Goal: Task Accomplishment & Management: Manage account settings

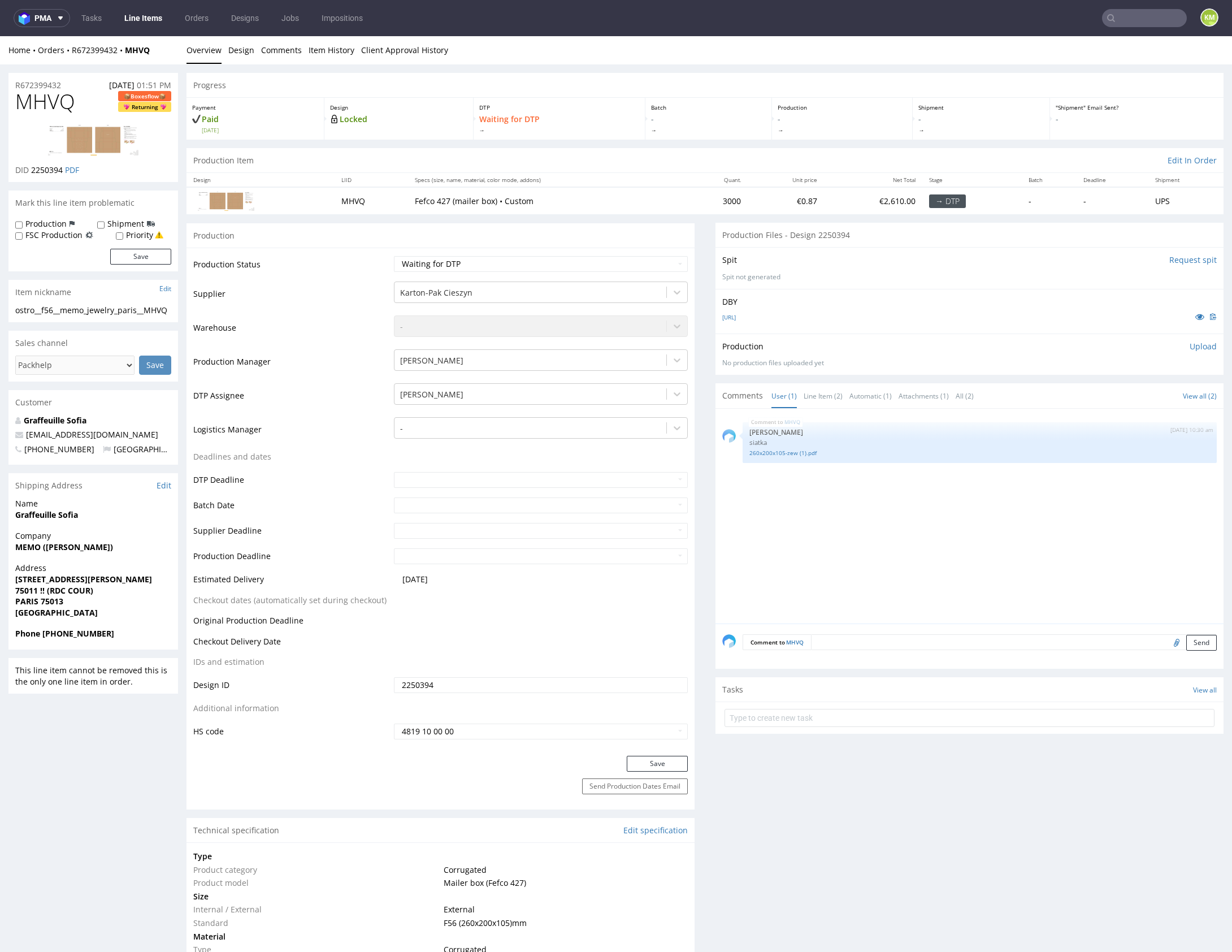
click at [911, 521] on div "MHVQ 25th Aug 25 | 10:30 am Sebastian Markut siatka 260x200x105-zew (1).pdf" at bounding box center [973, 520] width 501 height 208
drag, startPoint x: 911, startPoint y: 521, endPoint x: 906, endPoint y: 524, distance: 5.8
click at [910, 521] on div "MHVQ 25th Aug 25 | 10:30 am Sebastian Markut siatka 260x200x105-zew (1).pdf" at bounding box center [973, 520] width 501 height 208
click at [137, 312] on div "ostro__f56__memo_jewelry_paris__MHVQ" at bounding box center [93, 310] width 156 height 12
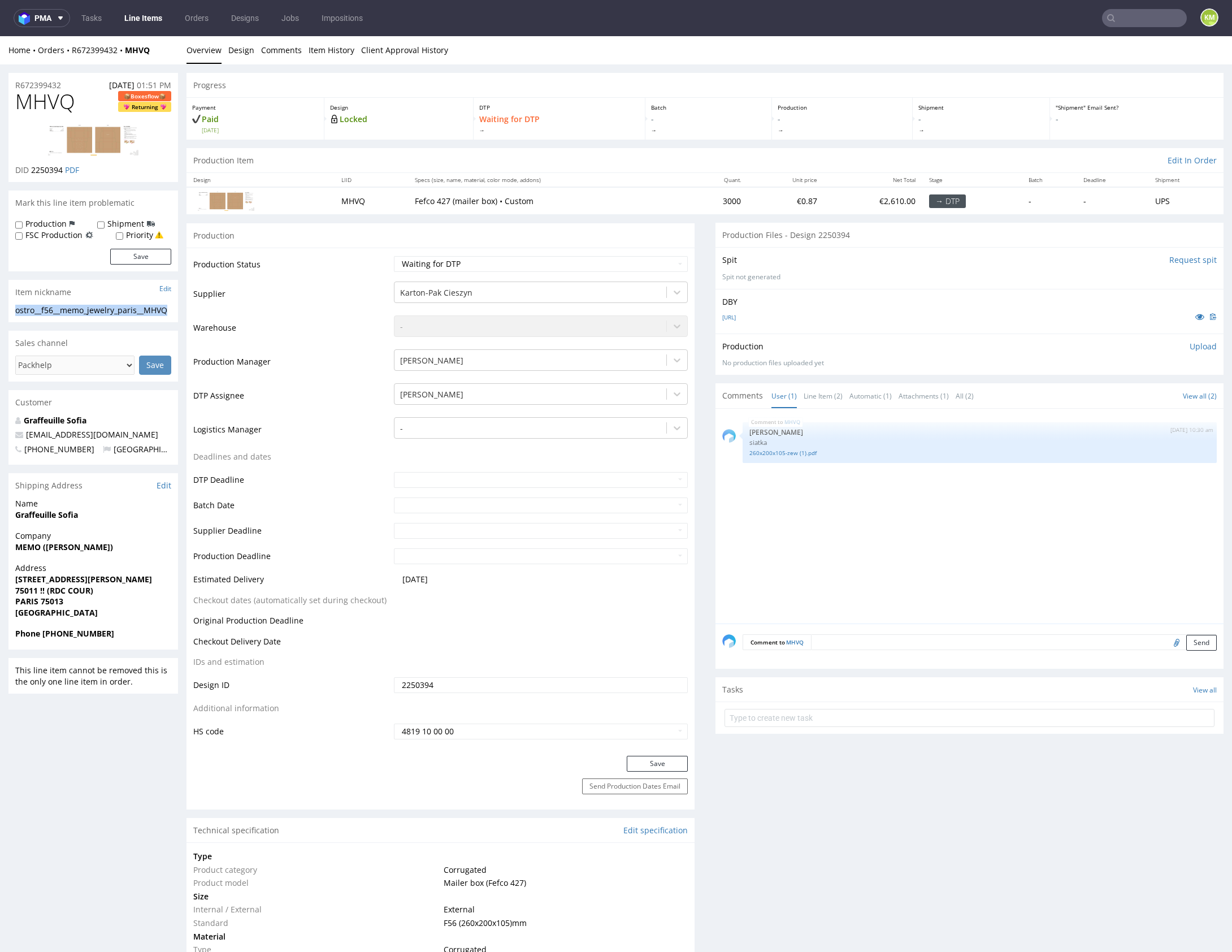
click at [137, 312] on div "ostro__f56__memo_jewelry_paris__MHVQ" at bounding box center [93, 310] width 156 height 12
copy div "ostro__f56__memo_jewelry_paris__MHVQ"
click at [585, 683] on input "2250394" at bounding box center [541, 684] width 294 height 16
click at [592, 258] on select "Waiting for Artwork Waiting for Diecut Waiting for Mockup Waiting for DTP Waiti…" at bounding box center [541, 264] width 294 height 16
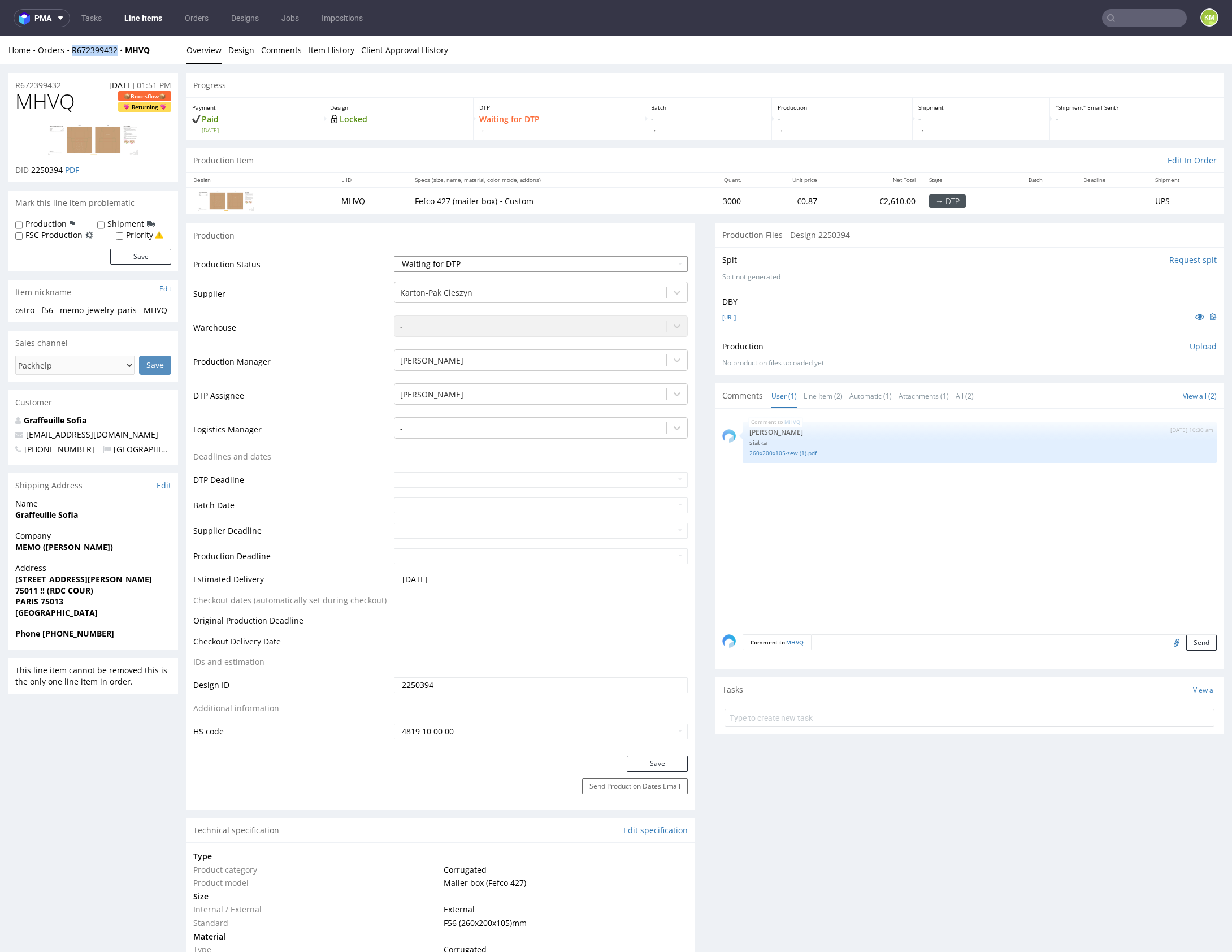
select select "dtp_ca_needed"
click at [394, 256] on select "Waiting for Artwork Waiting for Diecut Waiting for Mockup Waiting for DTP Waiti…" at bounding box center [541, 264] width 294 height 16
click at [667, 764] on button "Save" at bounding box center [657, 763] width 61 height 16
click at [907, 560] on div "MHVQ 25th Aug 25 | 10:30 am Sebastian Markut siatka 260x200x105-zew (1).pdf" at bounding box center [973, 520] width 501 height 208
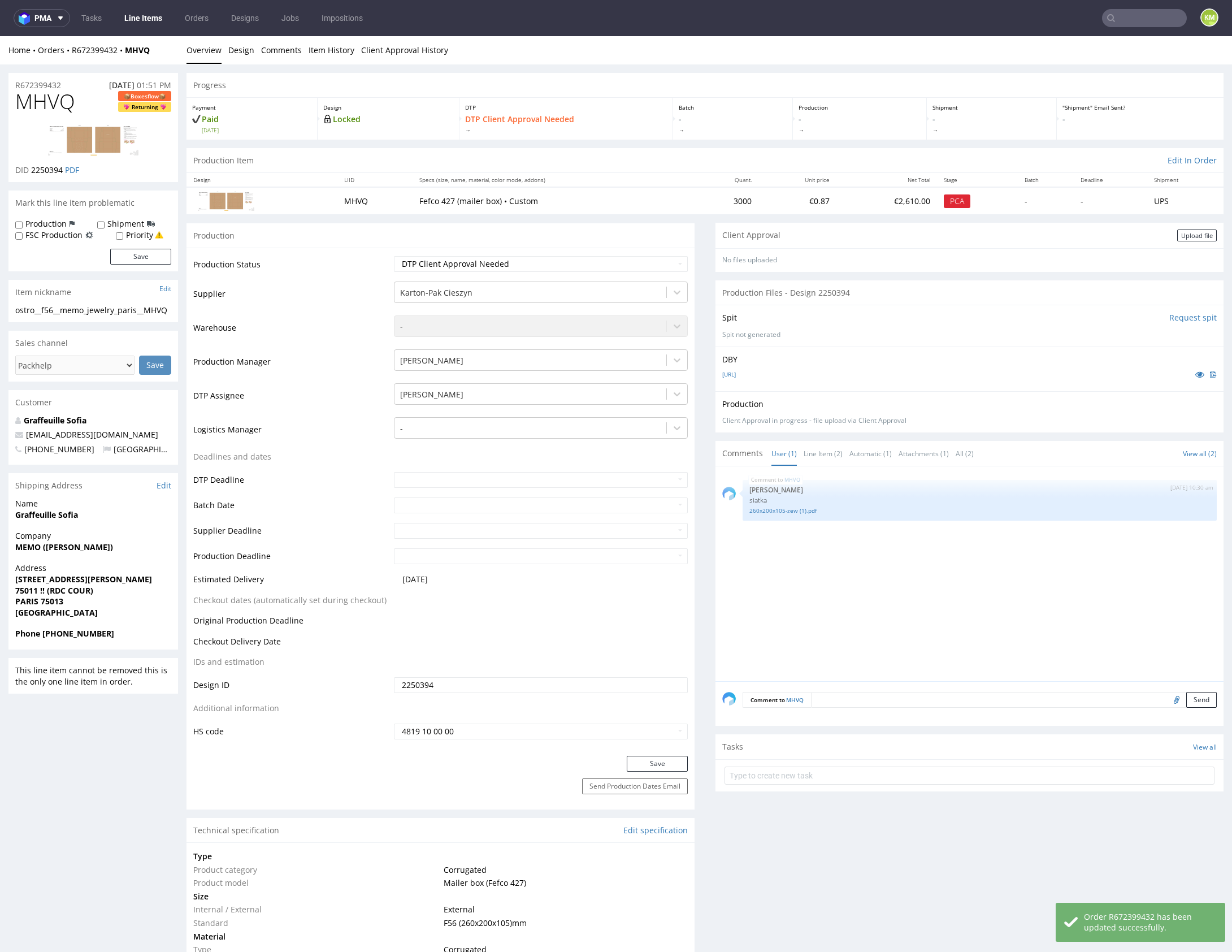
drag, startPoint x: 1185, startPoint y: 232, endPoint x: 988, endPoint y: 218, distance: 197.5
click at [1185, 232] on div "Upload file" at bounding box center [1197, 235] width 39 height 12
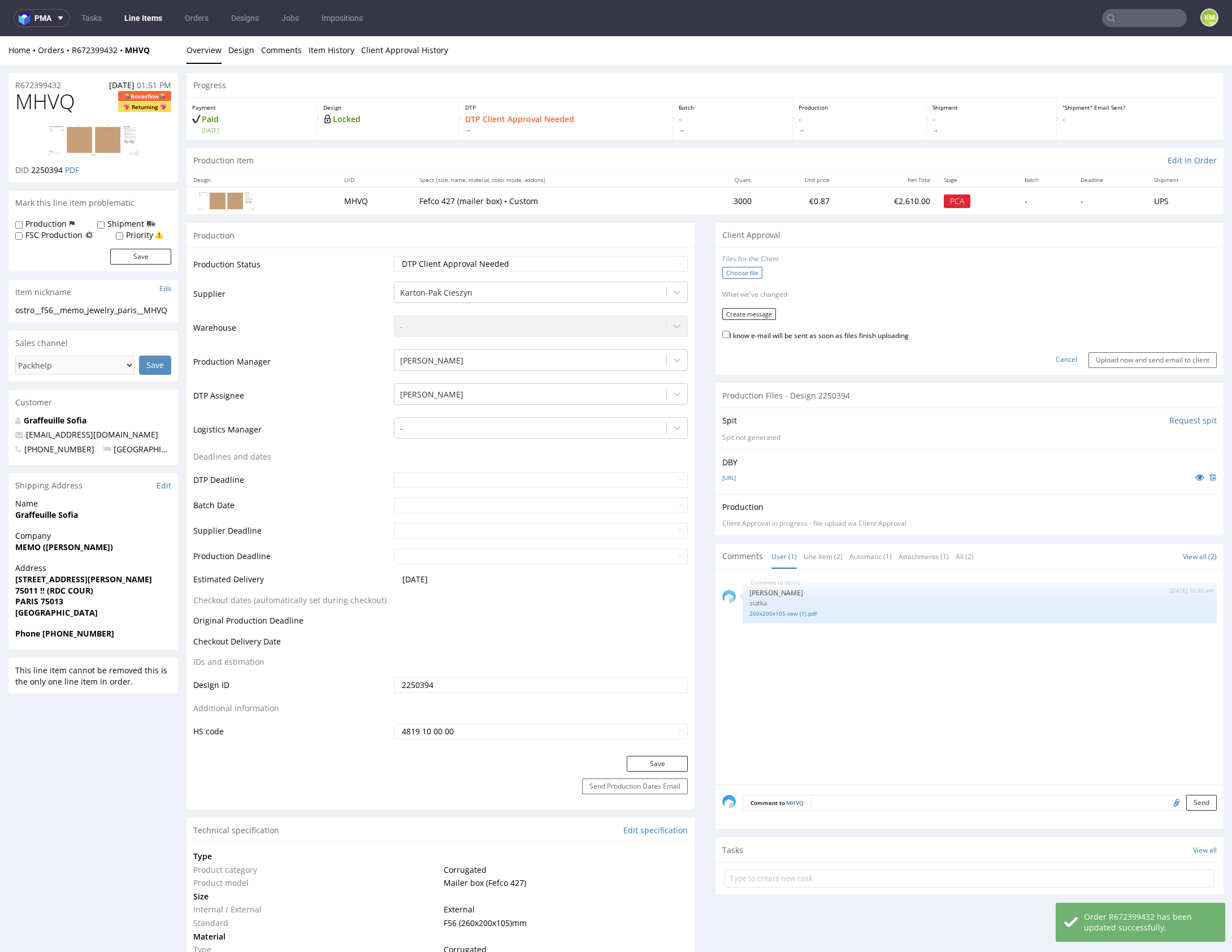
click at [743, 272] on label "Choose file" at bounding box center [742, 273] width 40 height 12
click at [0, 36] on input "Choose file" at bounding box center [0, 36] width 0 height 0
click at [725, 308] on button "Create message" at bounding box center [749, 310] width 54 height 12
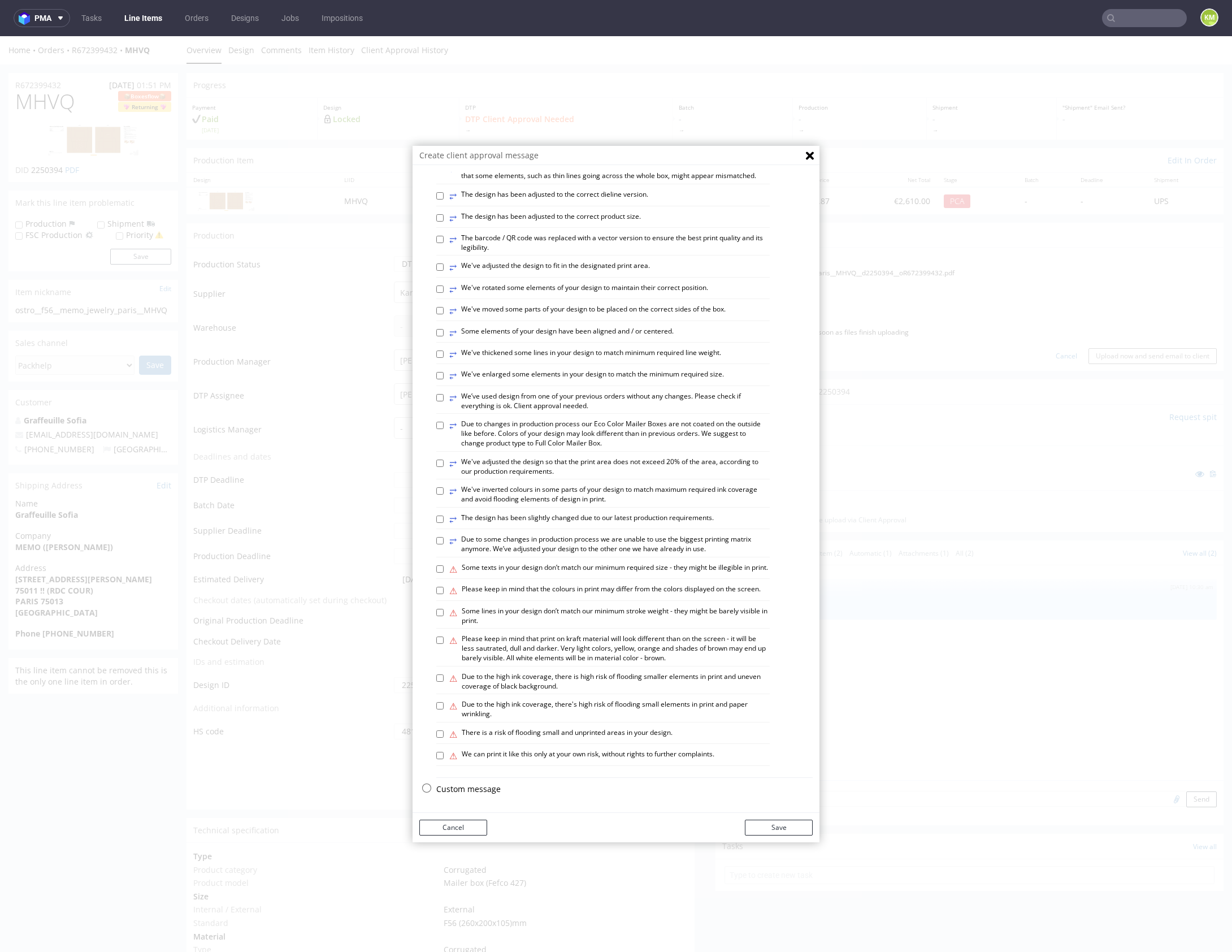
scroll to position [313, 0]
click at [471, 790] on p "Custom message" at bounding box center [624, 789] width 376 height 12
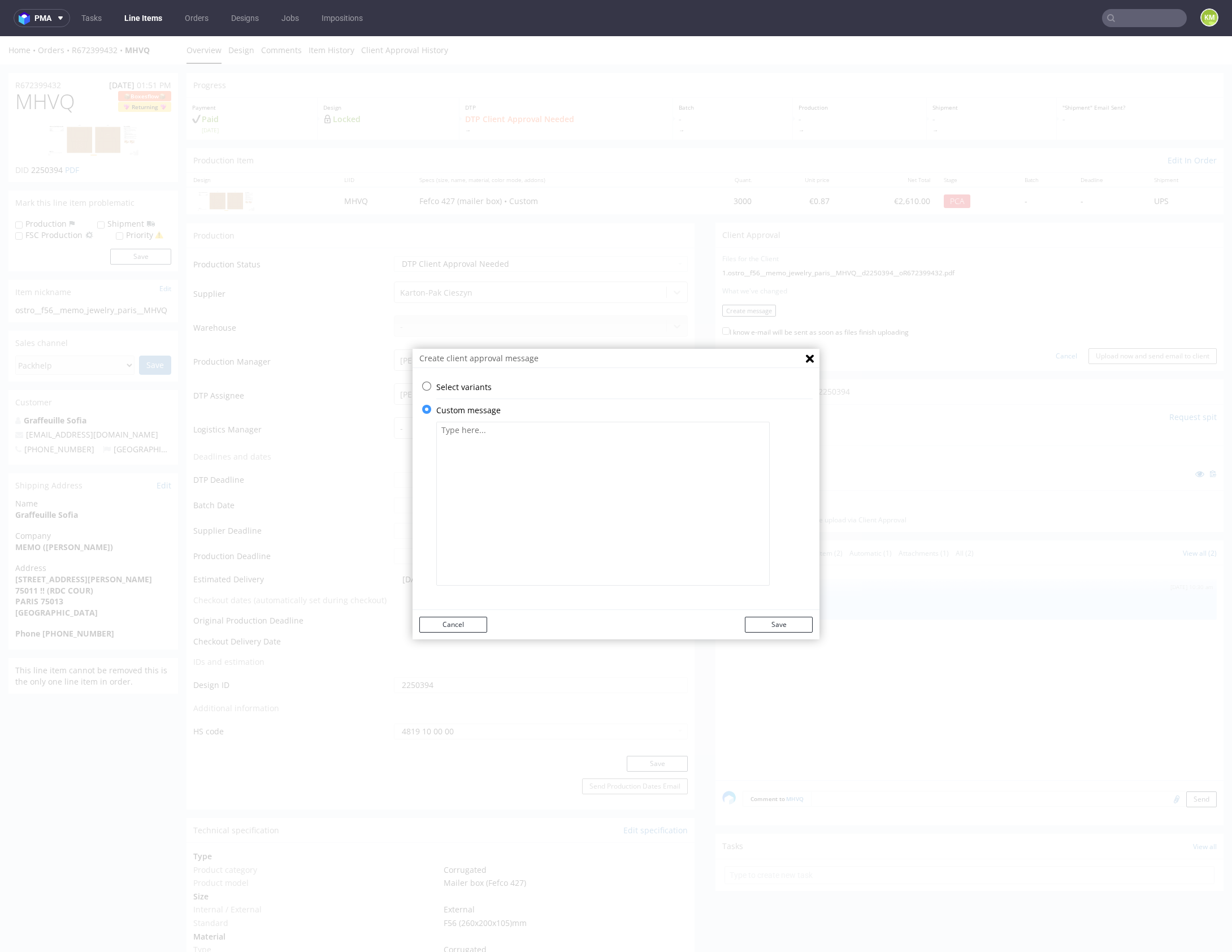
click at [540, 503] on textarea at bounding box center [603, 503] width 333 height 164
paste textarea "The design has been adjusted to the correct dieline and re-centered. I’ve metri…"
type textarea "The design has been adjusted to the correct dieline and re-centered. I’ve metri…"
click at [784, 621] on button "Save" at bounding box center [778, 624] width 68 height 16
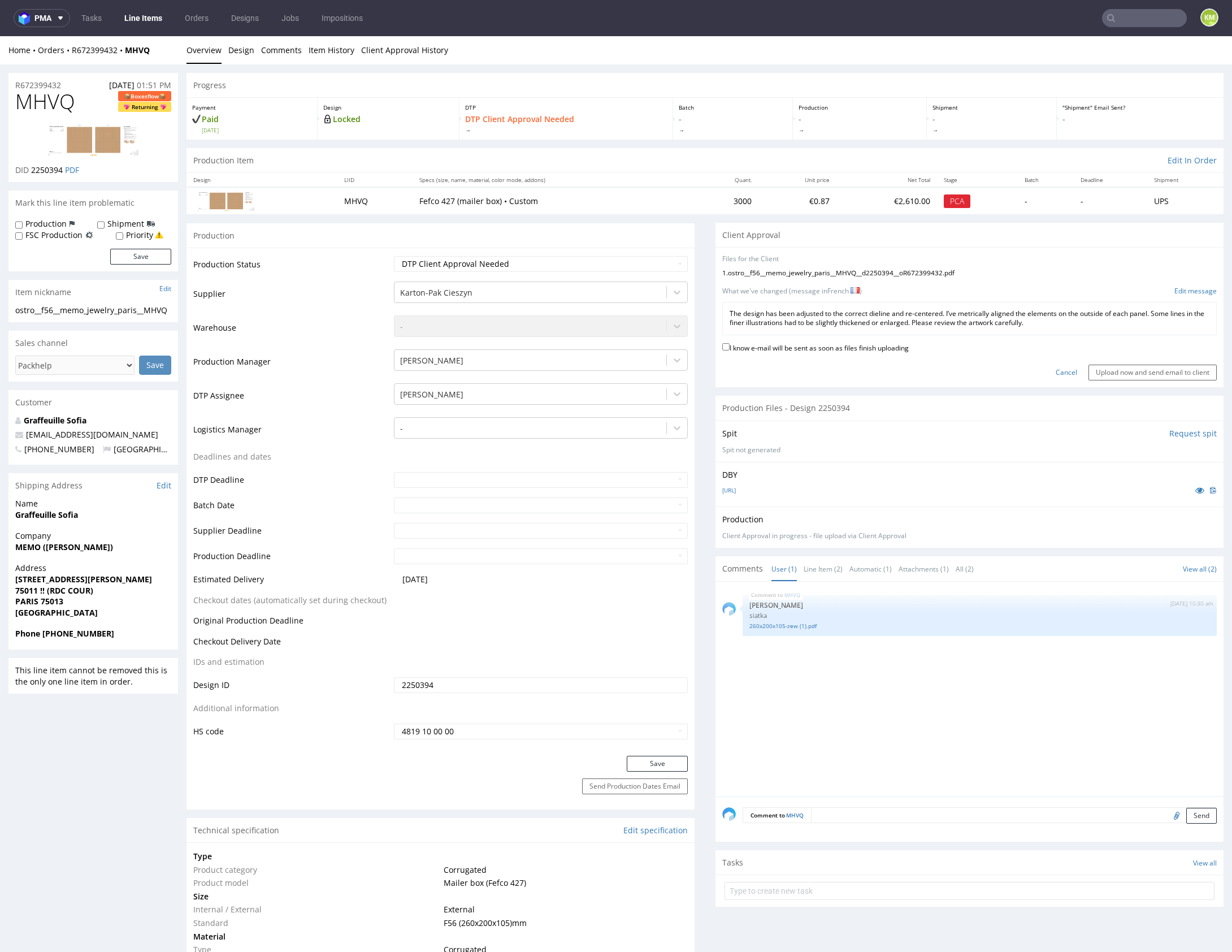
click at [826, 351] on label "I know e-mail will be sent as soon as files finish uploading" at bounding box center [815, 347] width 187 height 13
click at [729, 350] on input "I know e-mail will be sent as soon as files finish uploading" at bounding box center [726, 347] width 8 height 8
checkbox input "true"
click at [1161, 372] on input "Upload now and send email to client" at bounding box center [1152, 372] width 128 height 16
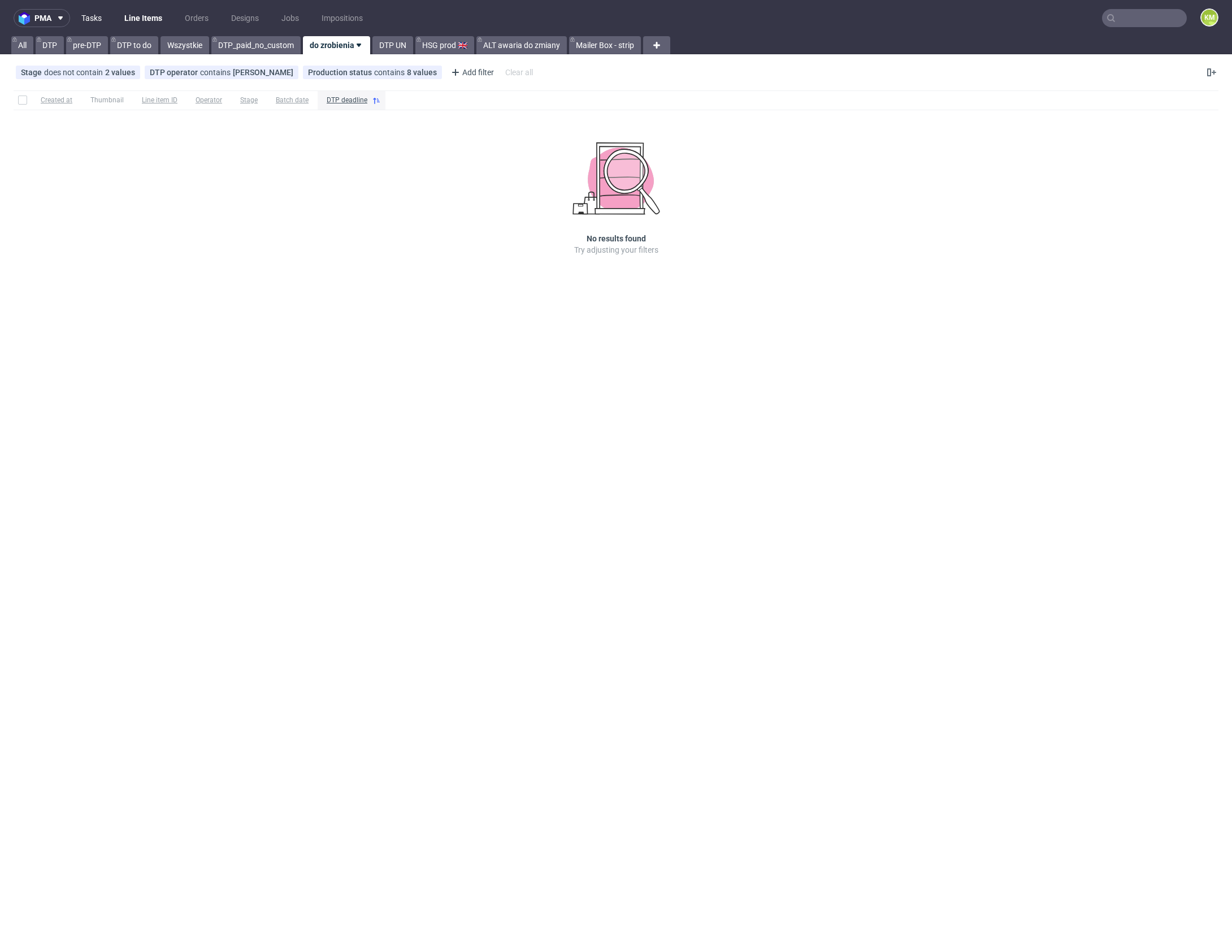
click at [100, 17] on link "Tasks" at bounding box center [91, 18] width 34 height 18
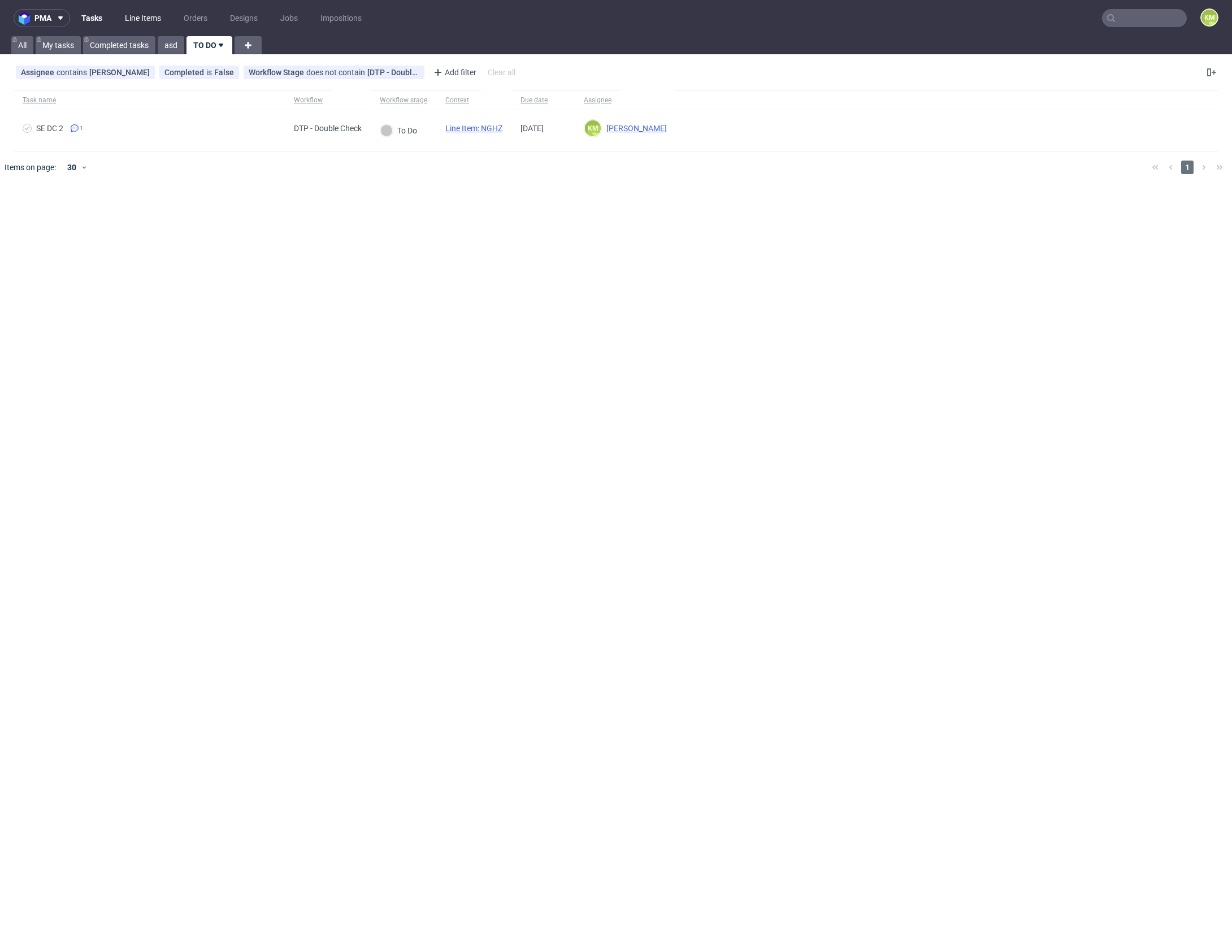
click at [154, 16] on link "Line Items" at bounding box center [143, 18] width 50 height 18
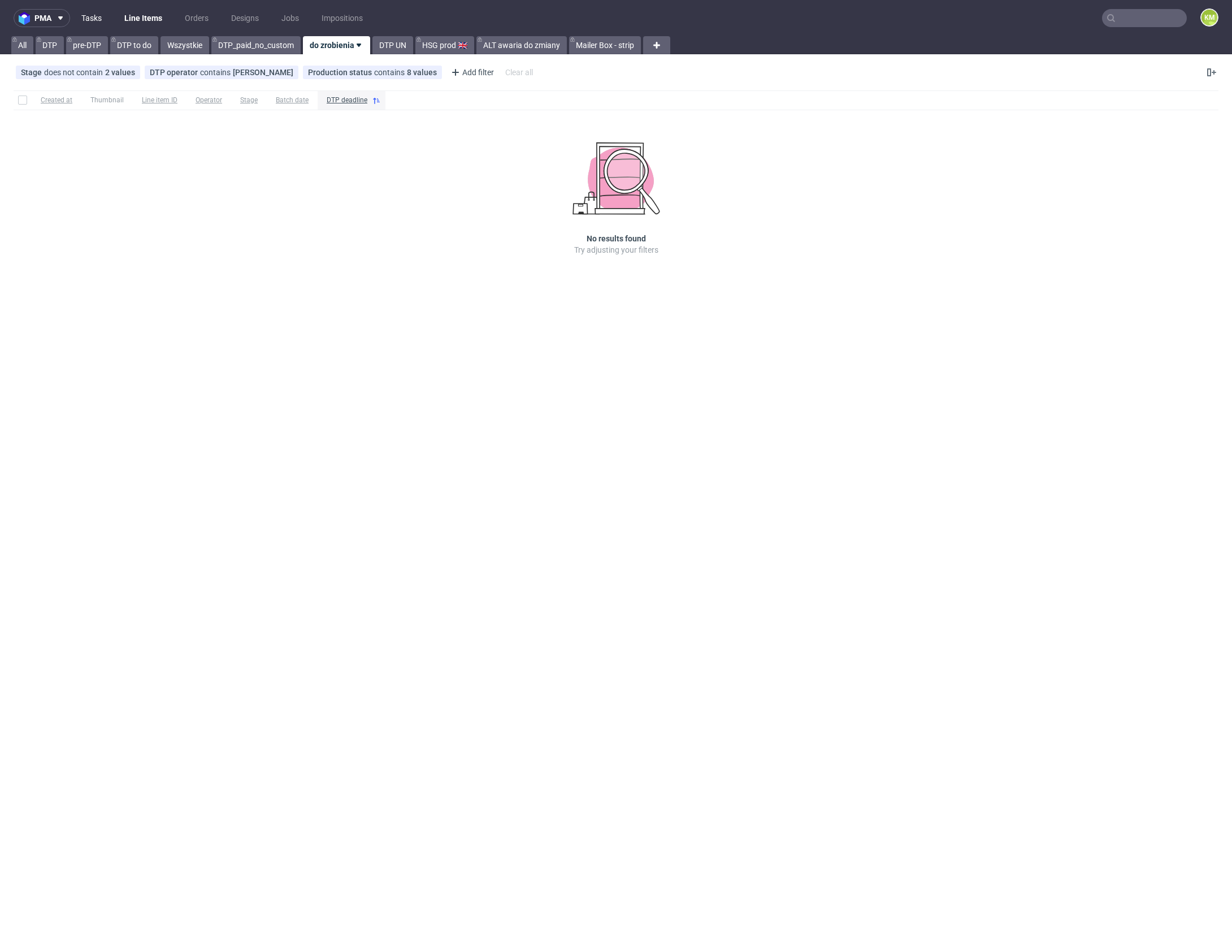
click at [91, 18] on link "Tasks" at bounding box center [91, 18] width 34 height 18
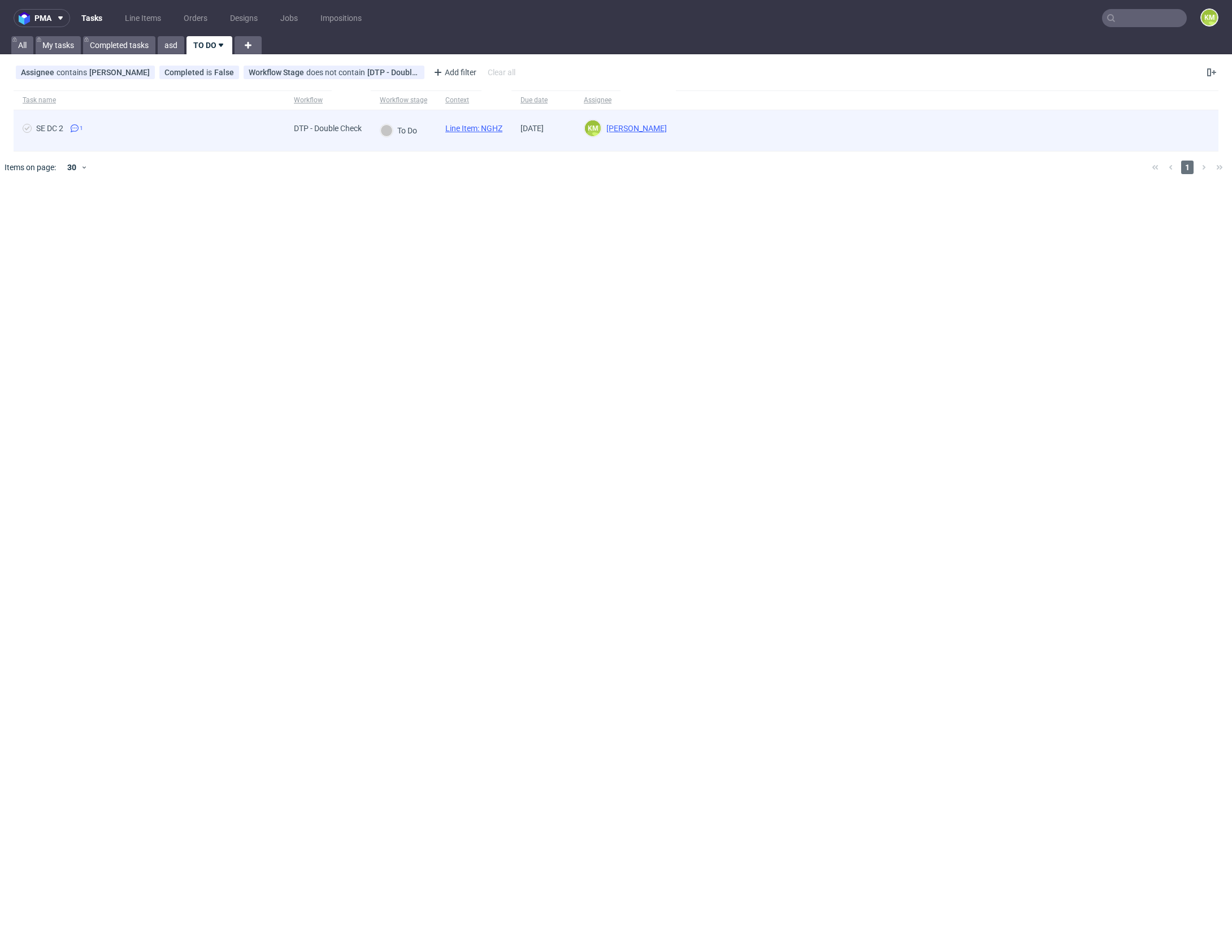
click at [498, 129] on link "Line Item: NGHZ" at bounding box center [474, 128] width 57 height 9
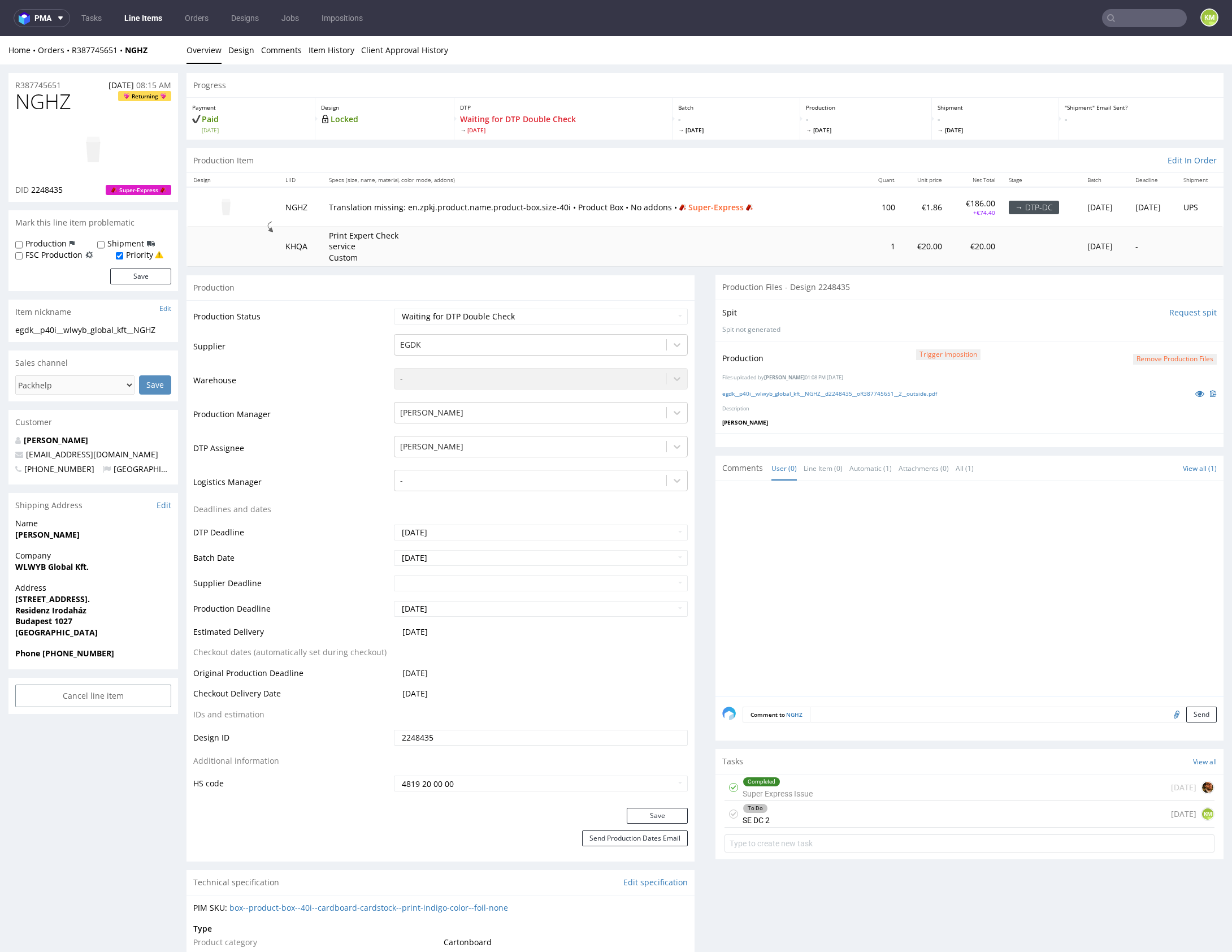
drag, startPoint x: 879, startPoint y: 432, endPoint x: 873, endPoint y: 420, distance: 13.4
click at [875, 425] on section "Production Files - Design 2248435 Spit Request spit Spit not generated Producti…" at bounding box center [969, 360] width 508 height 172
click at [854, 392] on link "egdk__p40i__wlwyb_global_kft__NGHZ__d2248435__oR387745651__2__outside.pdf" at bounding box center [830, 394] width 215 height 8
click at [840, 815] on div "To Do SE DC 2 today KM" at bounding box center [970, 814] width 490 height 27
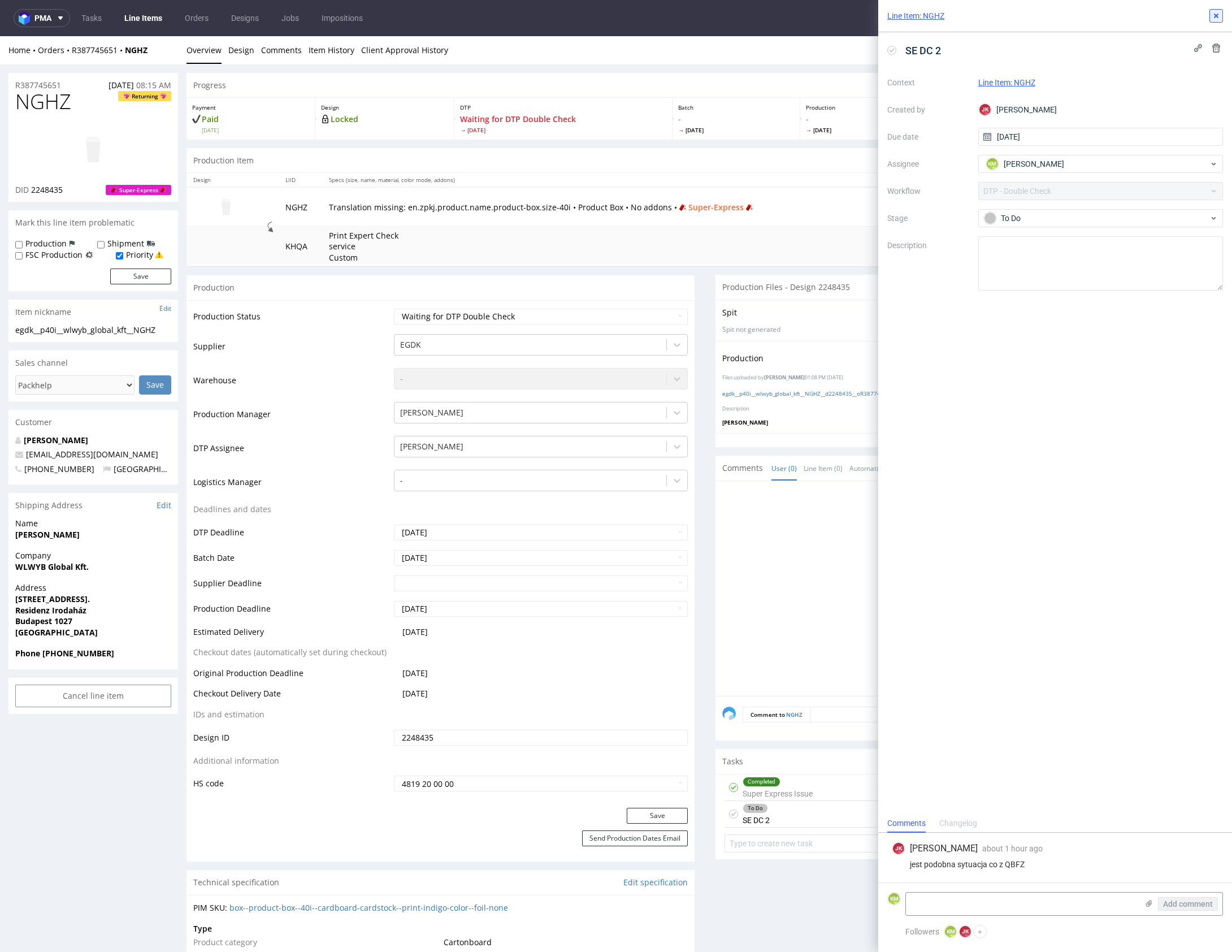
click at [1218, 18] on icon at bounding box center [1216, 16] width 9 height 9
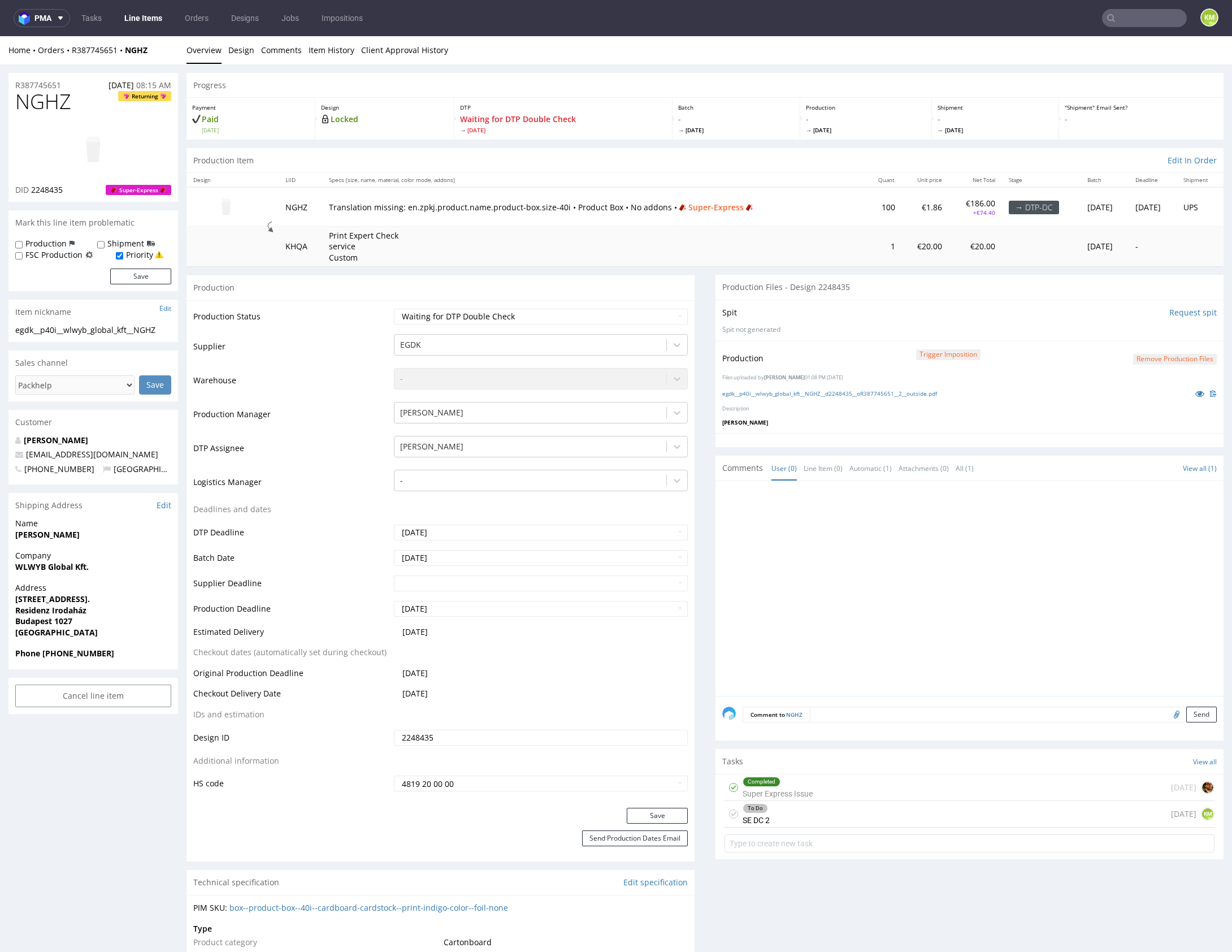
click at [822, 792] on div "Completed Super Express Issue 7 days ago" at bounding box center [970, 788] width 490 height 27
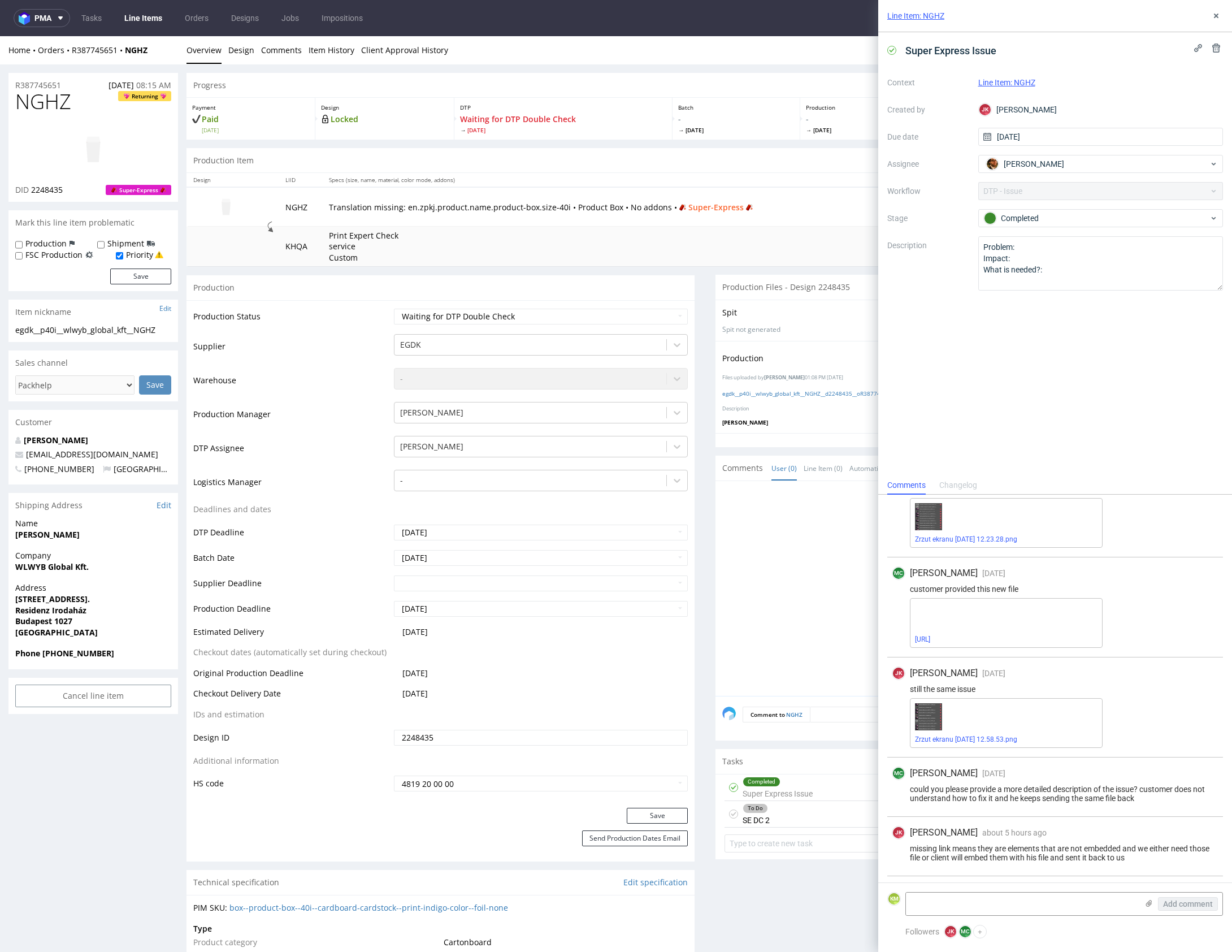
scroll to position [79, 0]
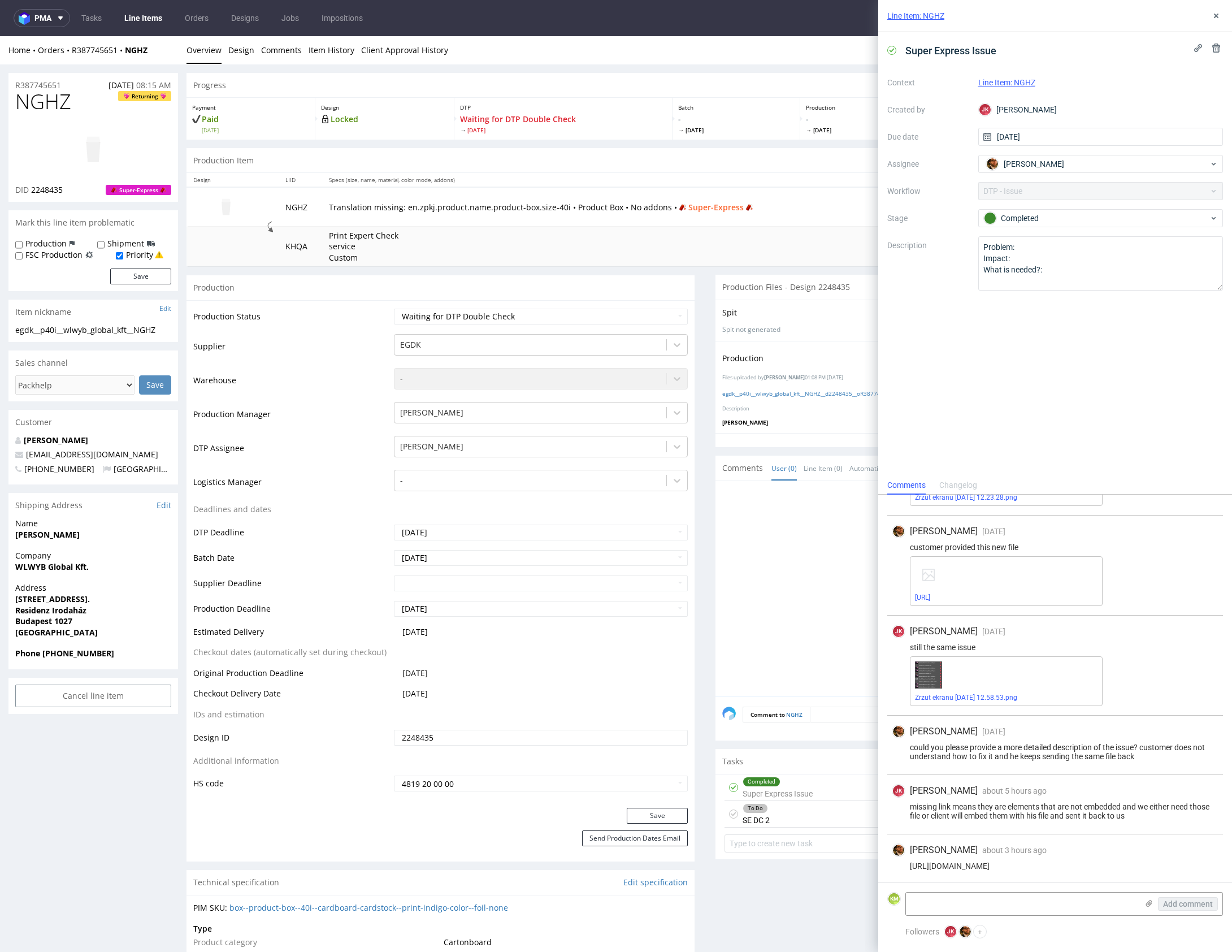
click at [996, 866] on div "https://we.tl/t-54TmLMoXhR" at bounding box center [1055, 866] width 326 height 9
copy div "https://we.tl/t-54TmLMoXhR"
click at [1214, 14] on icon at bounding box center [1216, 16] width 9 height 9
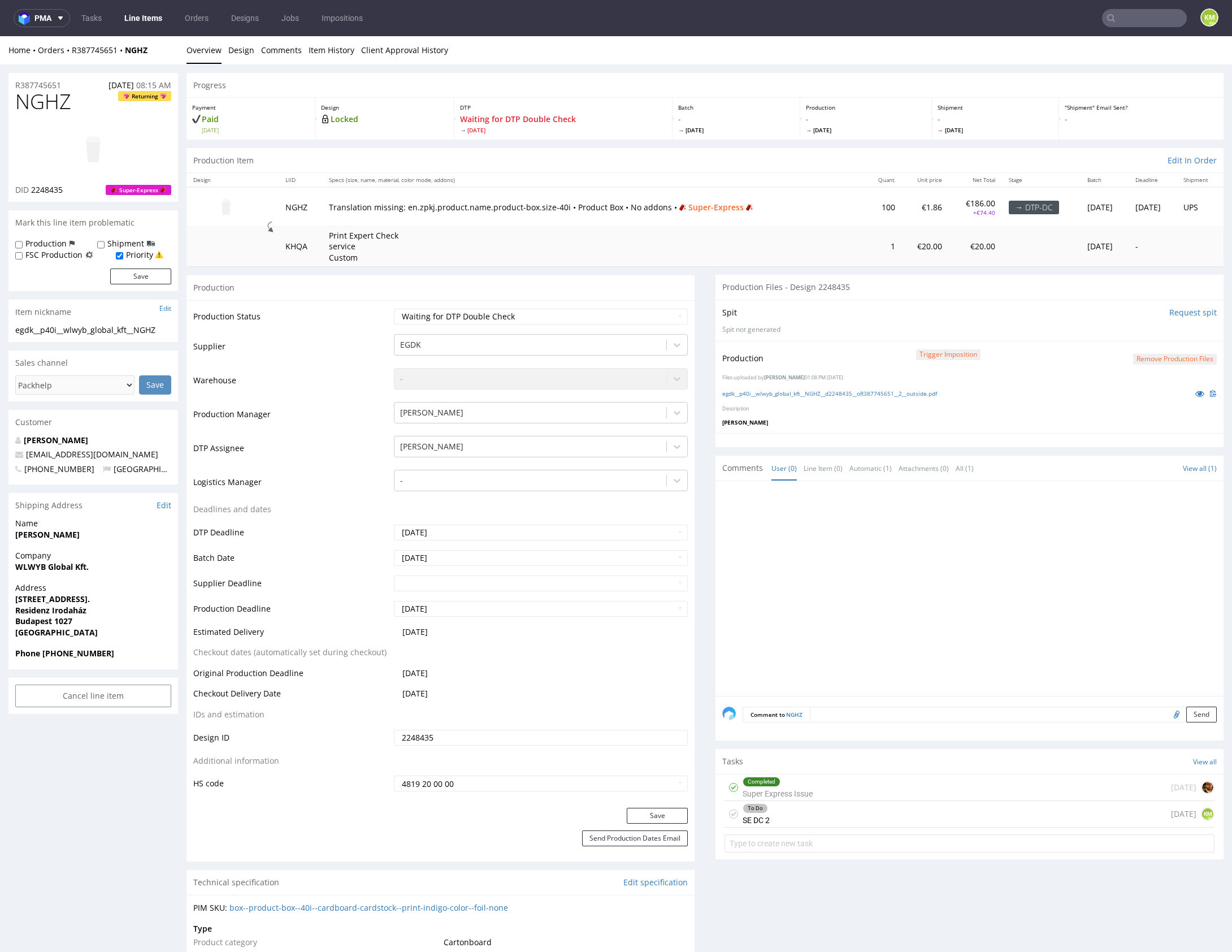
click at [962, 558] on div at bounding box center [973, 592] width 501 height 208
click at [875, 565] on div at bounding box center [973, 592] width 501 height 208
click at [906, 595] on div at bounding box center [973, 592] width 501 height 208
click at [829, 812] on div "To Do SE DC 2 today KM" at bounding box center [970, 814] width 490 height 27
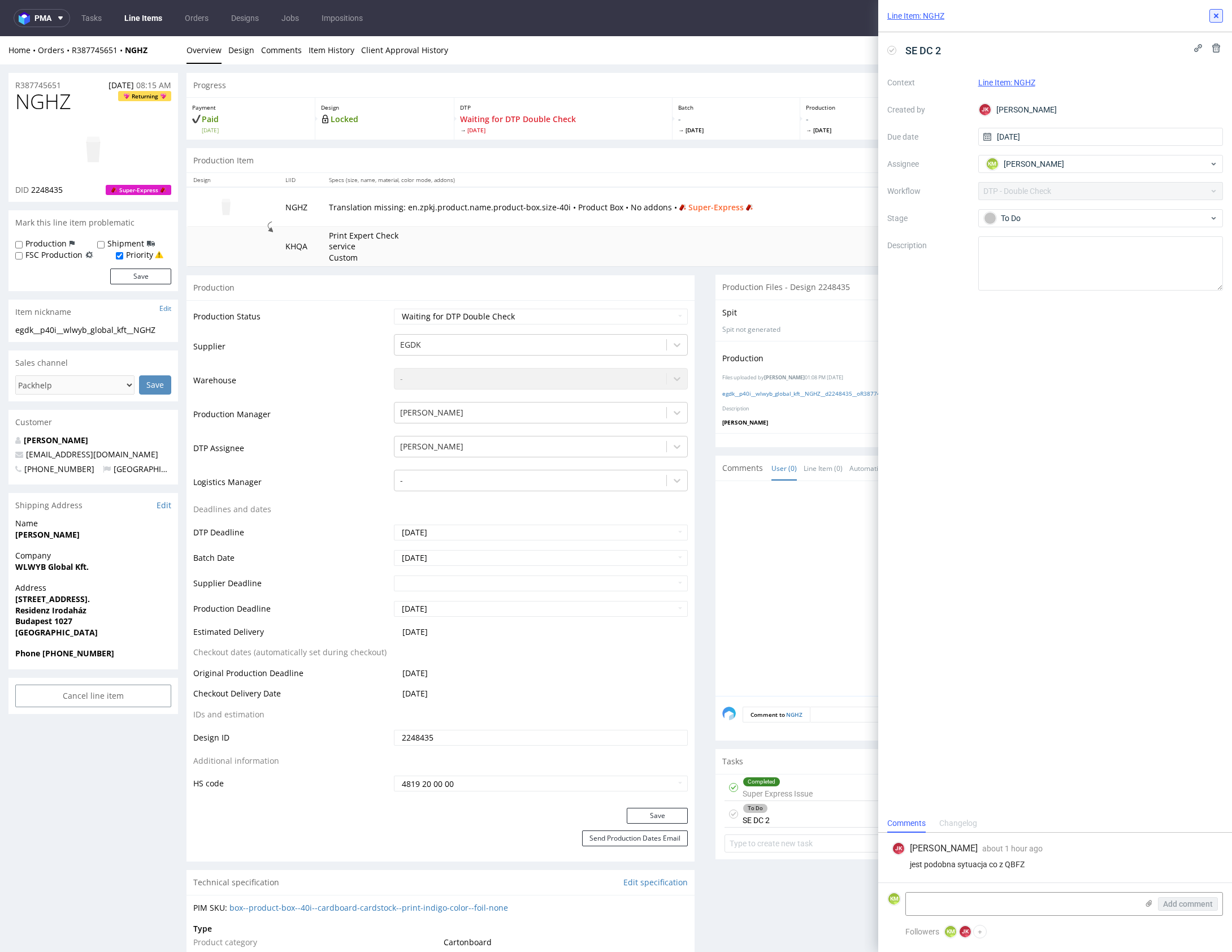
drag, startPoint x: 1216, startPoint y: 20, endPoint x: 966, endPoint y: 334, distance: 401.4
click at [1216, 20] on icon at bounding box center [1216, 16] width 9 height 9
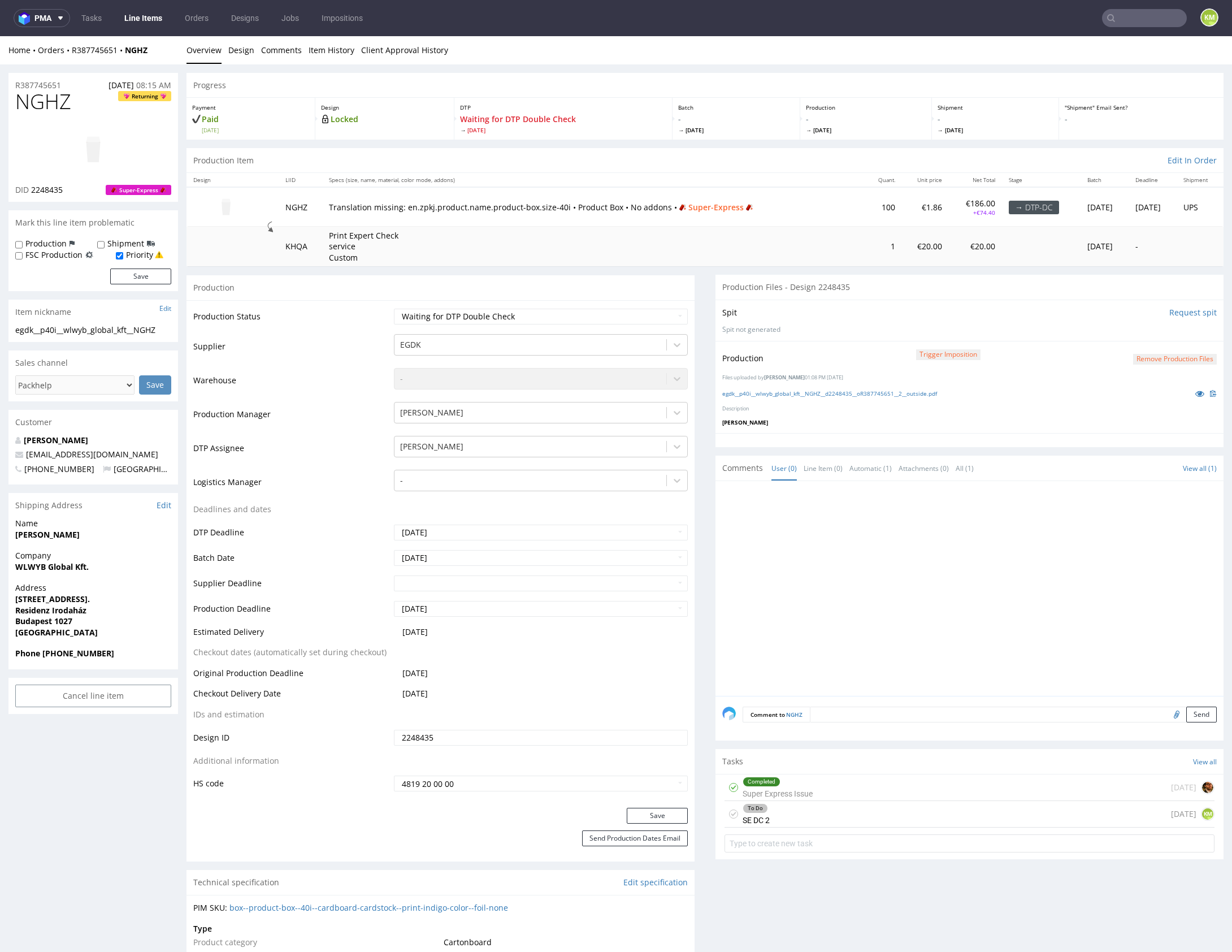
click at [921, 576] on div at bounding box center [973, 592] width 501 height 208
click at [832, 817] on div "To Do SE DC 2 today KM" at bounding box center [970, 814] width 490 height 27
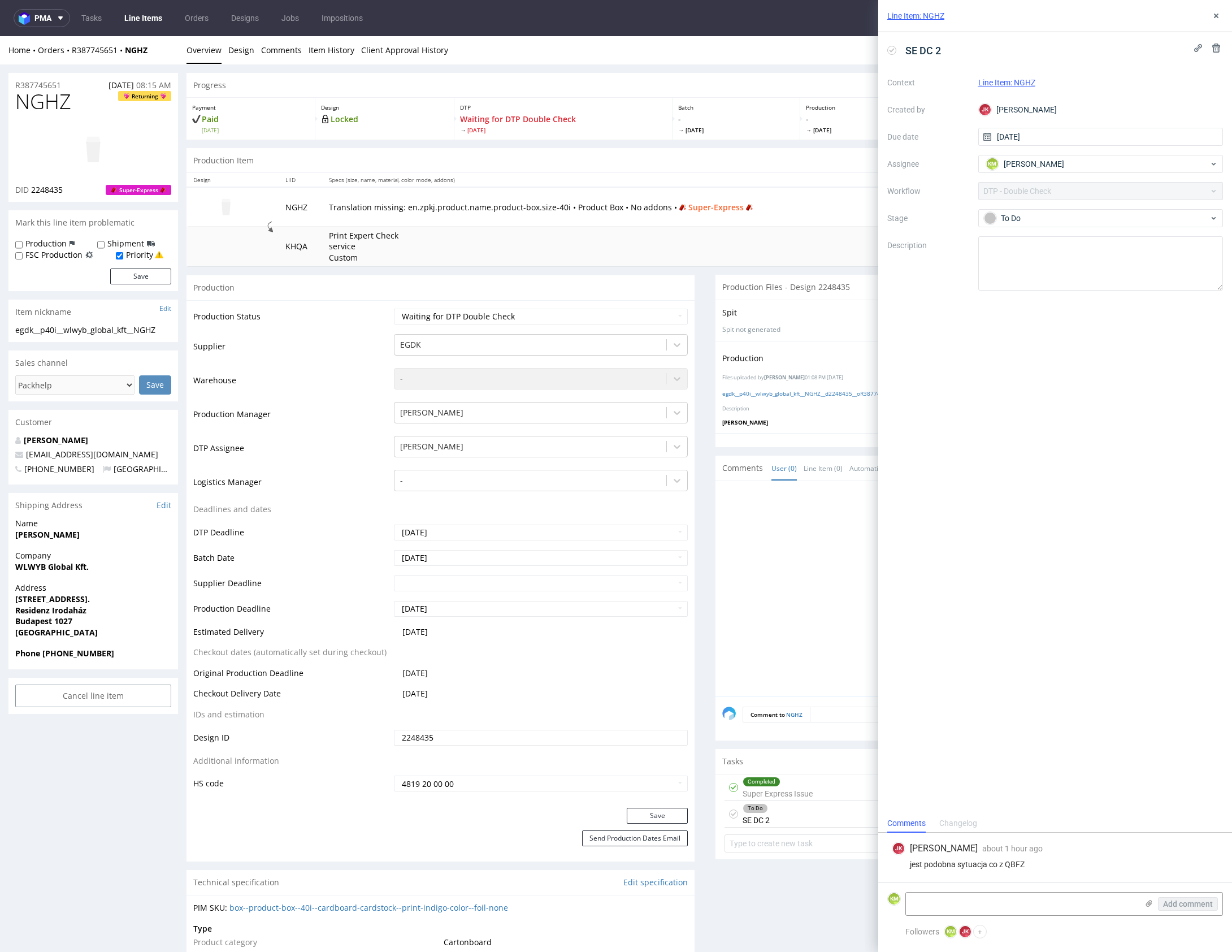
click at [1223, 8] on div "Line Item: NGHZ" at bounding box center [1055, 16] width 354 height 32
click at [1212, 27] on div "Line Item: NGHZ" at bounding box center [1055, 16] width 354 height 32
click at [1216, 21] on button at bounding box center [1216, 16] width 13 height 13
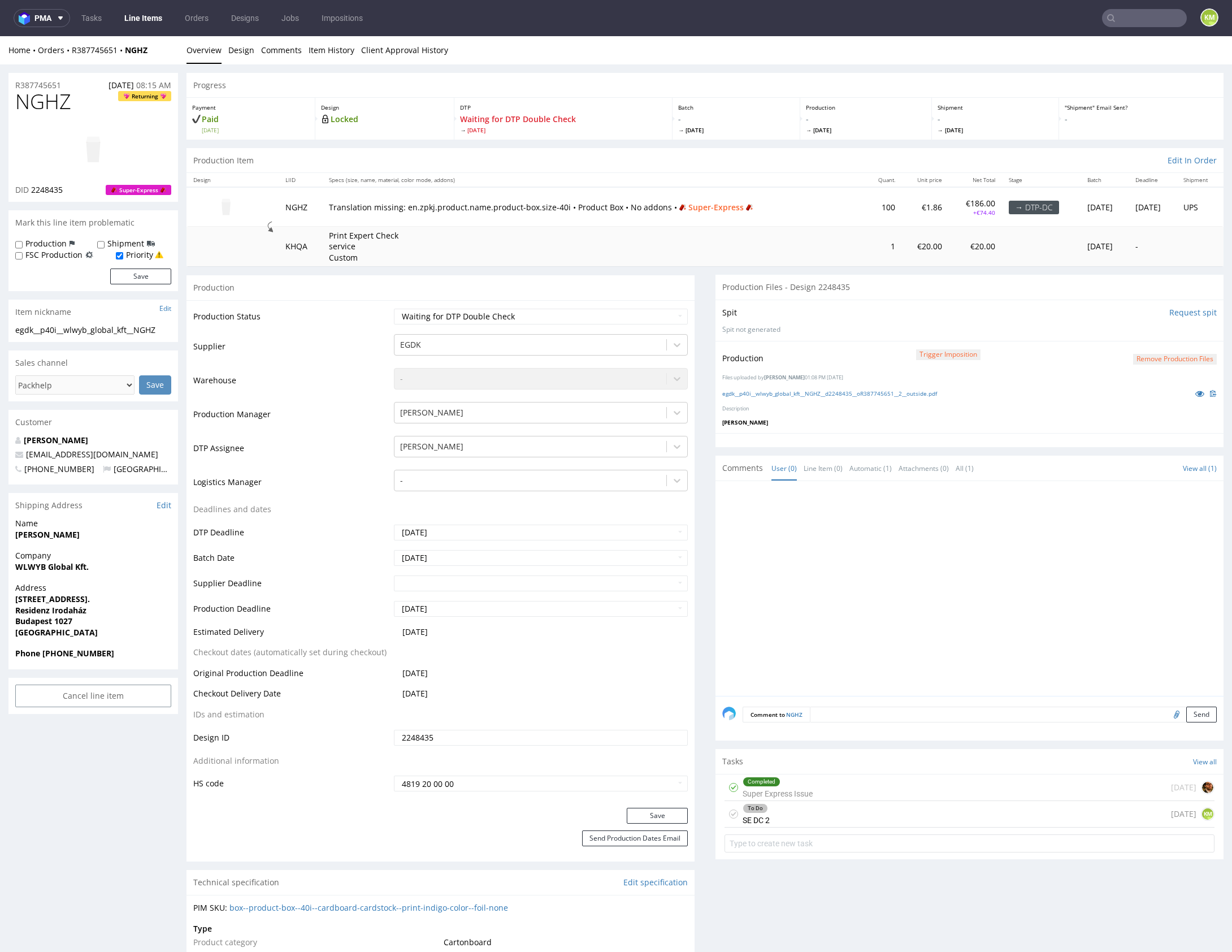
click at [821, 788] on div "Completed Super Express Issue 7 days ago" at bounding box center [970, 788] width 490 height 27
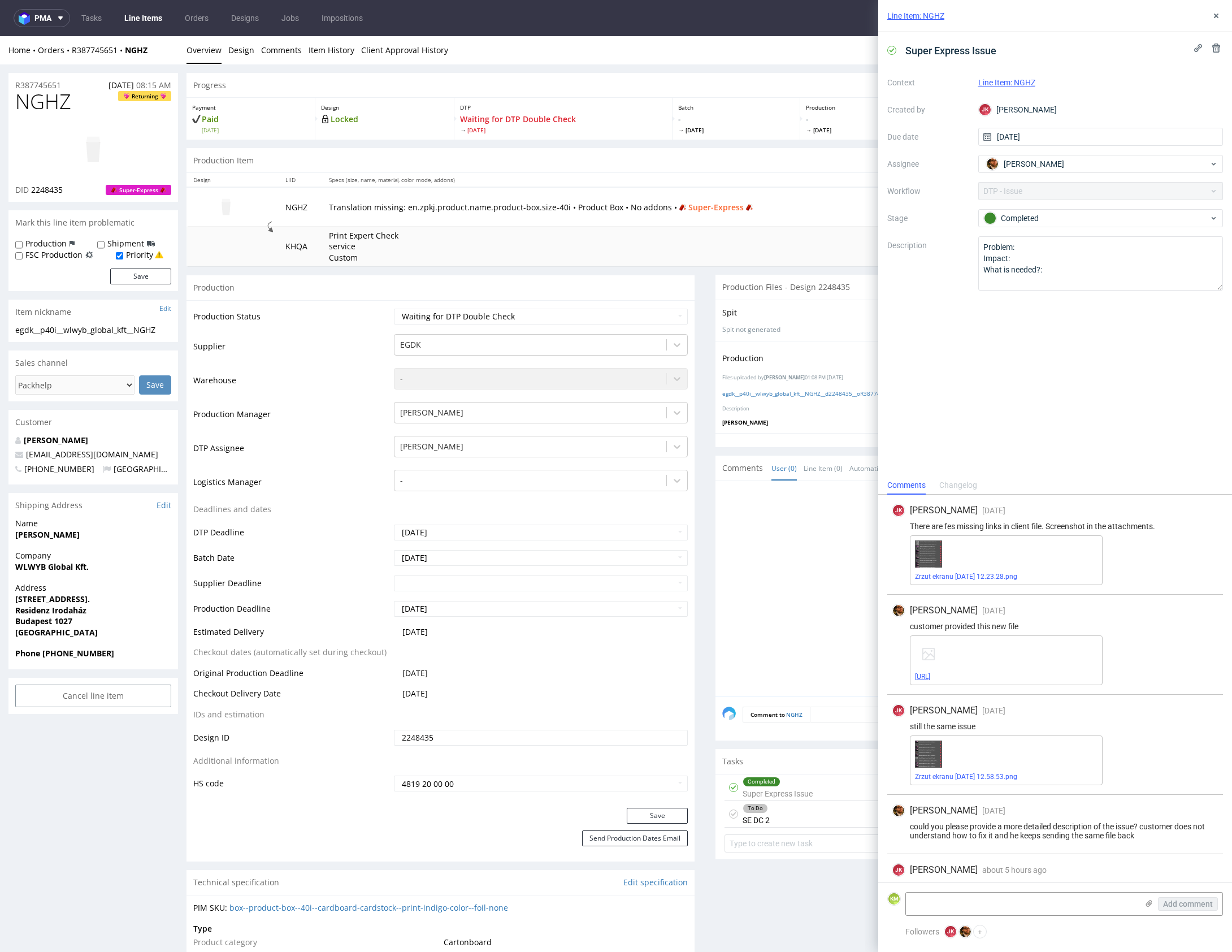
click at [930, 675] on link "omoda_fusion_exp_5309592-auto-bottom-product-box-100-x-100-x-200-outside-v-2-gu…" at bounding box center [922, 677] width 15 height 8
click at [1215, 16] on use at bounding box center [1216, 16] width 5 height 5
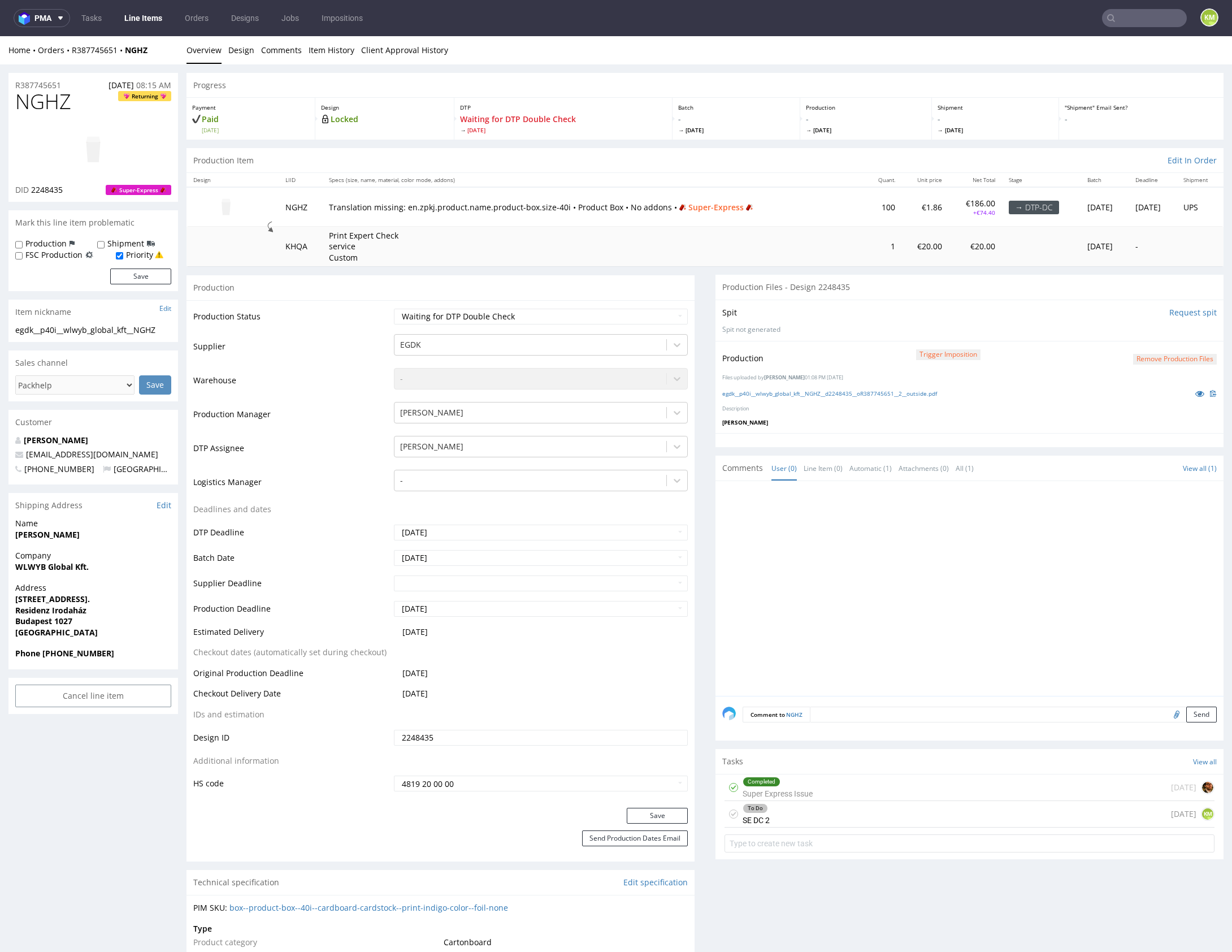
click at [812, 814] on div "To Do SE DC 2 today KM" at bounding box center [970, 814] width 490 height 27
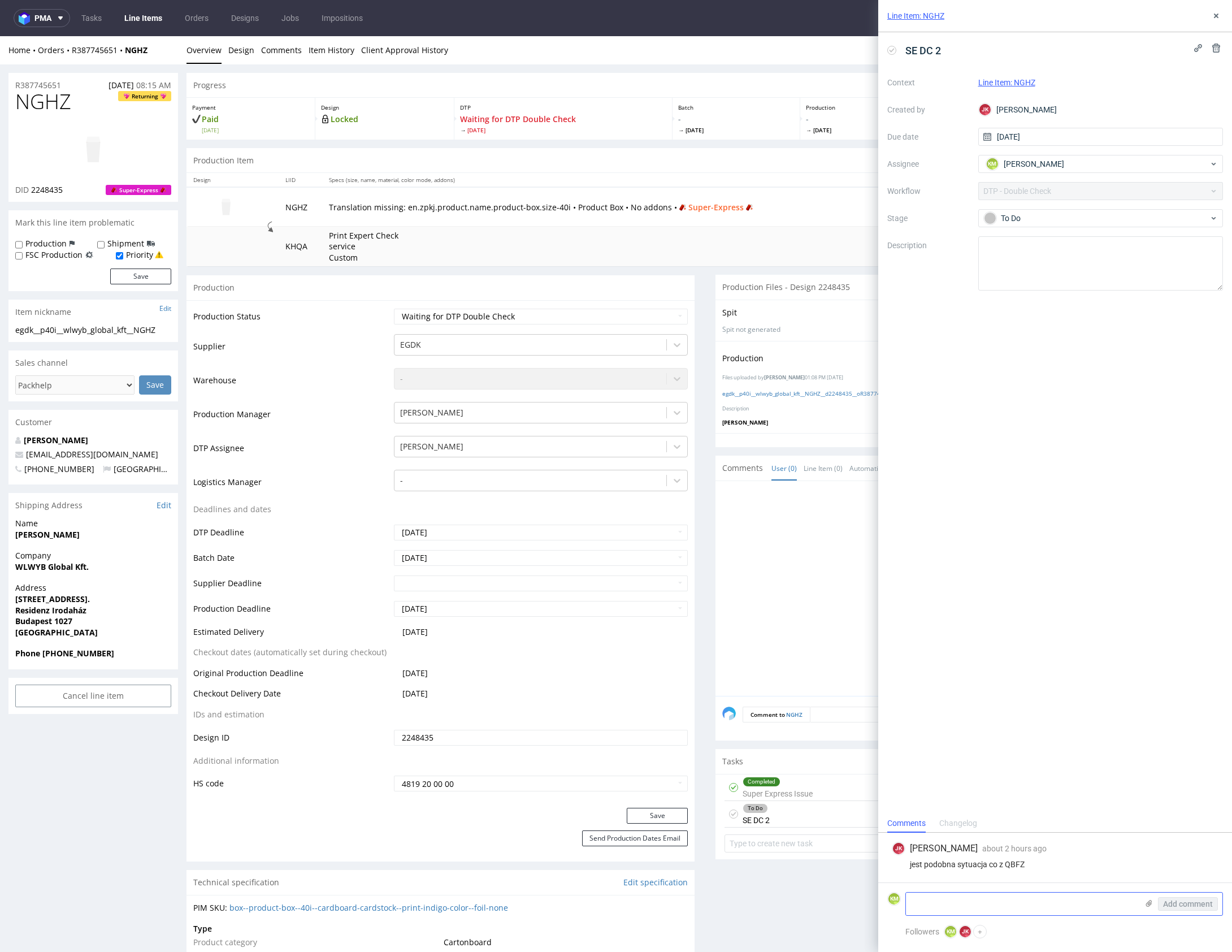
click at [979, 906] on textarea at bounding box center [1022, 903] width 232 height 23
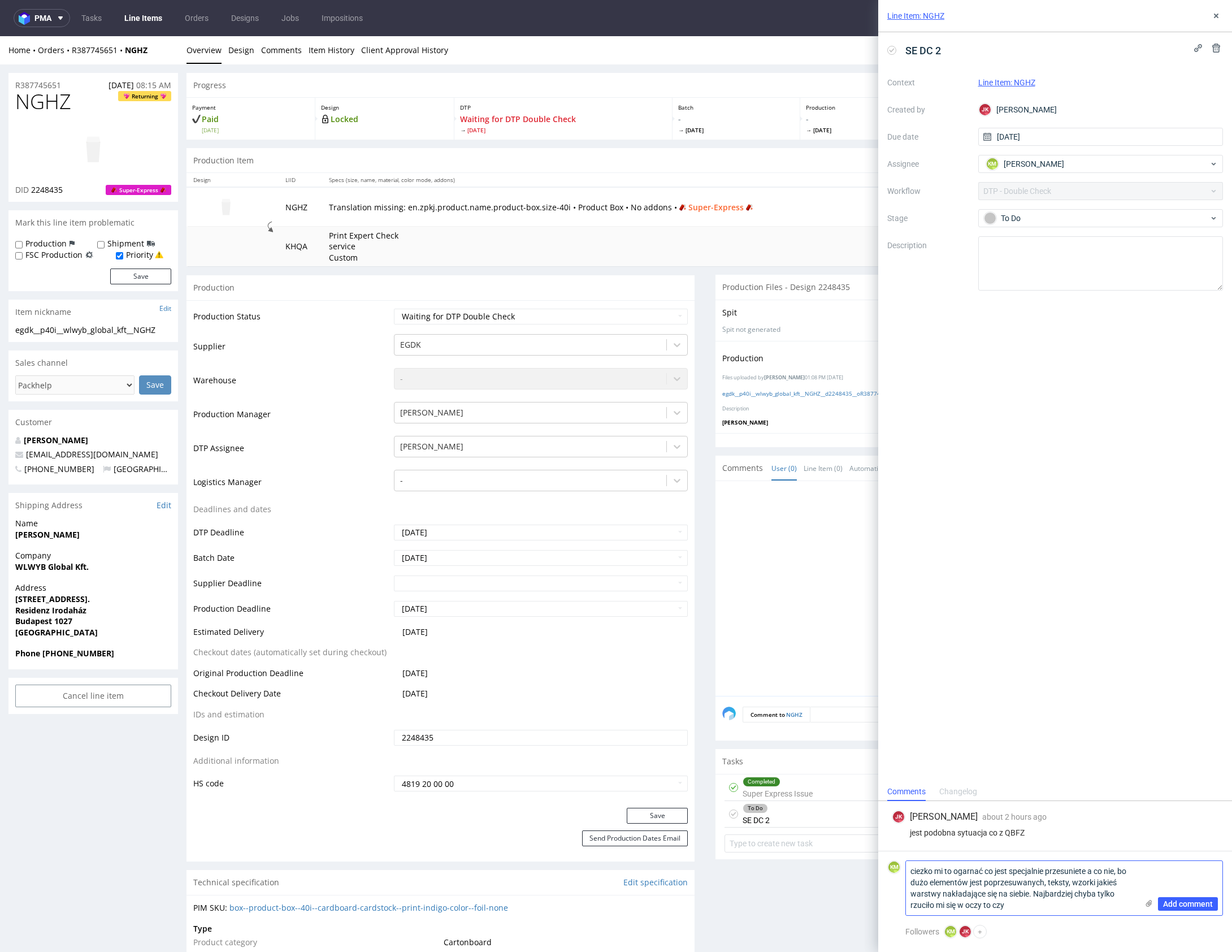
click at [1153, 901] on icon at bounding box center [1149, 903] width 9 height 9
click at [0, 0] on input "file" at bounding box center [0, 0] width 0 height 0
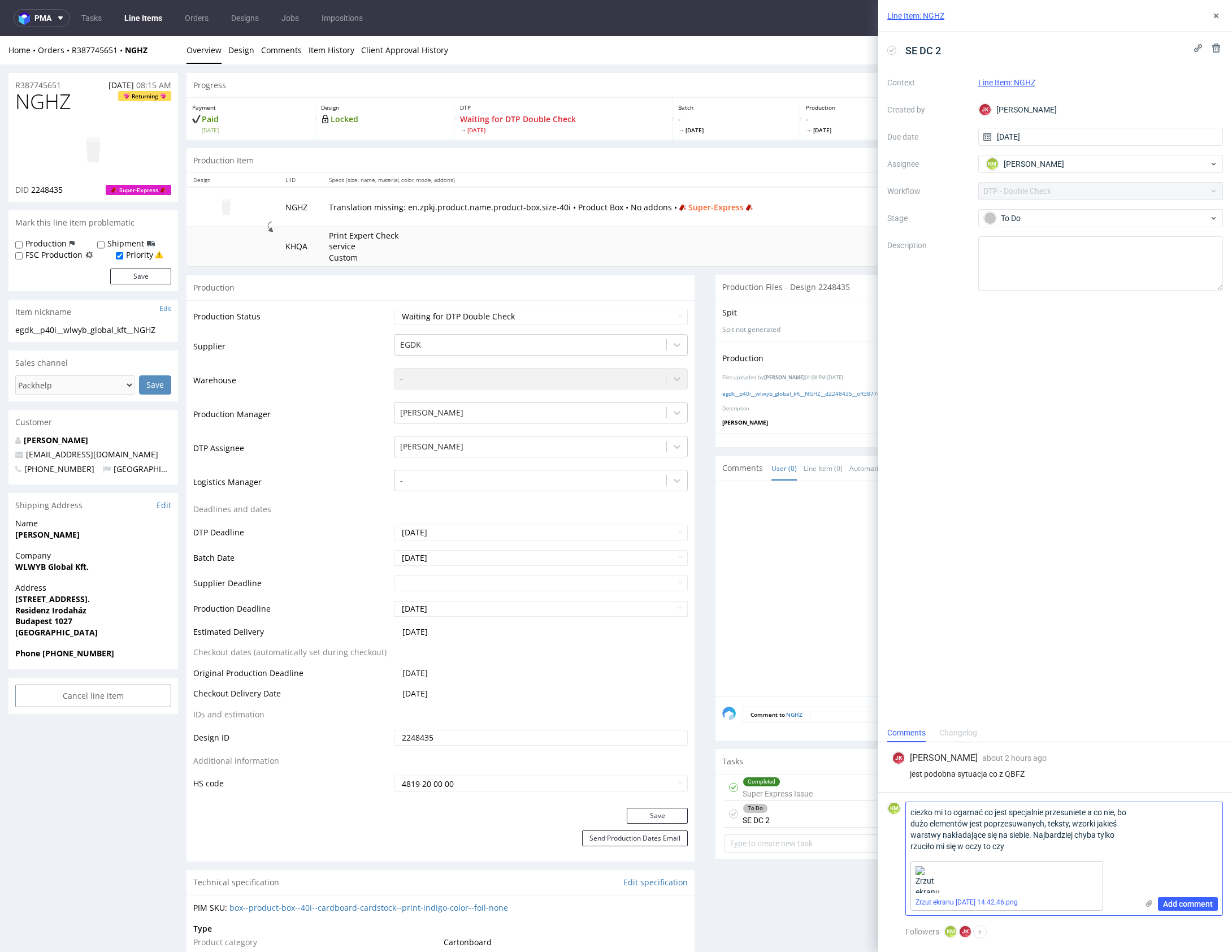
click at [1040, 851] on textarea "ciezko mi to ogarnać co jest specjalnie przesuniete a co nie, bo dużo elementów…" at bounding box center [1022, 829] width 232 height 54
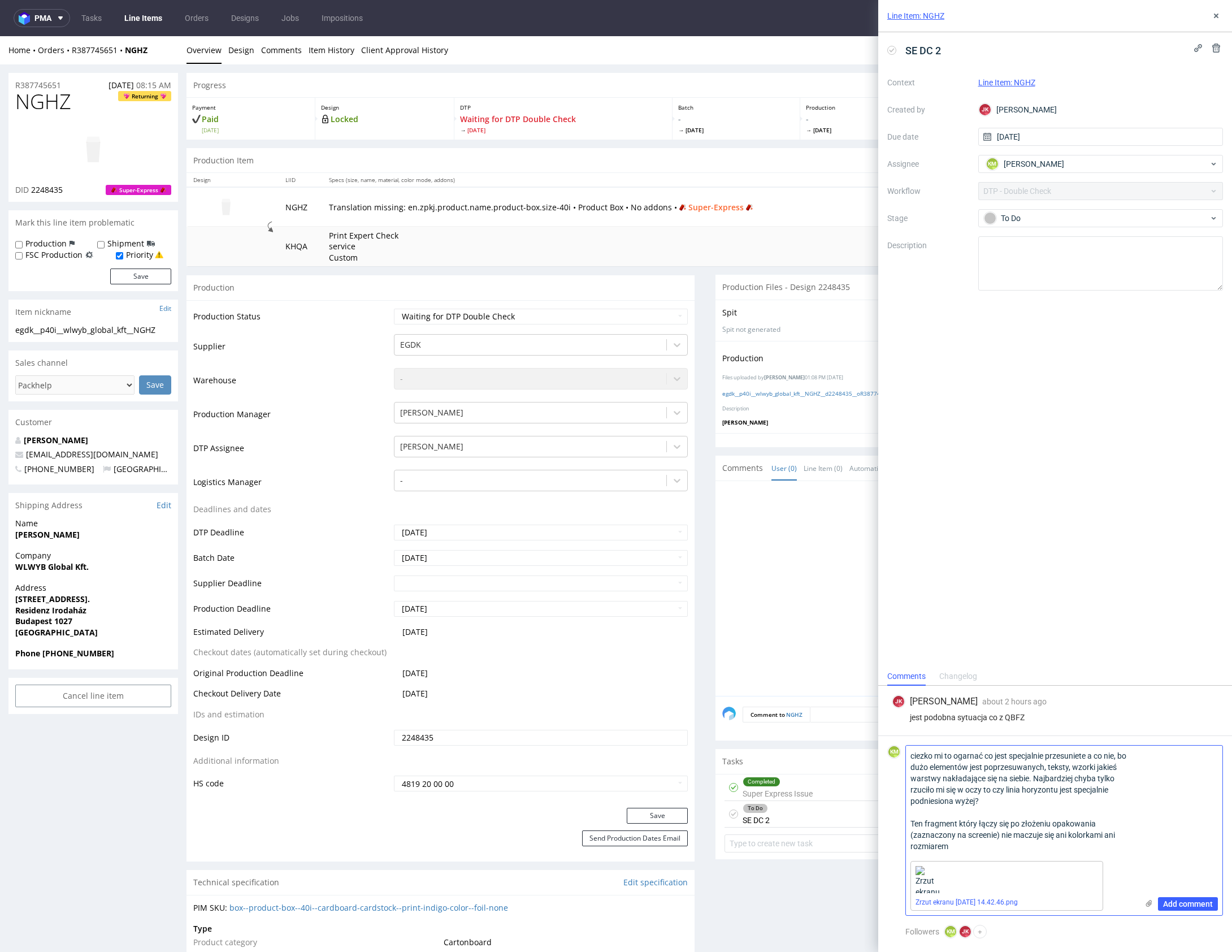
click at [1107, 832] on textarea "ciezko mi to ogarnać co jest specjalnie przesuniete a co nie, bo dużo elementów…" at bounding box center [1022, 801] width 232 height 111
click at [1105, 808] on textarea "ciezko mi to ogarnać co jest specjalnie przesuniete a co nie, bo dużo elementów…" at bounding box center [1022, 801] width 232 height 111
click at [1099, 843] on textarea "ciezko mi to ogarnać co jest specjalnie przesuniete a co nie, bo dużo elementów…" at bounding box center [1022, 801] width 232 height 111
type textarea "ciezko mi to ogarnać co jest specjalnie przesuniete a co nie, bo dużo elementów…"
click at [1195, 905] on span "Add comment" at bounding box center [1188, 904] width 50 height 8
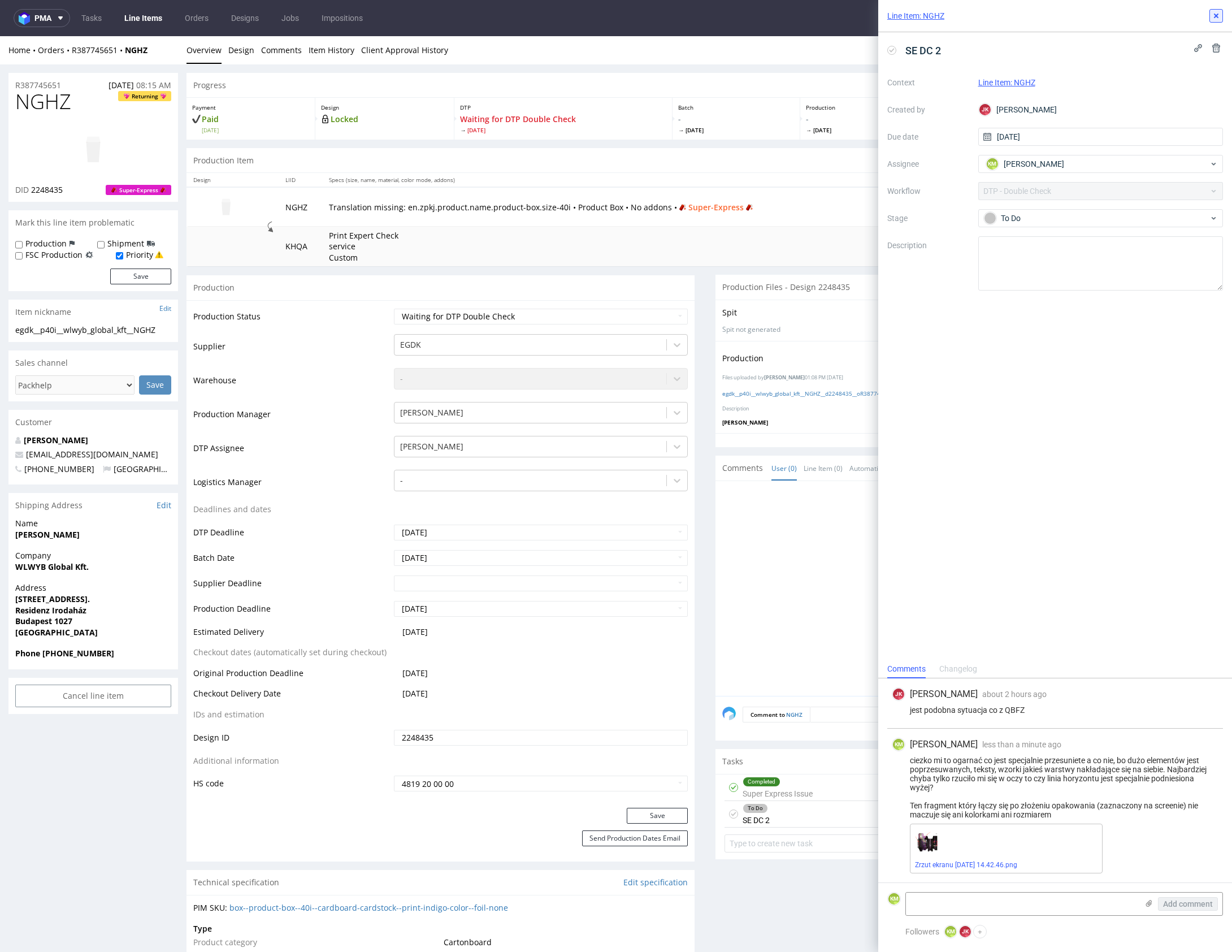
click at [1220, 14] on icon at bounding box center [1216, 16] width 9 height 9
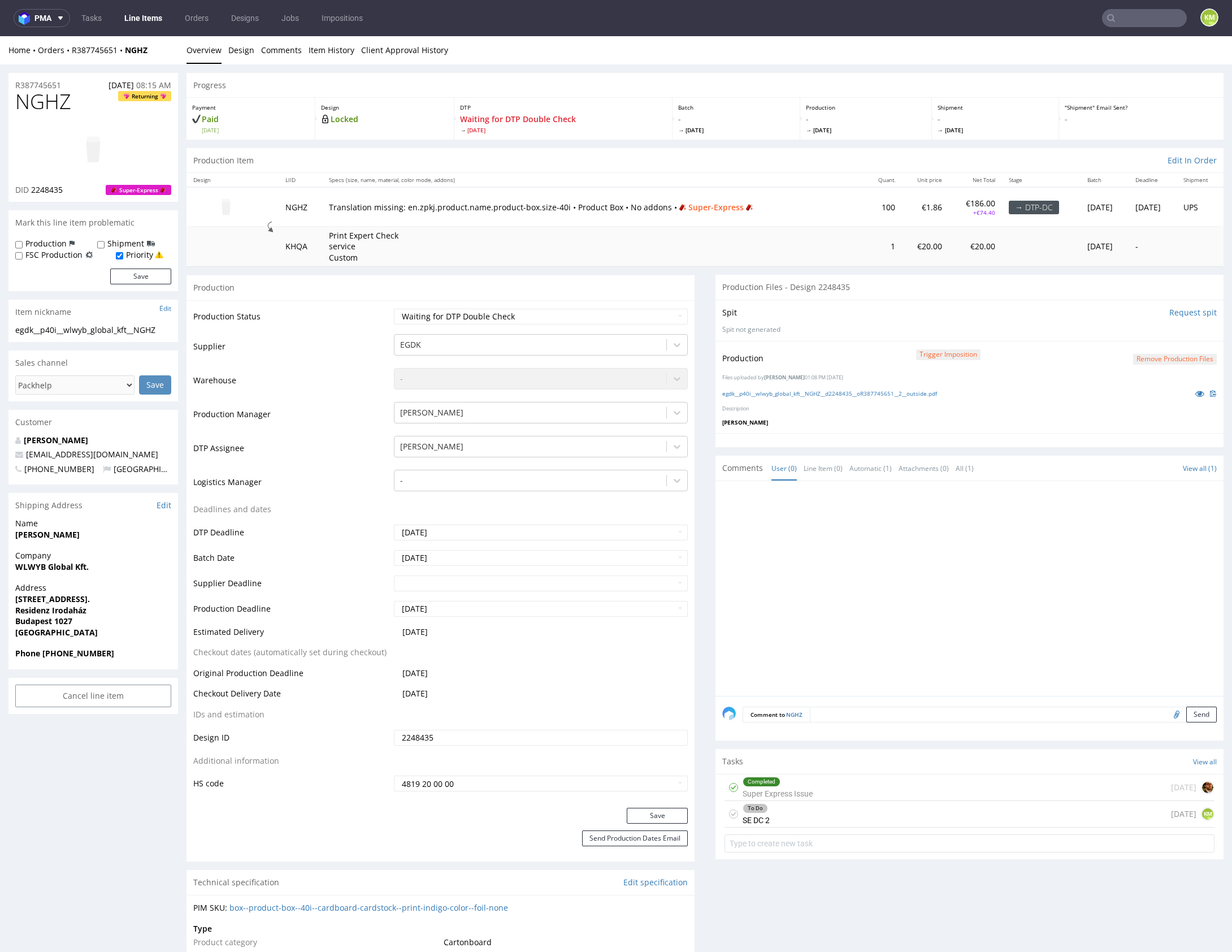
click at [750, 813] on div "To Do SE DC 2" at bounding box center [756, 814] width 27 height 26
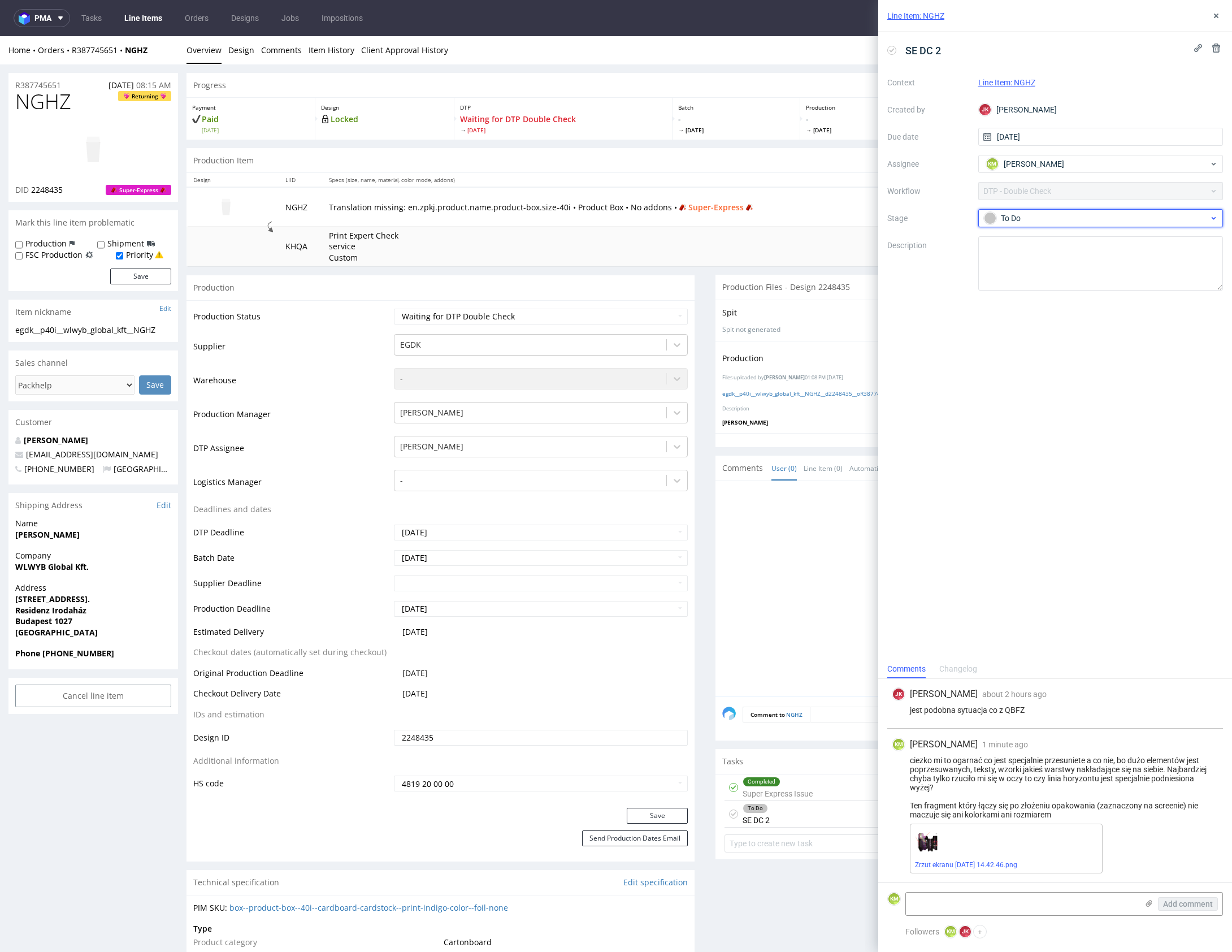
click at [1040, 223] on div "To Do" at bounding box center [1096, 218] width 225 height 13
click at [1067, 288] on div "Needs fixes" at bounding box center [1100, 291] width 225 height 13
click at [1219, 15] on icon at bounding box center [1216, 16] width 9 height 9
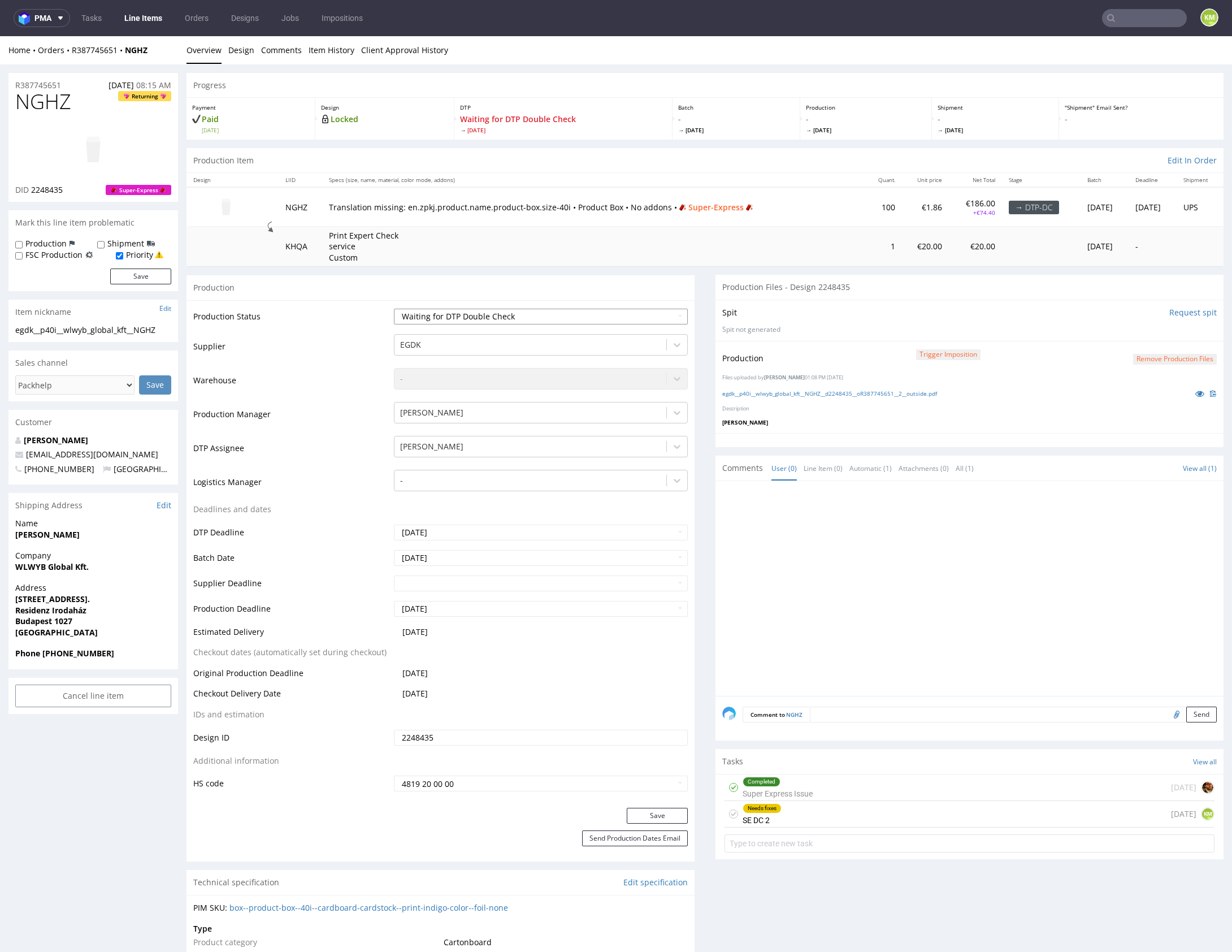
click at [621, 311] on select "Waiting for Artwork Waiting for Diecut Waiting for Mockup Waiting for DTP Waiti…" at bounding box center [541, 316] width 294 height 16
select select "dtp_dc_done"
click at [394, 309] on select "Waiting for Artwork Waiting for Diecut Waiting for Mockup Waiting for DTP Waiti…" at bounding box center [541, 316] width 294 height 16
drag, startPoint x: 637, startPoint y: 807, endPoint x: 644, endPoint y: 798, distance: 11.4
click at [637, 807] on button "Save" at bounding box center [657, 815] width 61 height 16
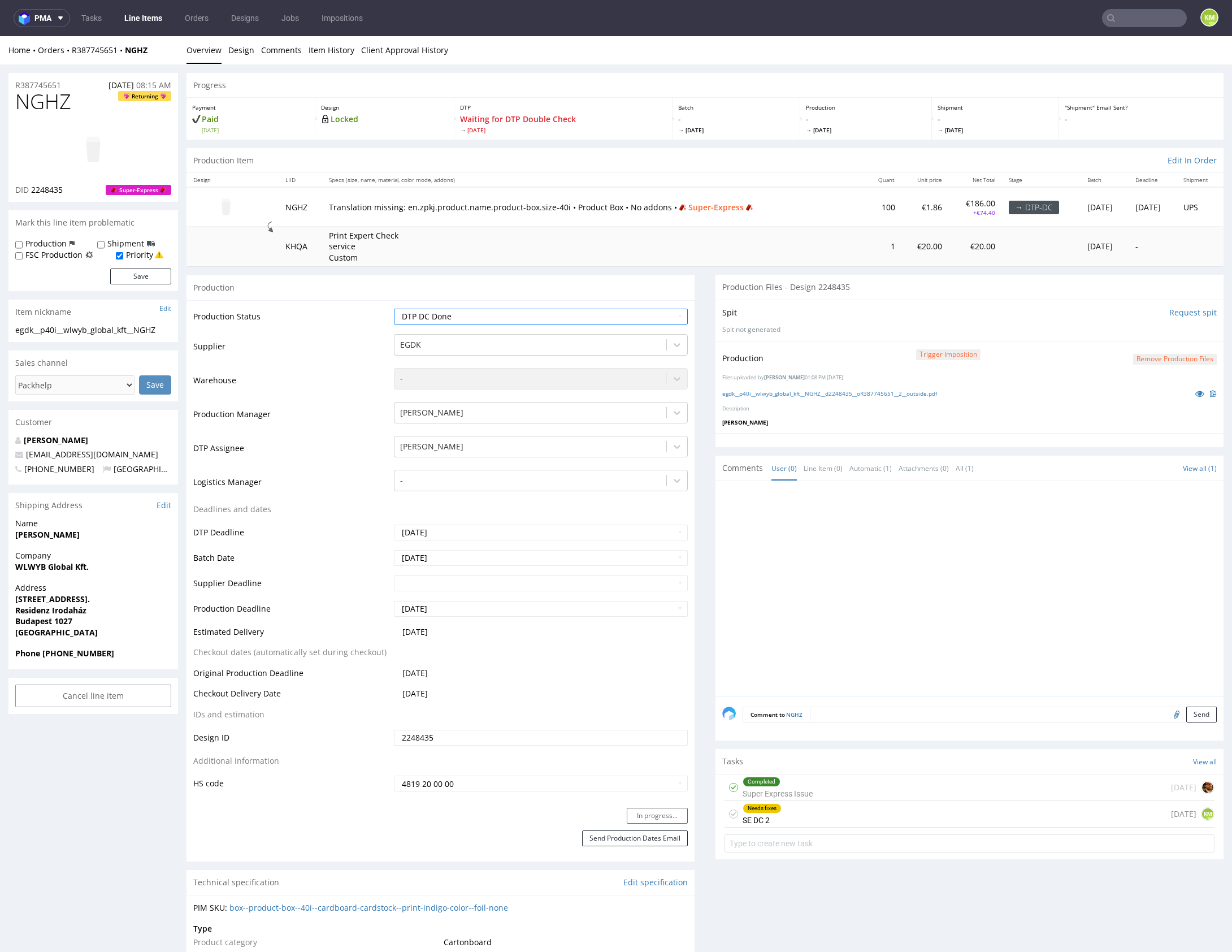
click at [905, 602] on div at bounding box center [973, 592] width 501 height 208
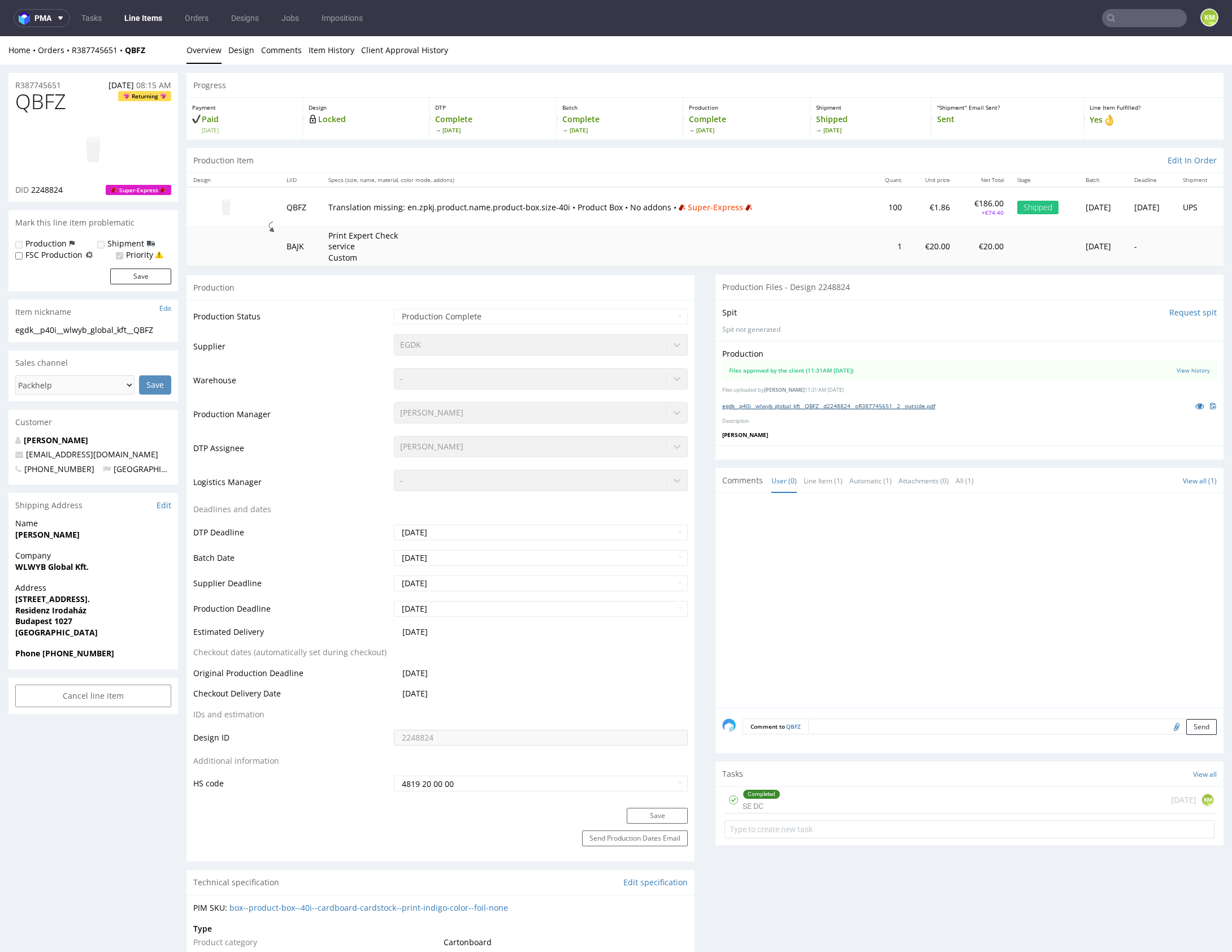
click at [935, 405] on link "egdk__p40i__wlwyb_global_kft__QBFZ__d2248824__oR387745651__2__outside.pdf" at bounding box center [829, 406] width 213 height 8
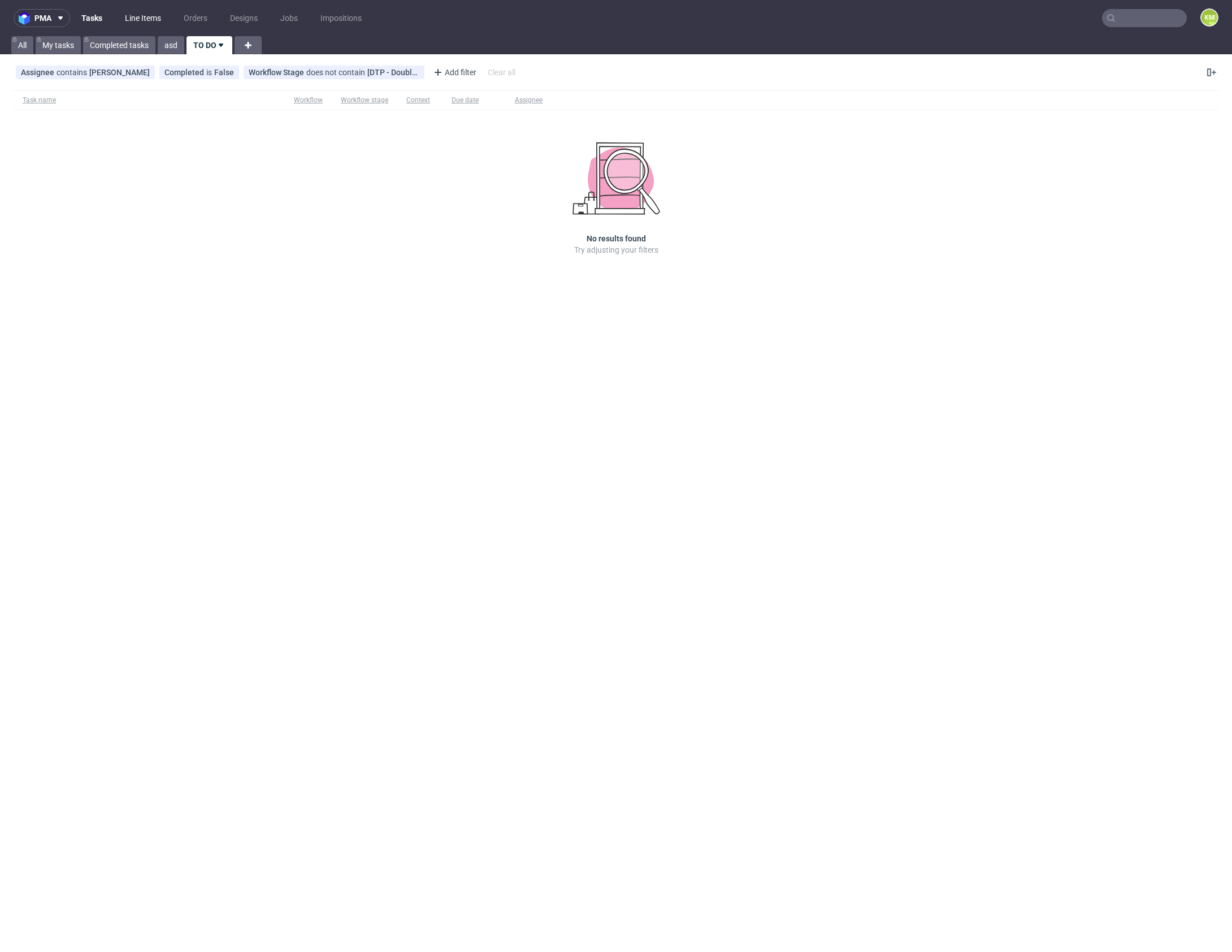
click at [136, 20] on link "Line Items" at bounding box center [143, 18] width 50 height 18
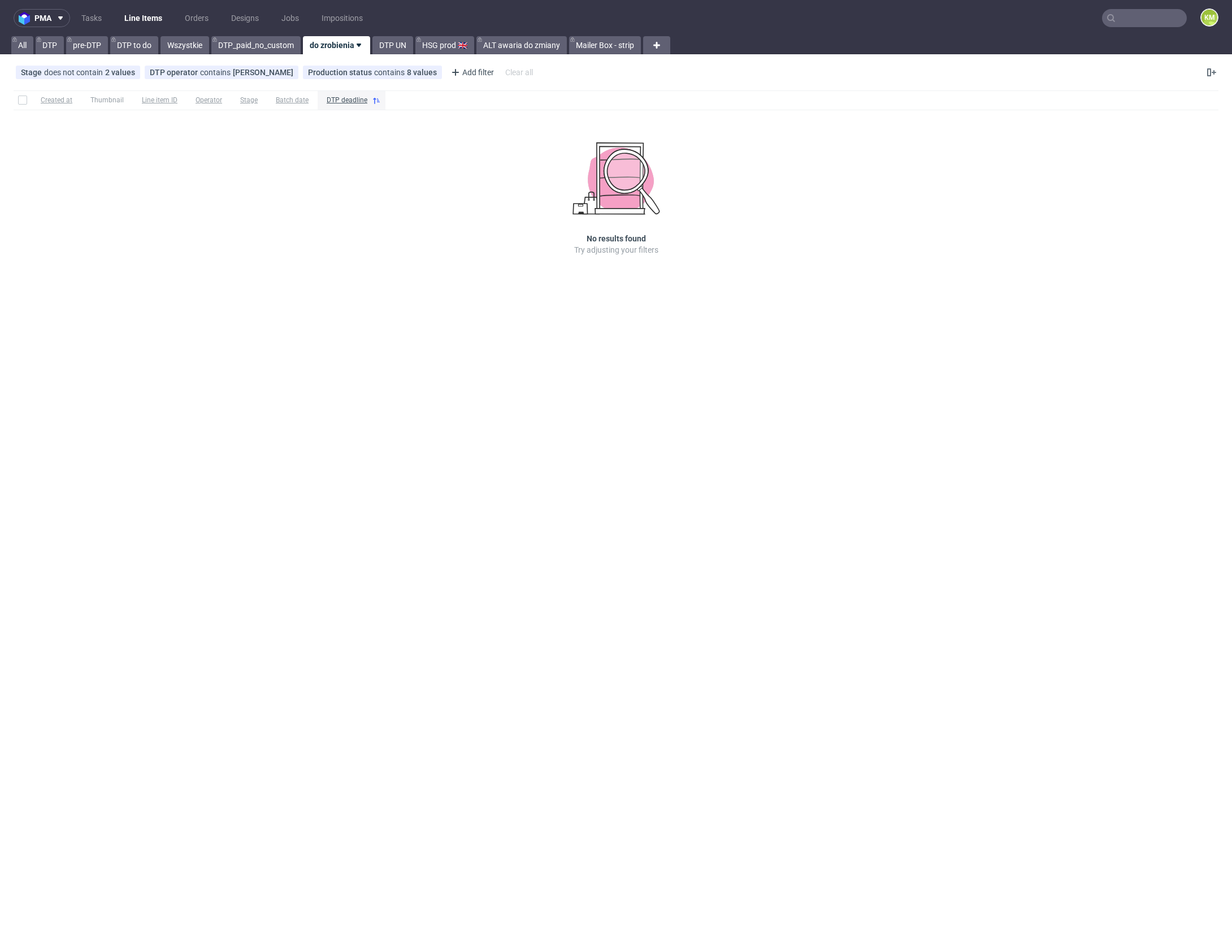
click at [98, 28] on nav "pma Tasks Line Items Orders Designs Jobs Impositions KM" at bounding box center [616, 18] width 1232 height 36
click at [94, 23] on link "Tasks" at bounding box center [91, 18] width 34 height 18
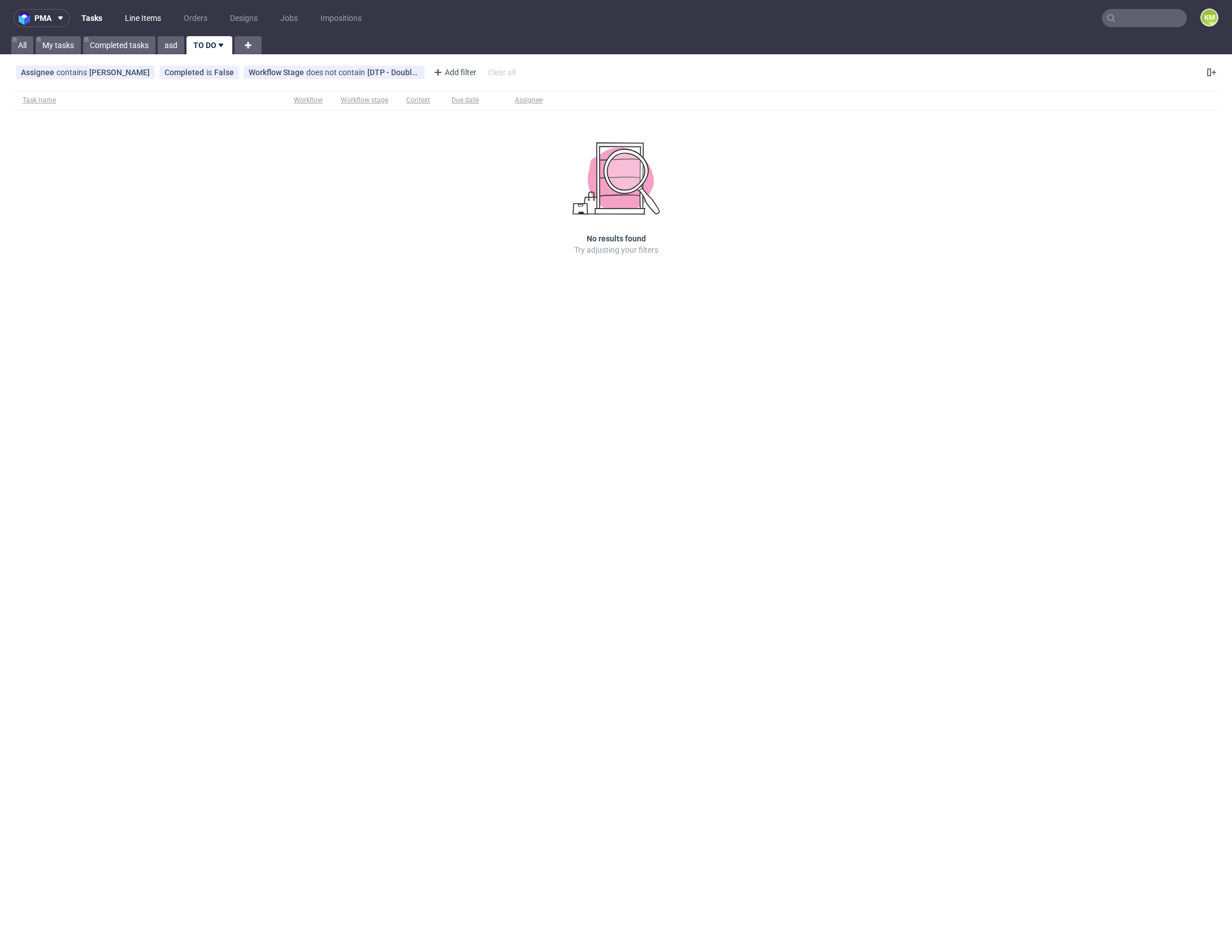
click at [150, 19] on link "Line Items" at bounding box center [143, 18] width 50 height 18
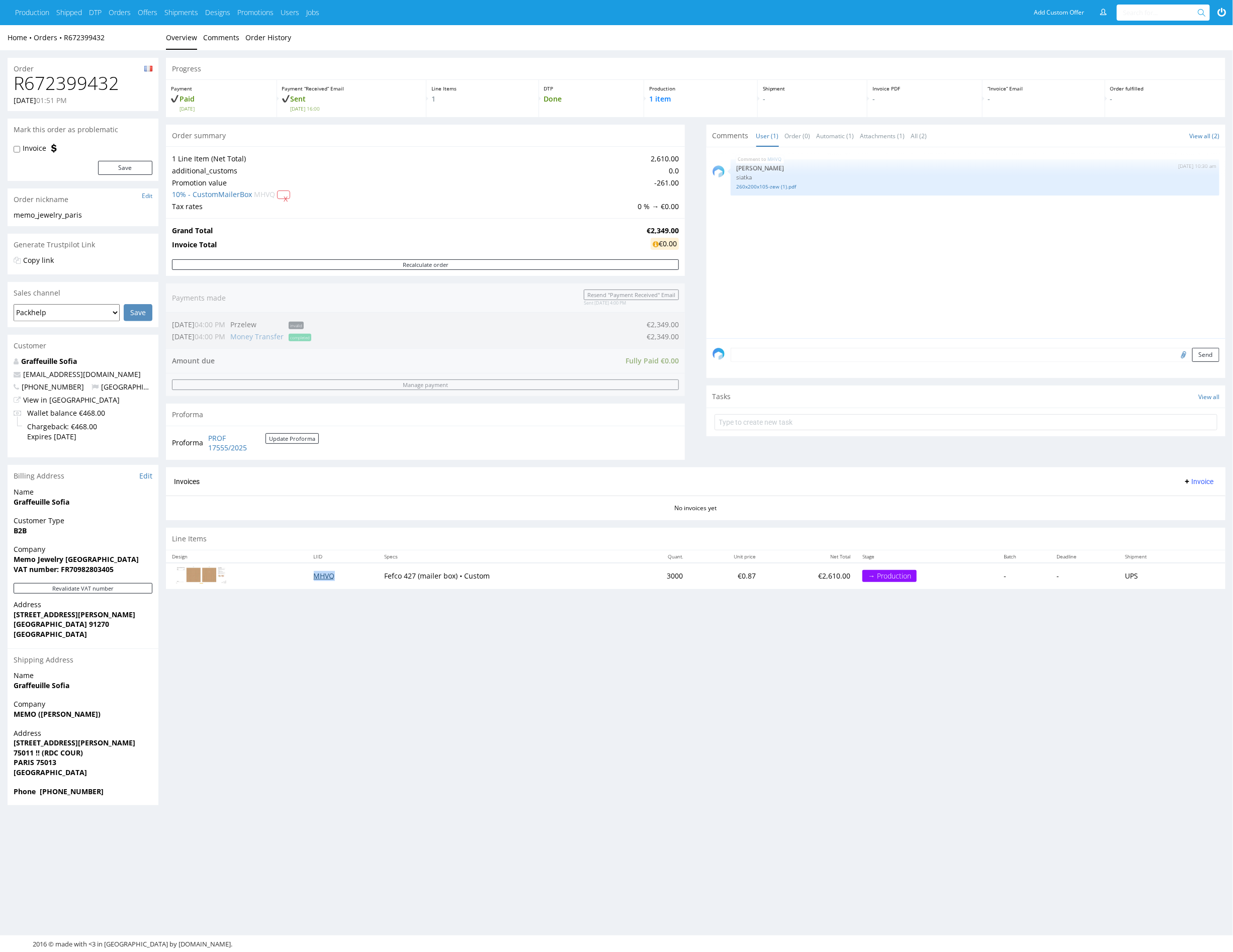
click at [320, 572] on link "MHVQ" at bounding box center [324, 576] width 21 height 10
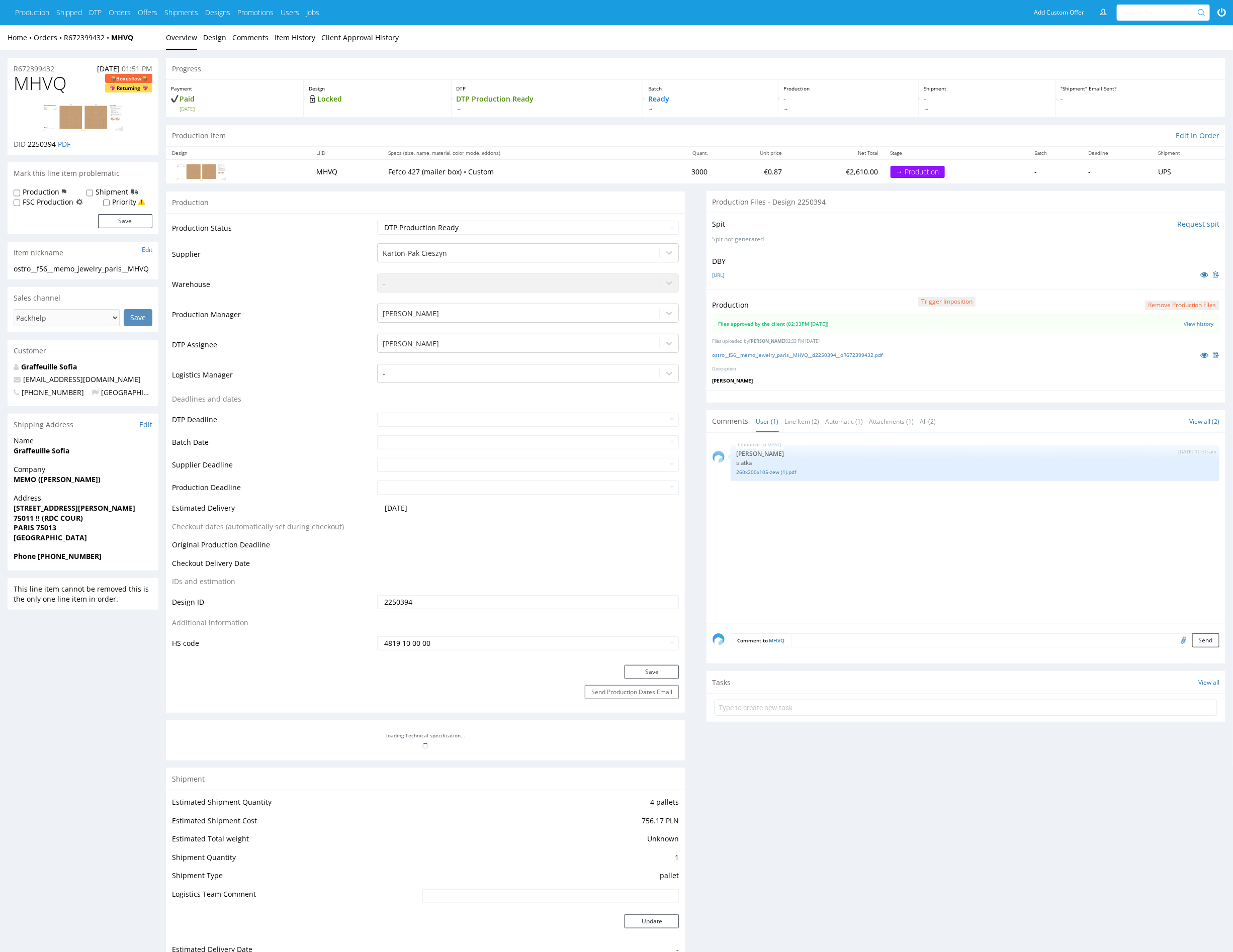
click at [905, 576] on div "MHVQ 25th Aug 25 | 10:30 am Sebastian Markut siatka 260x200x105-zew (1).pdf" at bounding box center [969, 532] width 513 height 185
click at [980, 560] on div "MHVQ 25th Aug 25 | 10:30 am Sebastian Markut siatka 260x200x105-zew (1).pdf" at bounding box center [969, 532] width 513 height 185
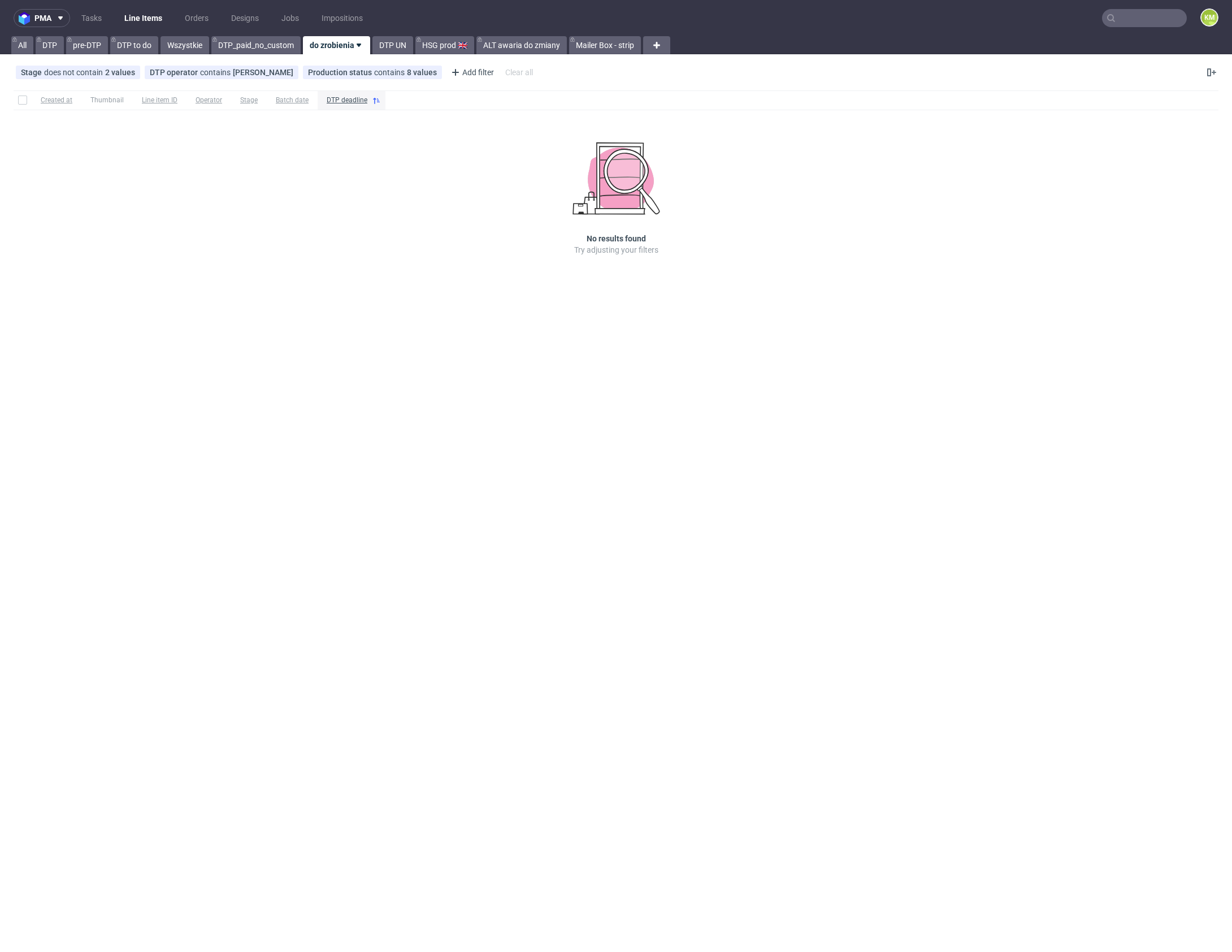
click at [1129, 18] on input "text" at bounding box center [1144, 18] width 85 height 18
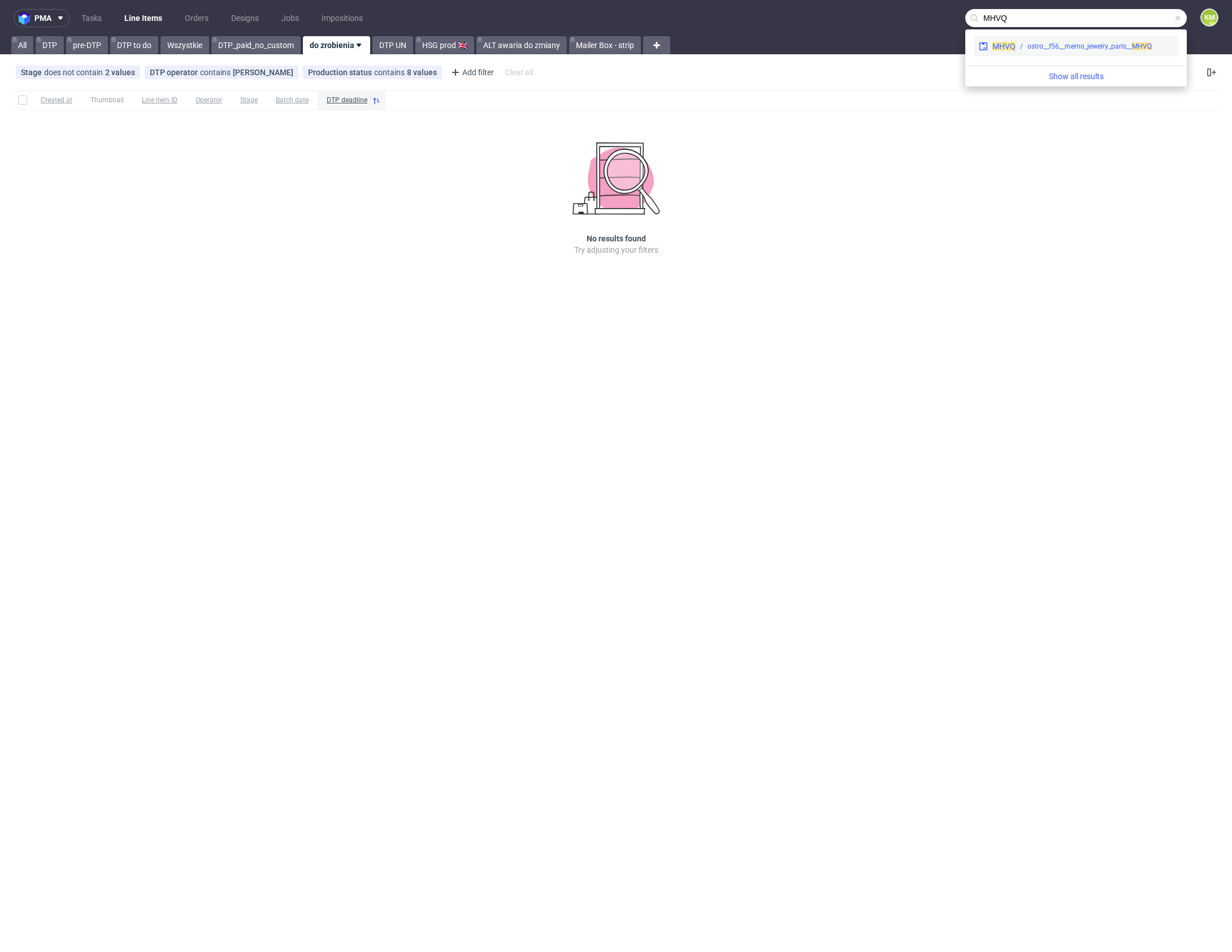
type input "MHVQ"
click at [1001, 49] on span "MHVQ" at bounding box center [1004, 46] width 23 height 9
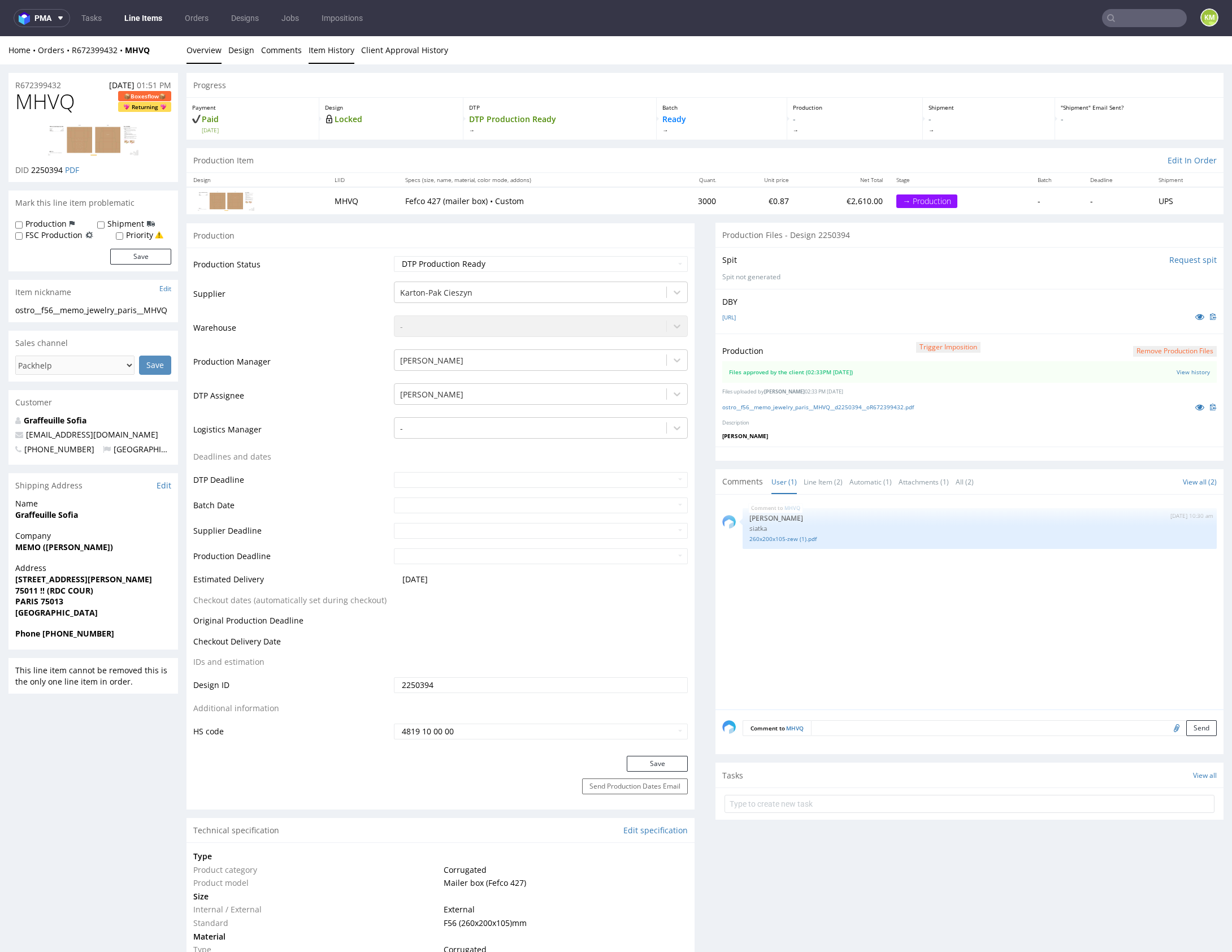
click at [348, 50] on link "Item History" at bounding box center [331, 50] width 46 height 28
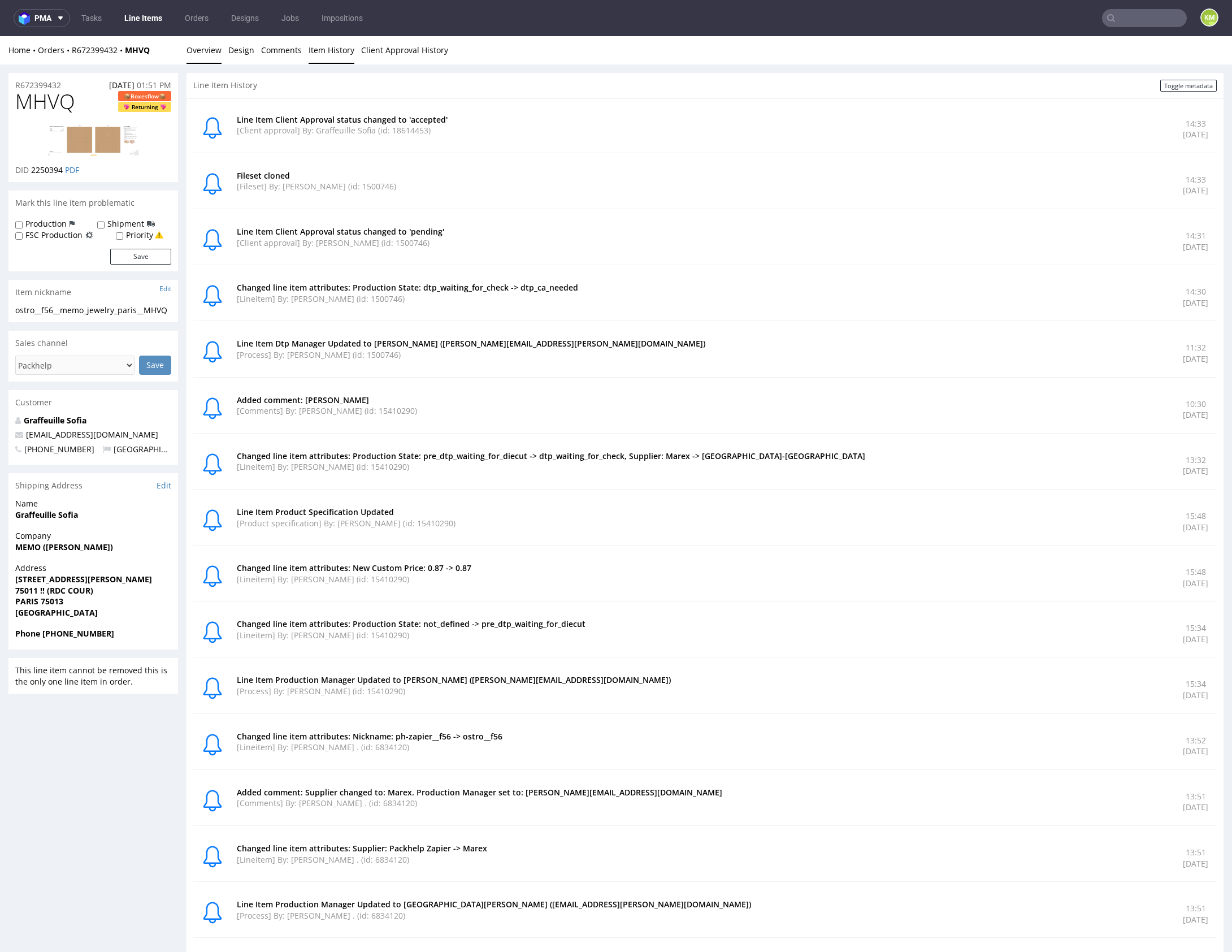
click at [199, 48] on link "Overview" at bounding box center [204, 50] width 35 height 28
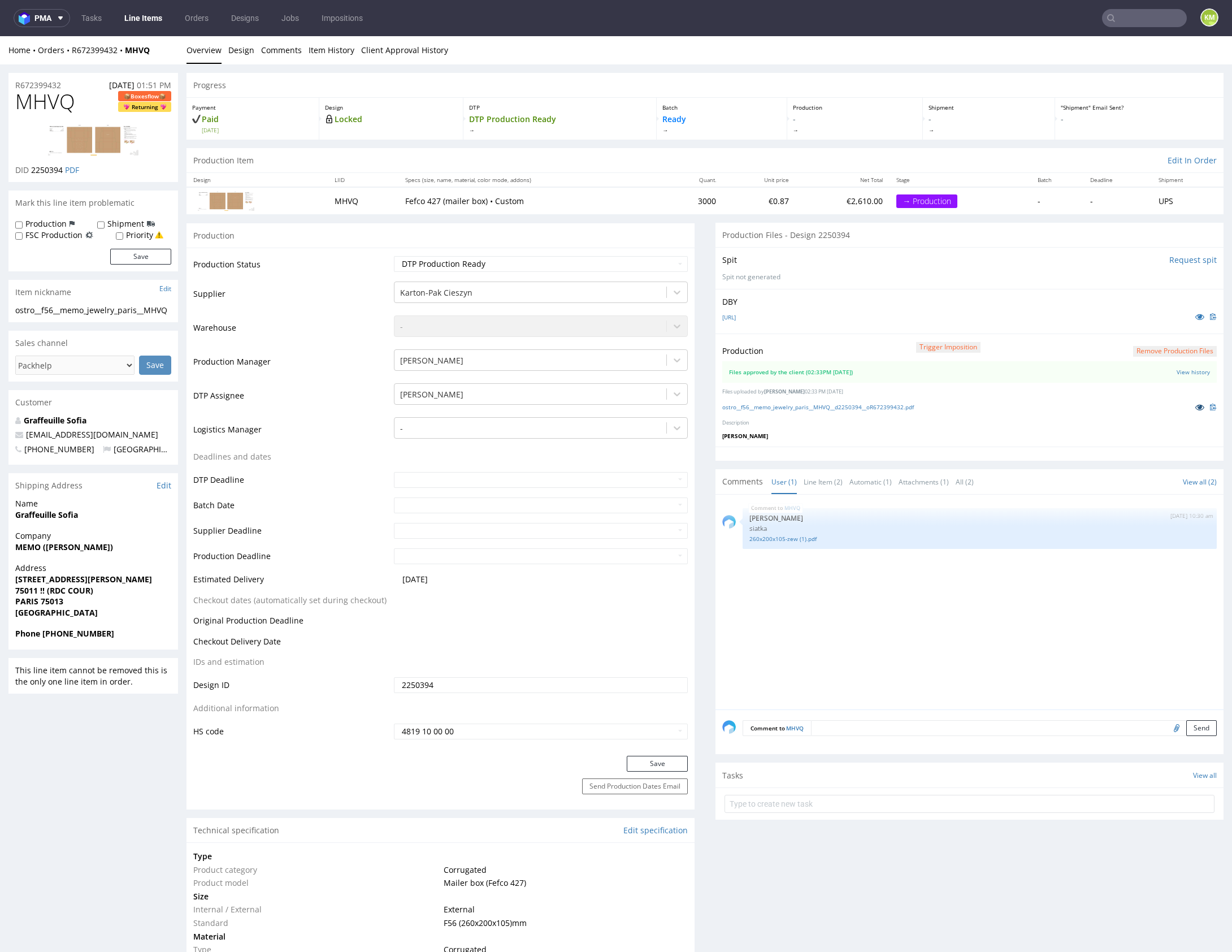
click at [1195, 403] on icon at bounding box center [1200, 407] width 9 height 8
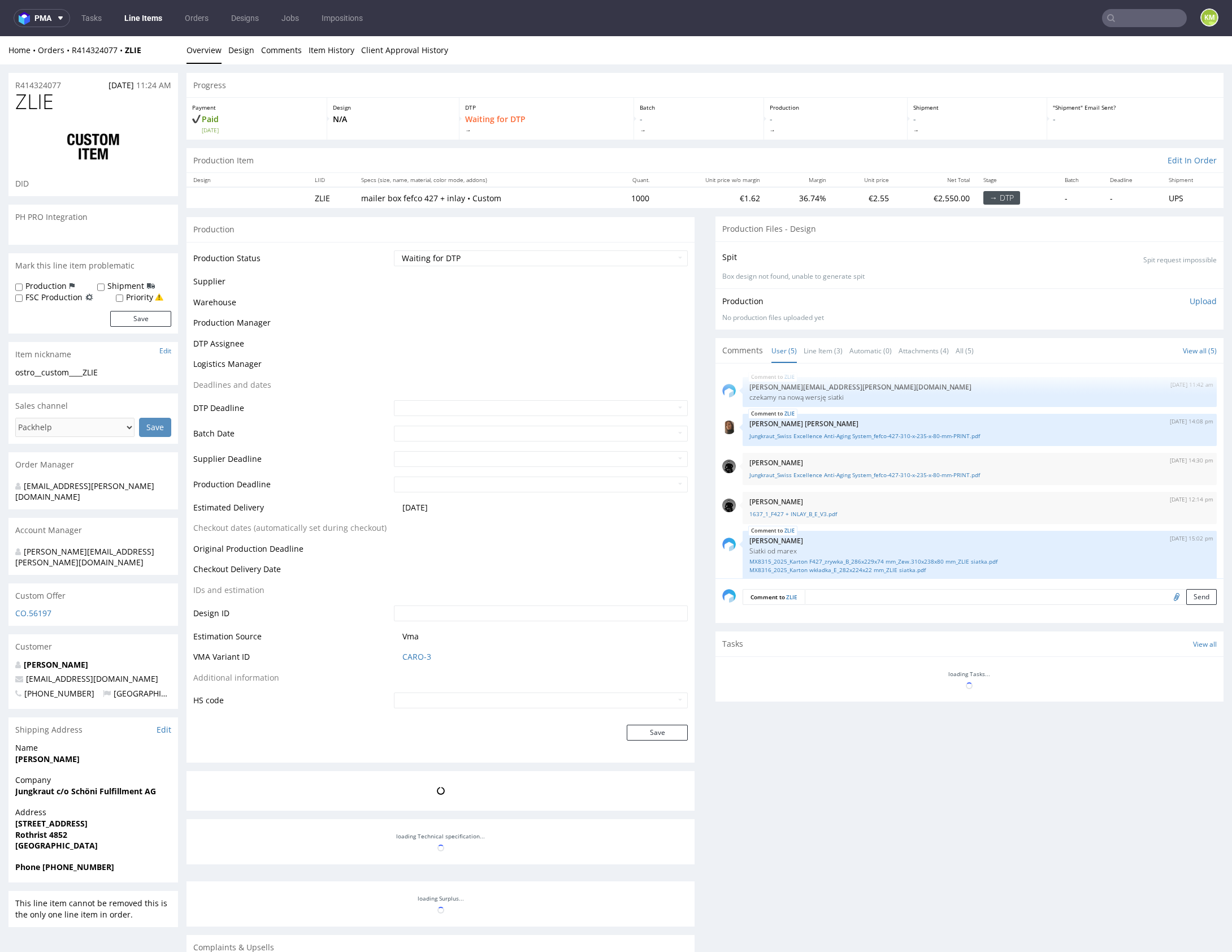
scroll to position [9, 0]
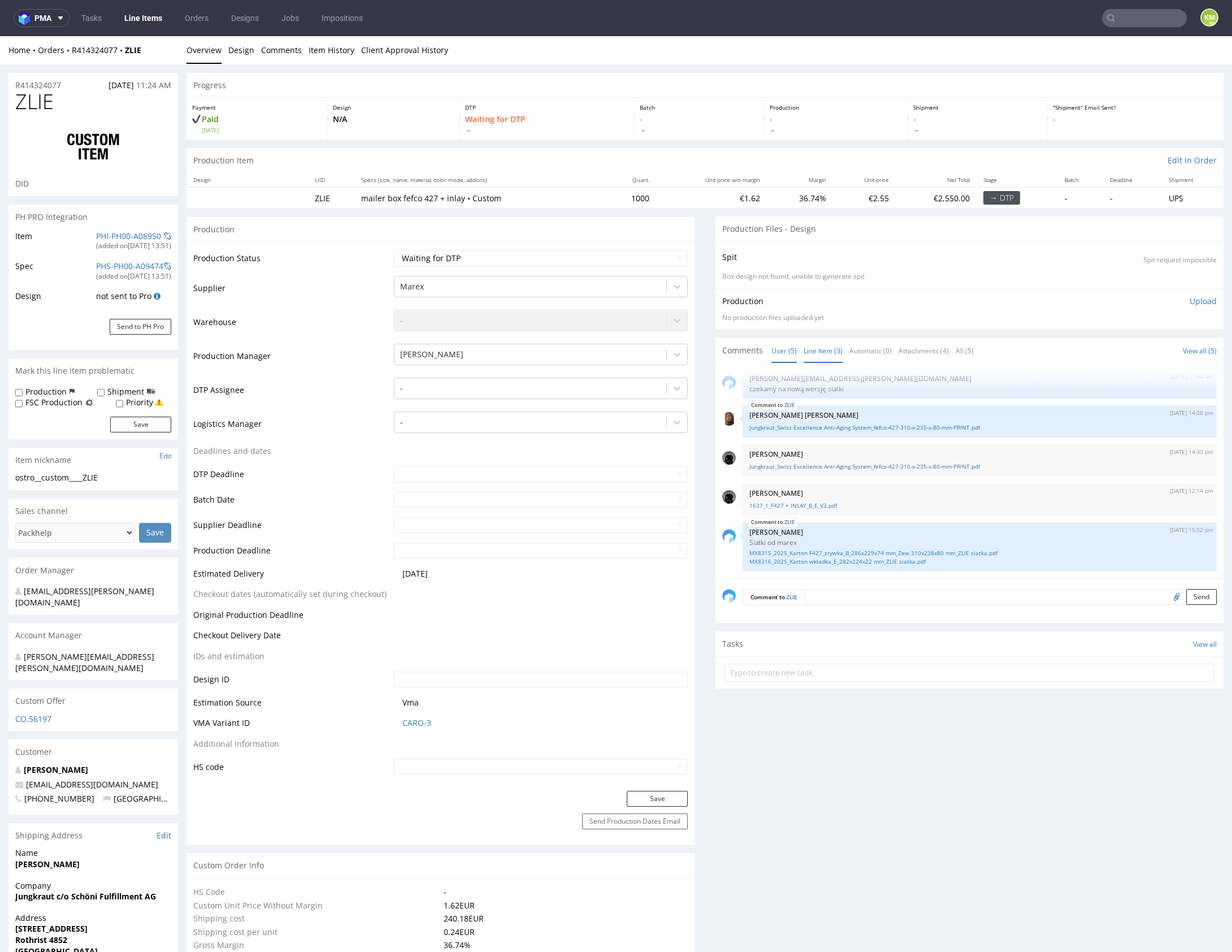
click at [806, 349] on link "Line Item (3)" at bounding box center [823, 351] width 39 height 24
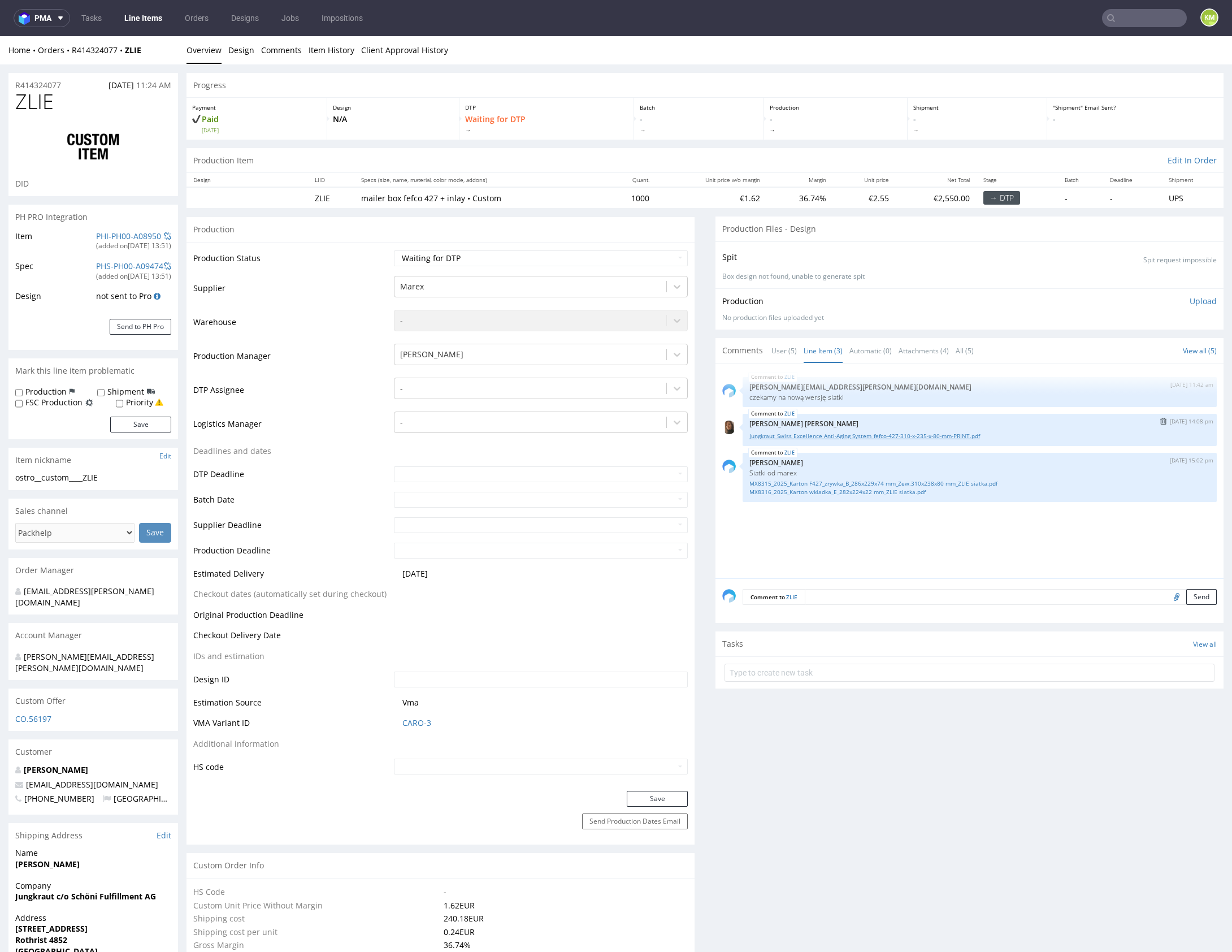
click at [871, 435] on link "Jungkraut_Swiss Excellence Anti-Aging System_fefco-427-310-x-235-x-80-mm-PRINT.…" at bounding box center [979, 436] width 461 height 9
click at [549, 391] on div at bounding box center [530, 388] width 261 height 13
type input "mark"
click at [503, 409] on div "Karol Markowski" at bounding box center [541, 410] width 294 height 20
click at [669, 796] on button "Save" at bounding box center [657, 798] width 61 height 16
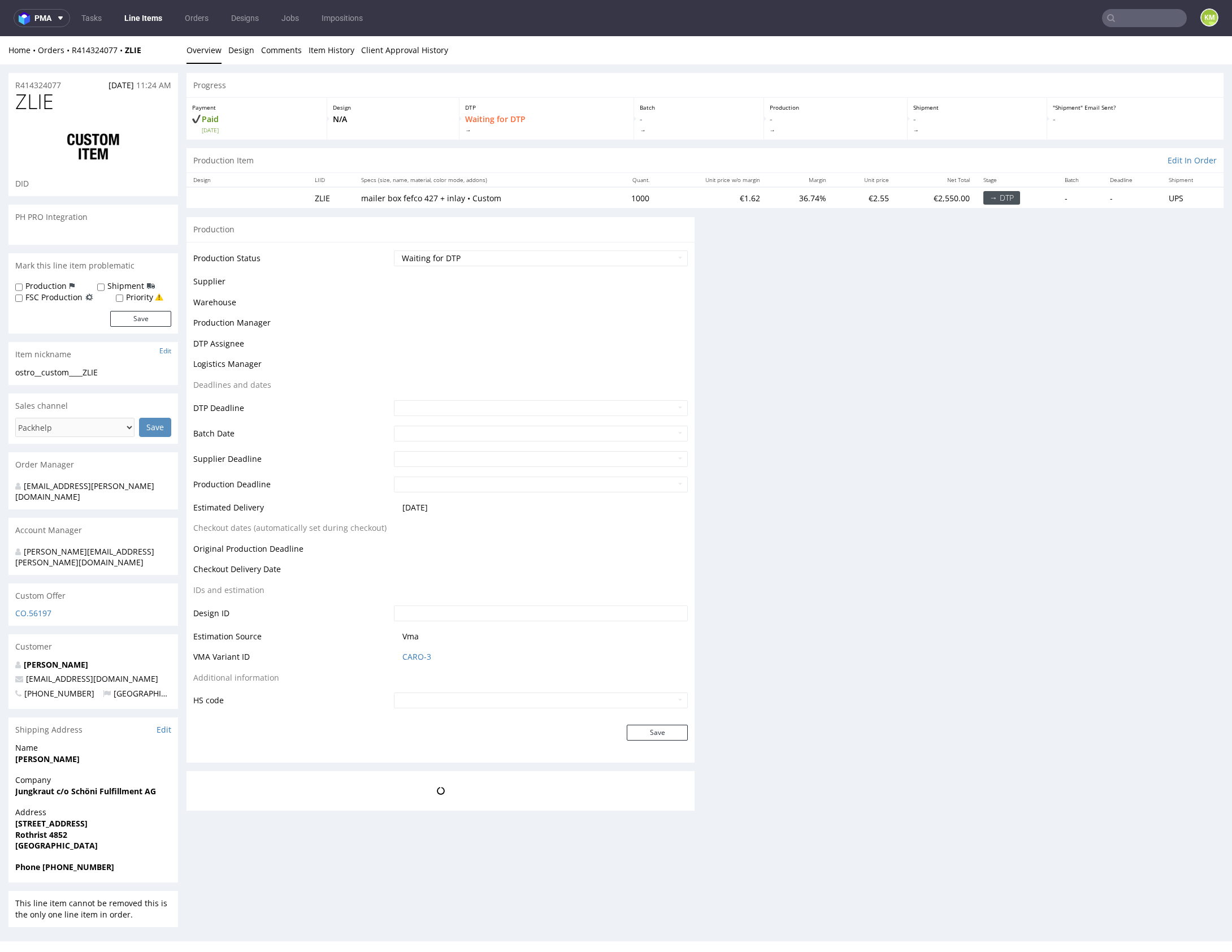
scroll to position [0, 0]
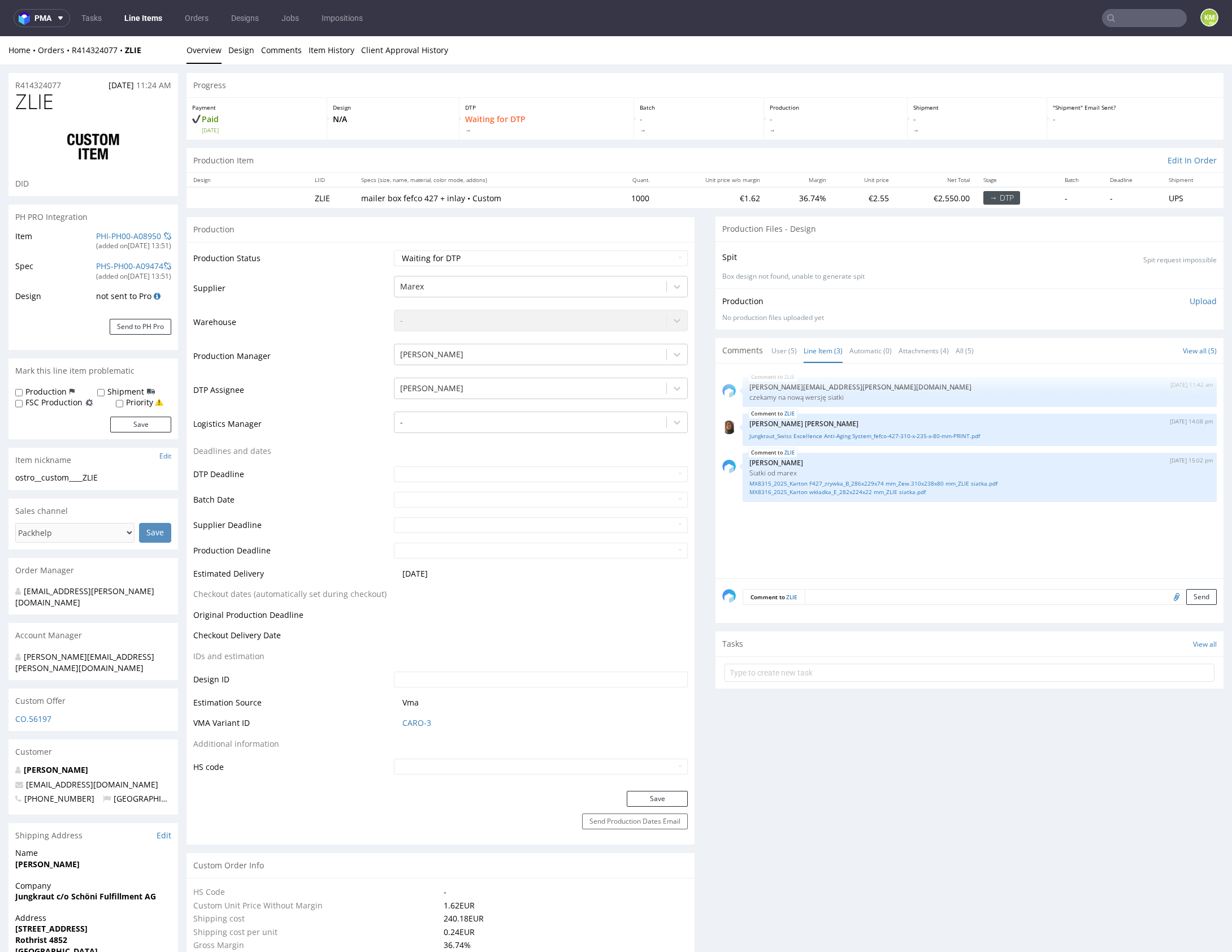
click at [940, 534] on div "ZLIE 20th Aug 25 | 11:42 am maciej.sikora@packhelp.com czekamy na nową wersję s…" at bounding box center [973, 474] width 501 height 208
click at [886, 516] on div "ZLIE 20th Aug 25 | 11:42 am maciej.sikora@packhelp.com czekamy na nową wersję s…" at bounding box center [973, 474] width 501 height 208
click at [870, 481] on link "MX8315_2025_Karton F427_zrywka_B_286x229x74 mm_Zew.310x238x80 mm_ZLIE siatka.pdf" at bounding box center [979, 483] width 461 height 9
click at [939, 524] on div "ZLIE 20th Aug 25 | 11:42 am maciej.sikora@packhelp.com czekamy na nową wersję s…" at bounding box center [973, 474] width 501 height 208
drag, startPoint x: 982, startPoint y: 509, endPoint x: 914, endPoint y: 503, distance: 68.3
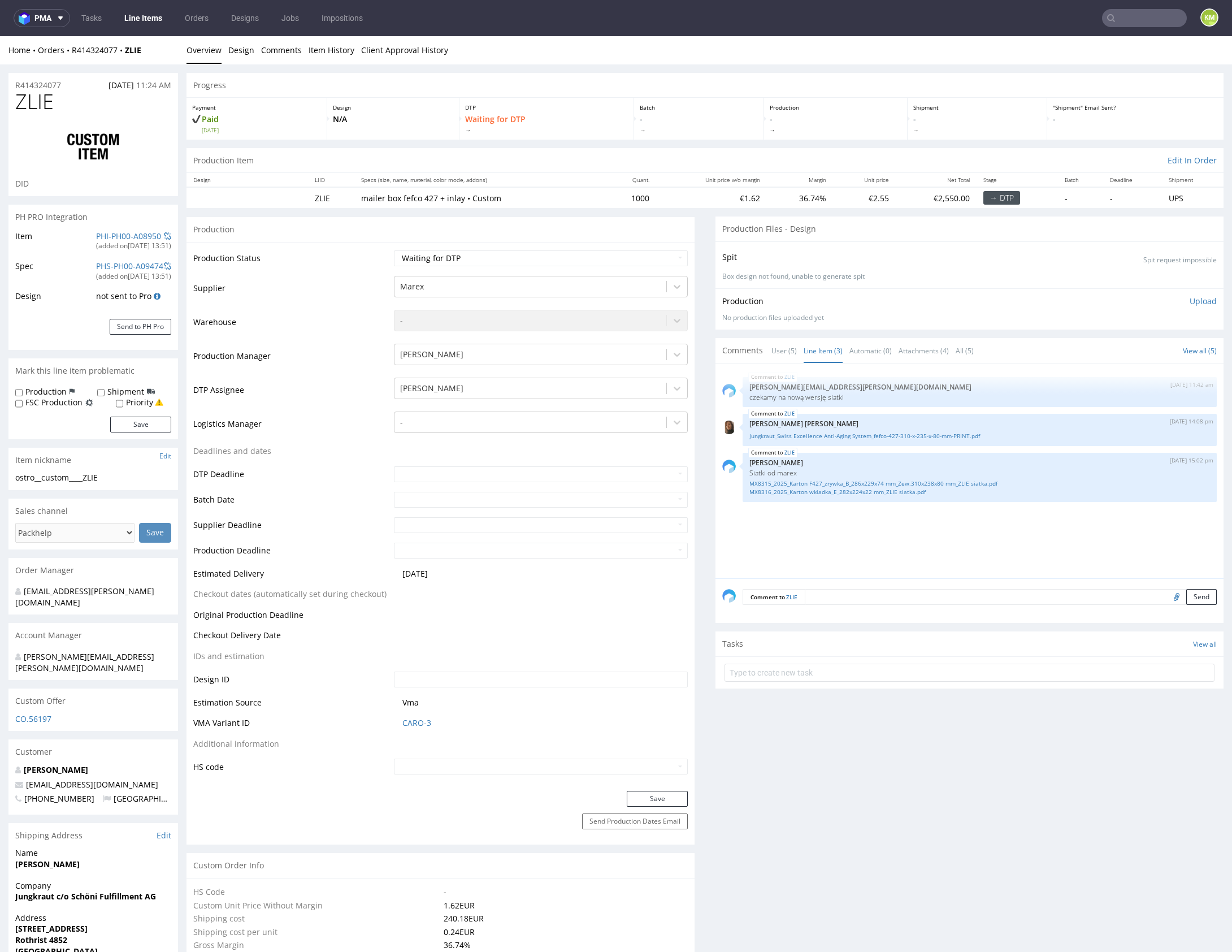
click at [982, 509] on div "ZLIE 20th Aug 25 | 11:42 am maciej.sikora@packhelp.com czekamy na nową wersję s…" at bounding box center [973, 474] width 501 height 208
click at [890, 491] on link "MX8316_2025_Karton wkładka_E_282x224x22 mm_ZLIE siatka.pdf" at bounding box center [979, 492] width 461 height 9
click at [784, 353] on link "User (5)" at bounding box center [784, 351] width 25 height 24
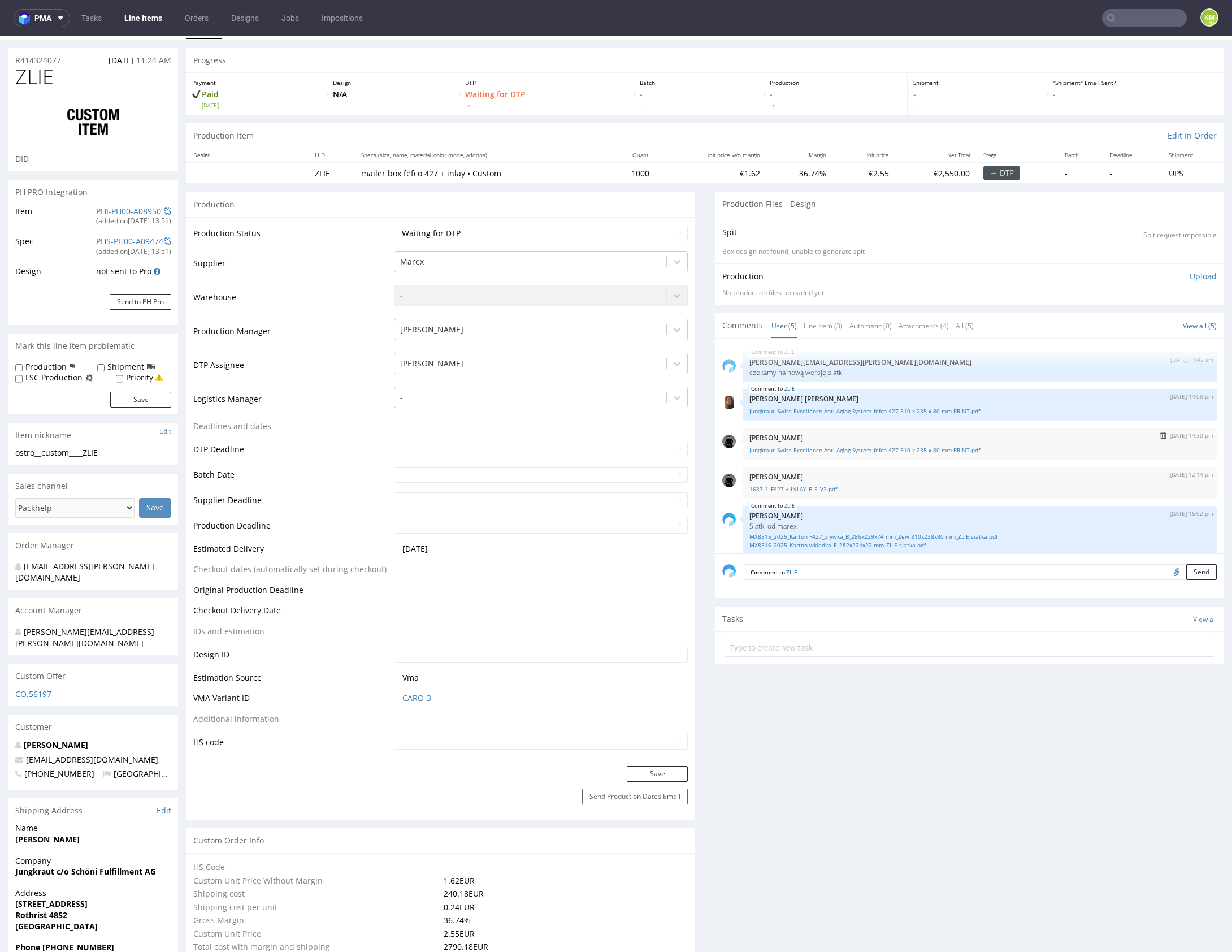
click at [859, 451] on link "Jungkraut_Swiss Excellence Anti-Aging System_fefco-427-310-x-235-x-80-mm-PRINT.…" at bounding box center [979, 450] width 461 height 9
click at [821, 326] on link "Line Item (3)" at bounding box center [823, 326] width 39 height 24
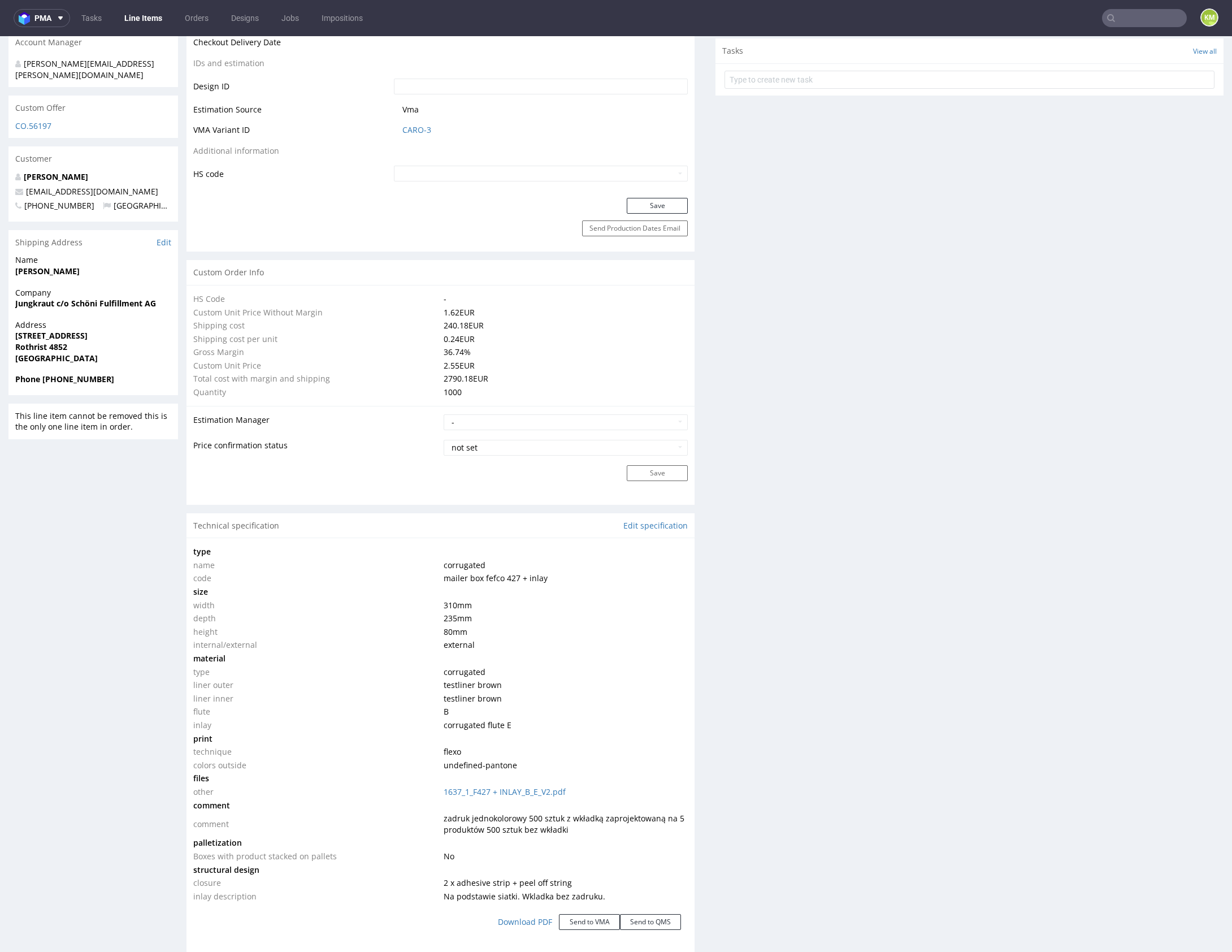
scroll to position [673, 0]
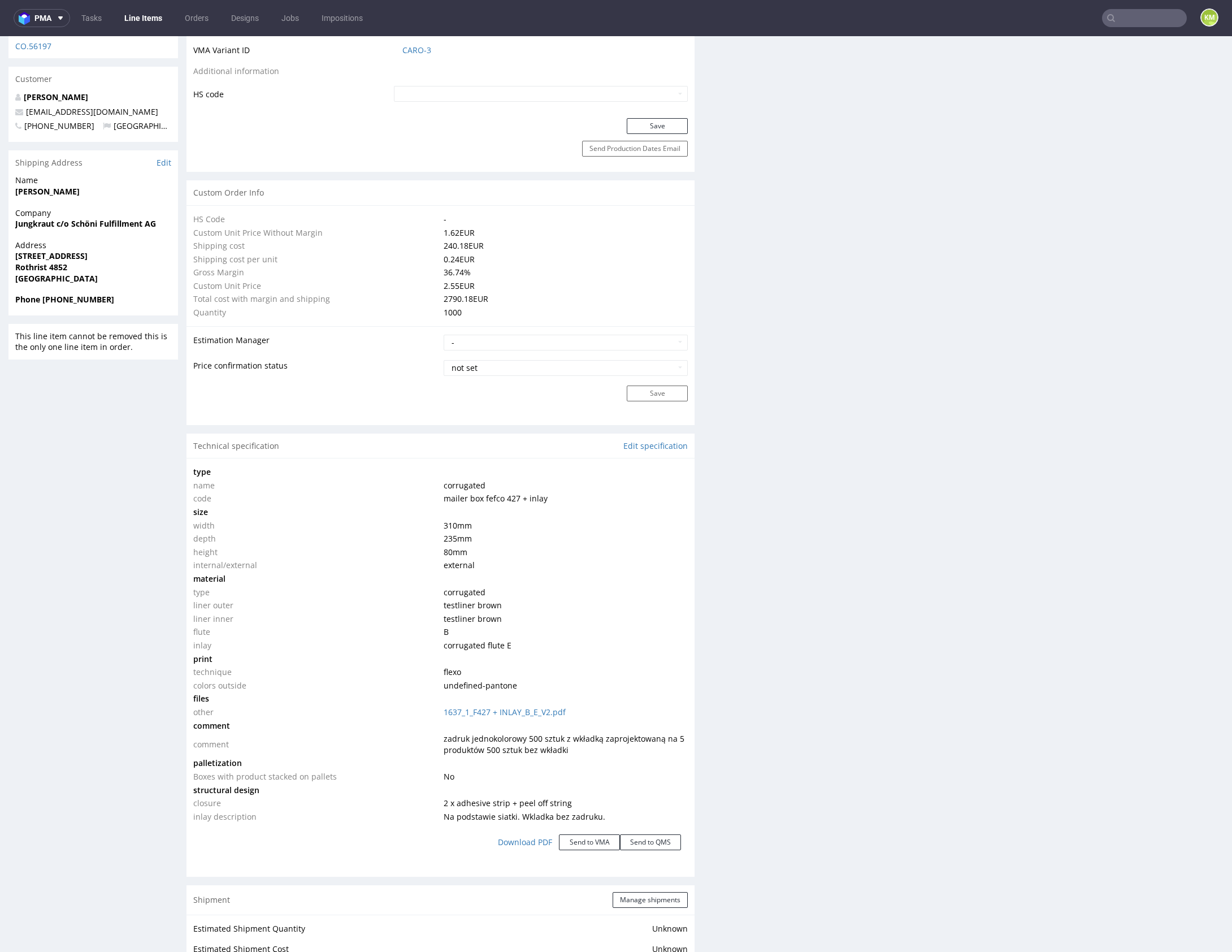
click at [826, 537] on div "Production Files - Design Spit Spit request impossible Box design not found, un…" at bounding box center [969, 481] width 508 height 1876
click at [985, 613] on div "Production Files - Design Spit Spit request impossible Box design not found, un…" at bounding box center [969, 481] width 508 height 1876
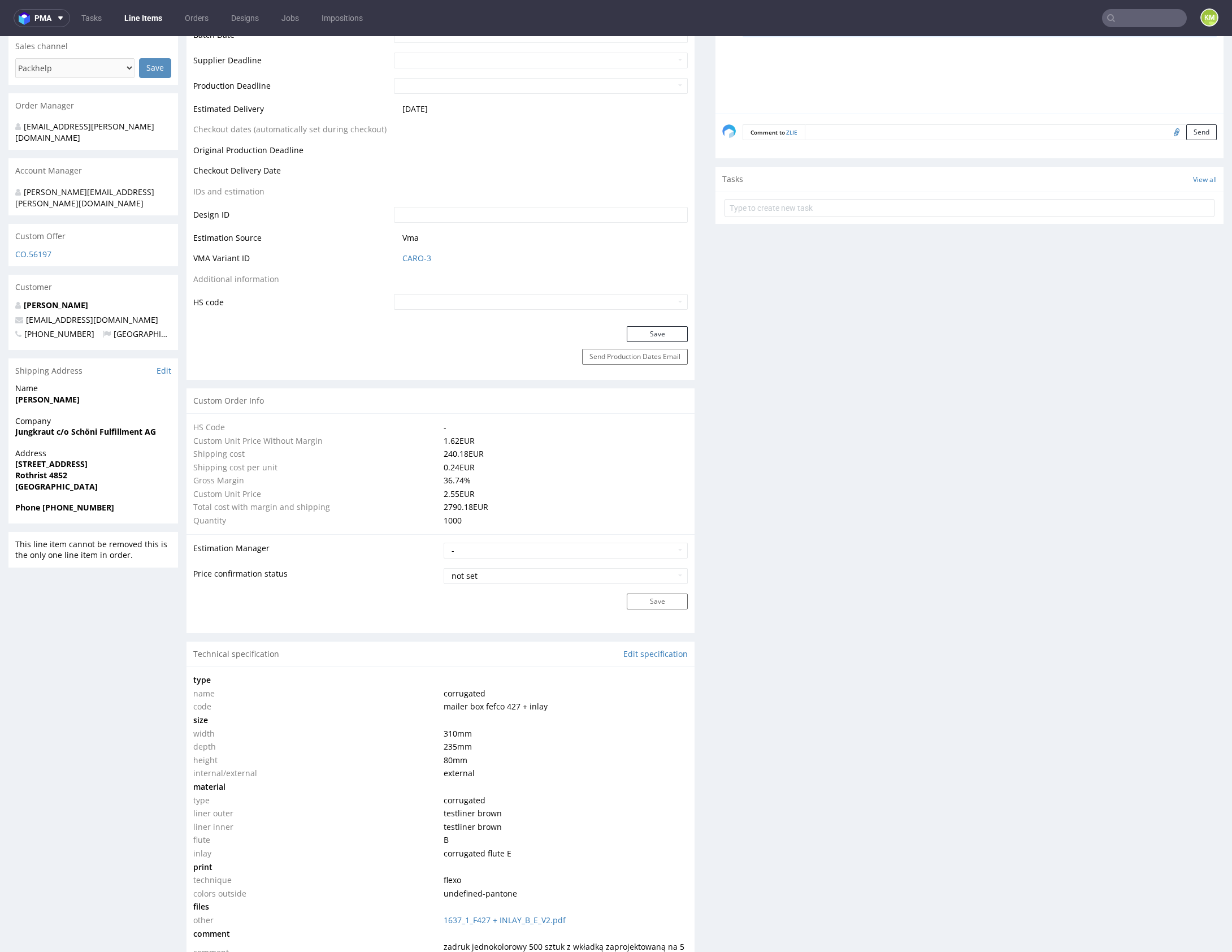
scroll to position [721, 0]
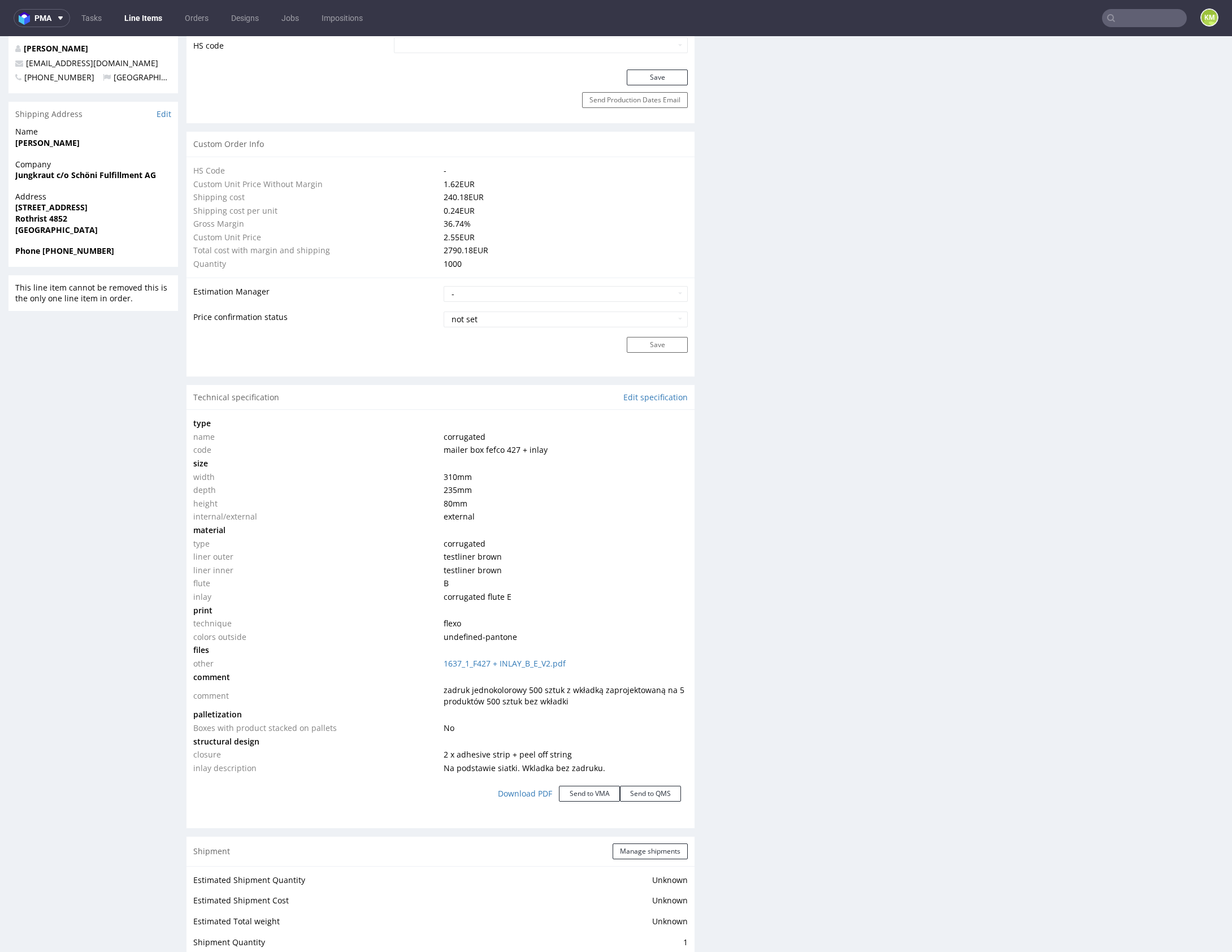
click at [1005, 611] on div "Production Files - Design Spit Spit request impossible Box design not found, un…" at bounding box center [969, 433] width 508 height 1876
click at [471, 761] on td "Na podstawie siatki. Wkladka bez zadruku." at bounding box center [565, 768] width 247 height 13
drag, startPoint x: 463, startPoint y: 753, endPoint x: 503, endPoint y: 752, distance: 40.0
click at [503, 752] on span "2 x adhesive strip + peel off string" at bounding box center [508, 754] width 128 height 11
copy span "adhesive strip"
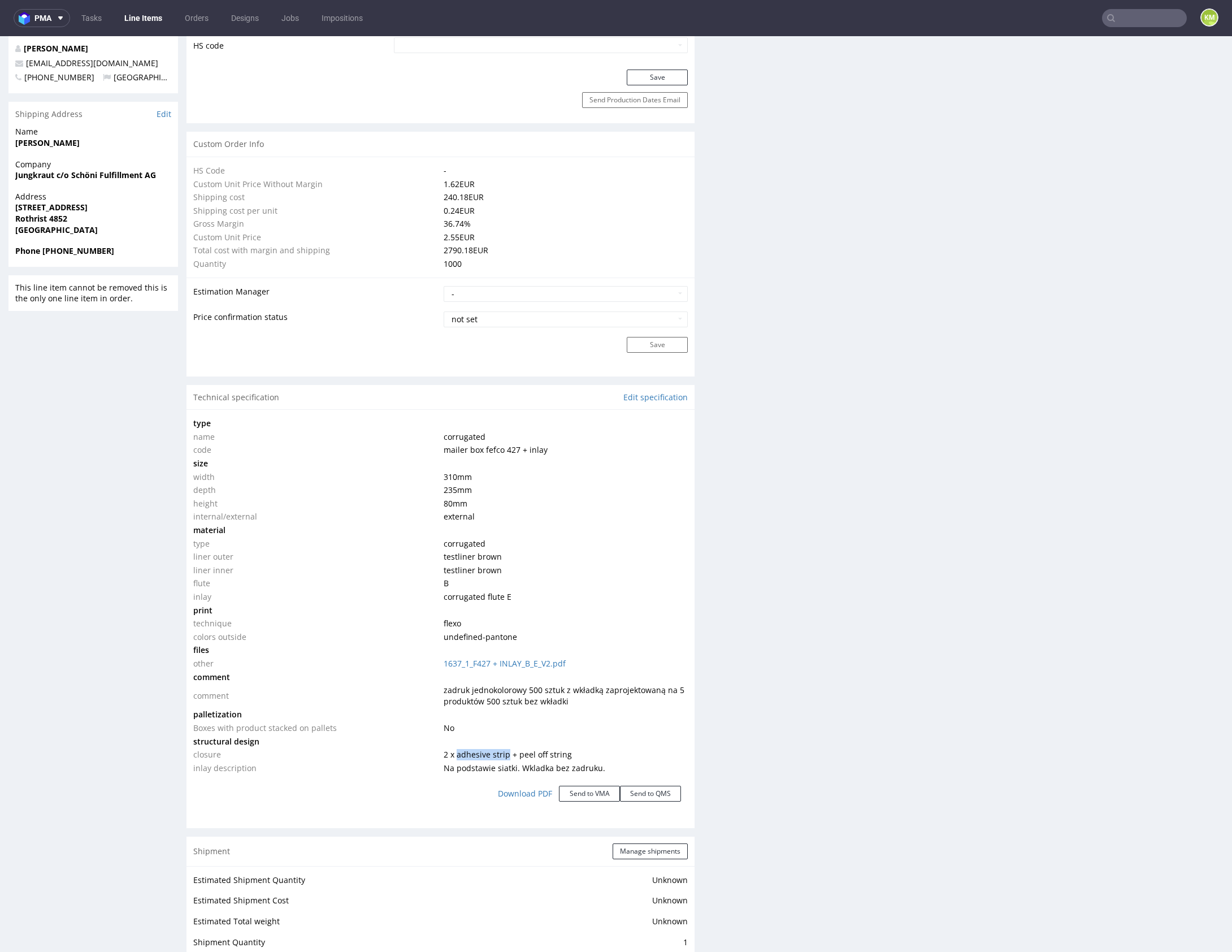
click at [475, 753] on span "2 x adhesive strip + peel off string" at bounding box center [508, 754] width 128 height 11
drag, startPoint x: 518, startPoint y: 740, endPoint x: 502, endPoint y: 749, distance: 18.4
click at [517, 741] on td at bounding box center [565, 741] width 247 height 13
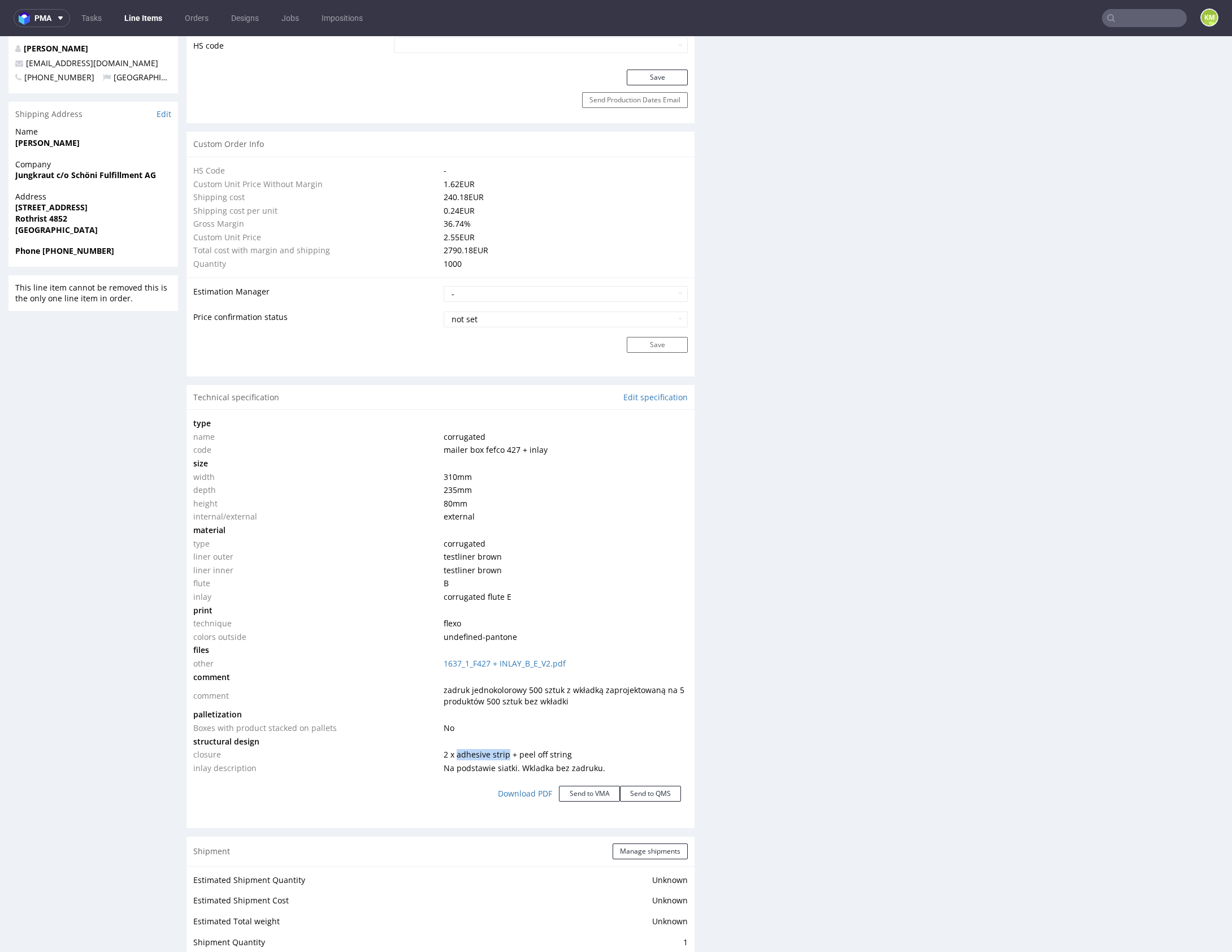
drag, startPoint x: 504, startPoint y: 753, endPoint x: 454, endPoint y: 754, distance: 50.0
click at [454, 754] on span "2 x adhesive strip + peel off string" at bounding box center [508, 754] width 128 height 11
copy span "adhesive strip"
drag, startPoint x: 514, startPoint y: 751, endPoint x: 587, endPoint y: 750, distance: 73.0
click at [586, 753] on td "2 x adhesive strip + peel off string" at bounding box center [565, 754] width 247 height 13
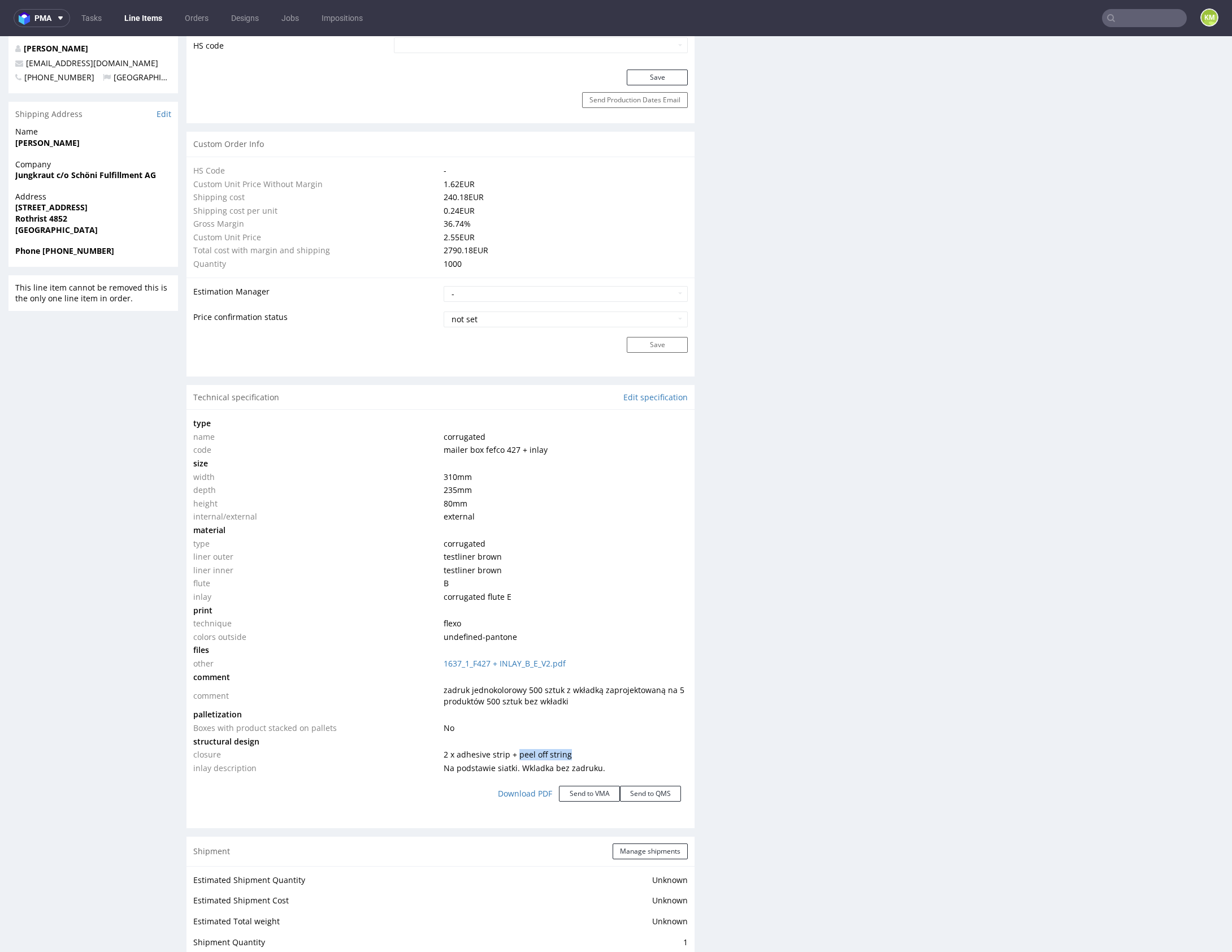
copy span "peel off string"
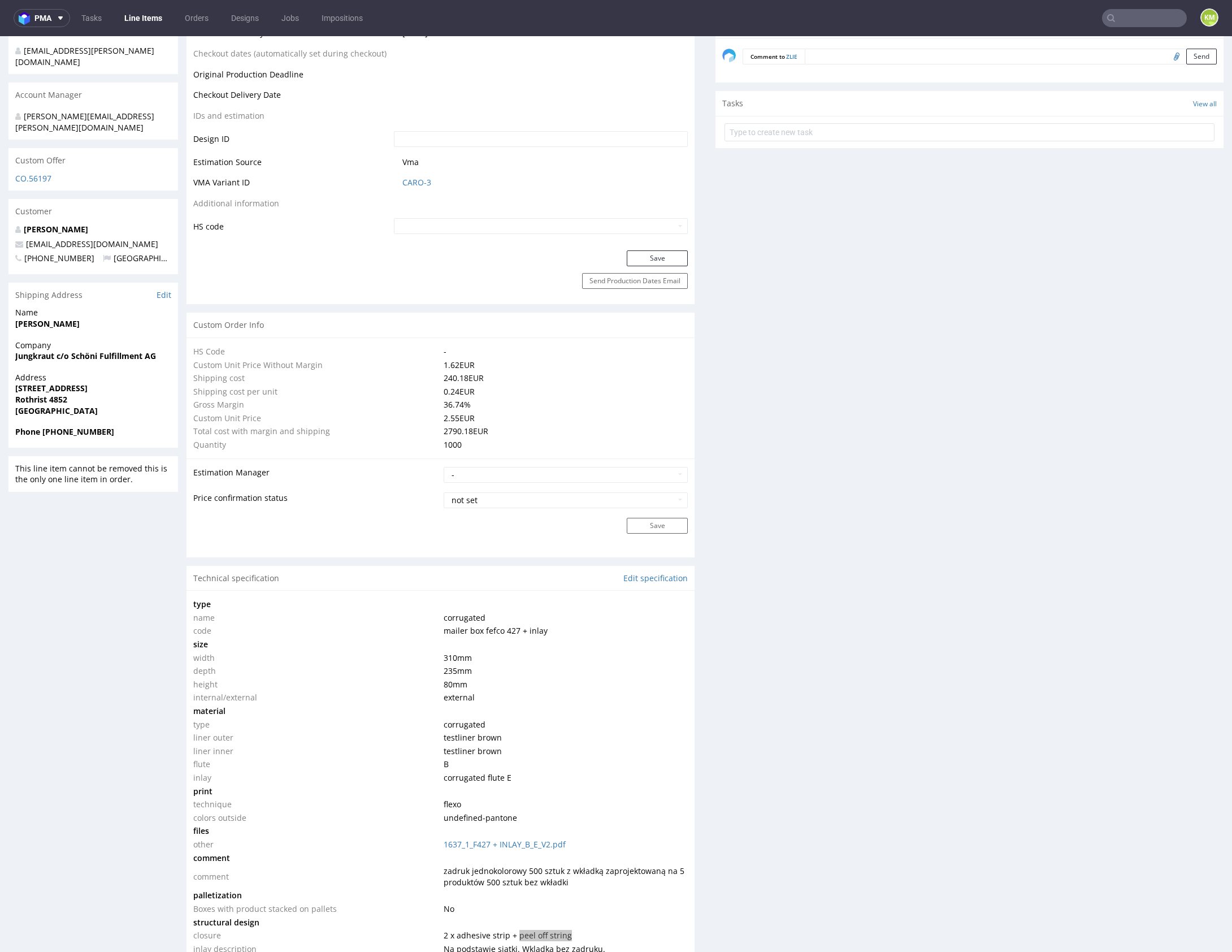
scroll to position [714, 0]
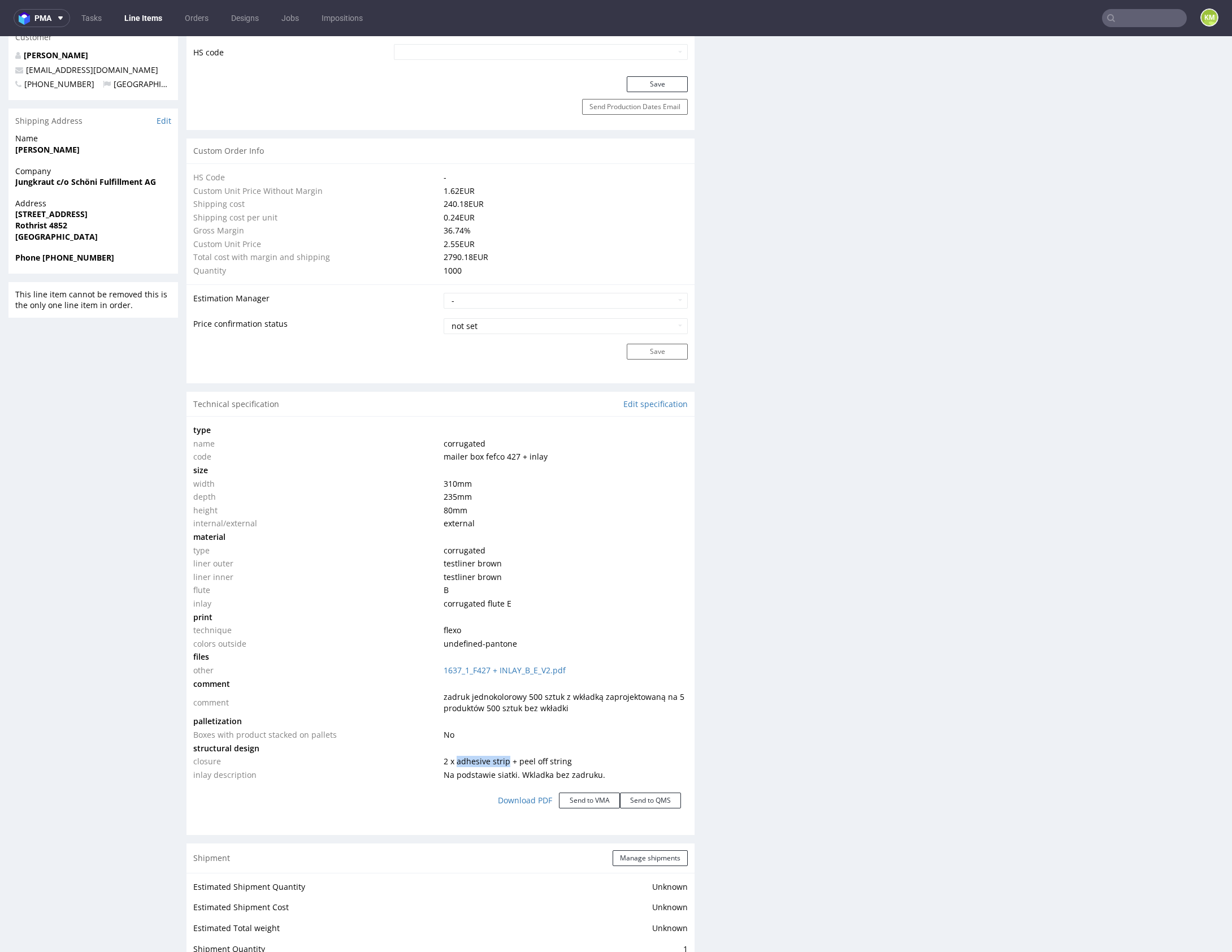
drag, startPoint x: 455, startPoint y: 757, endPoint x: 503, endPoint y: 757, distance: 48.0
click at [503, 757] on span "2 x adhesive strip + peel off string" at bounding box center [508, 761] width 128 height 11
copy span "adhesive strip"
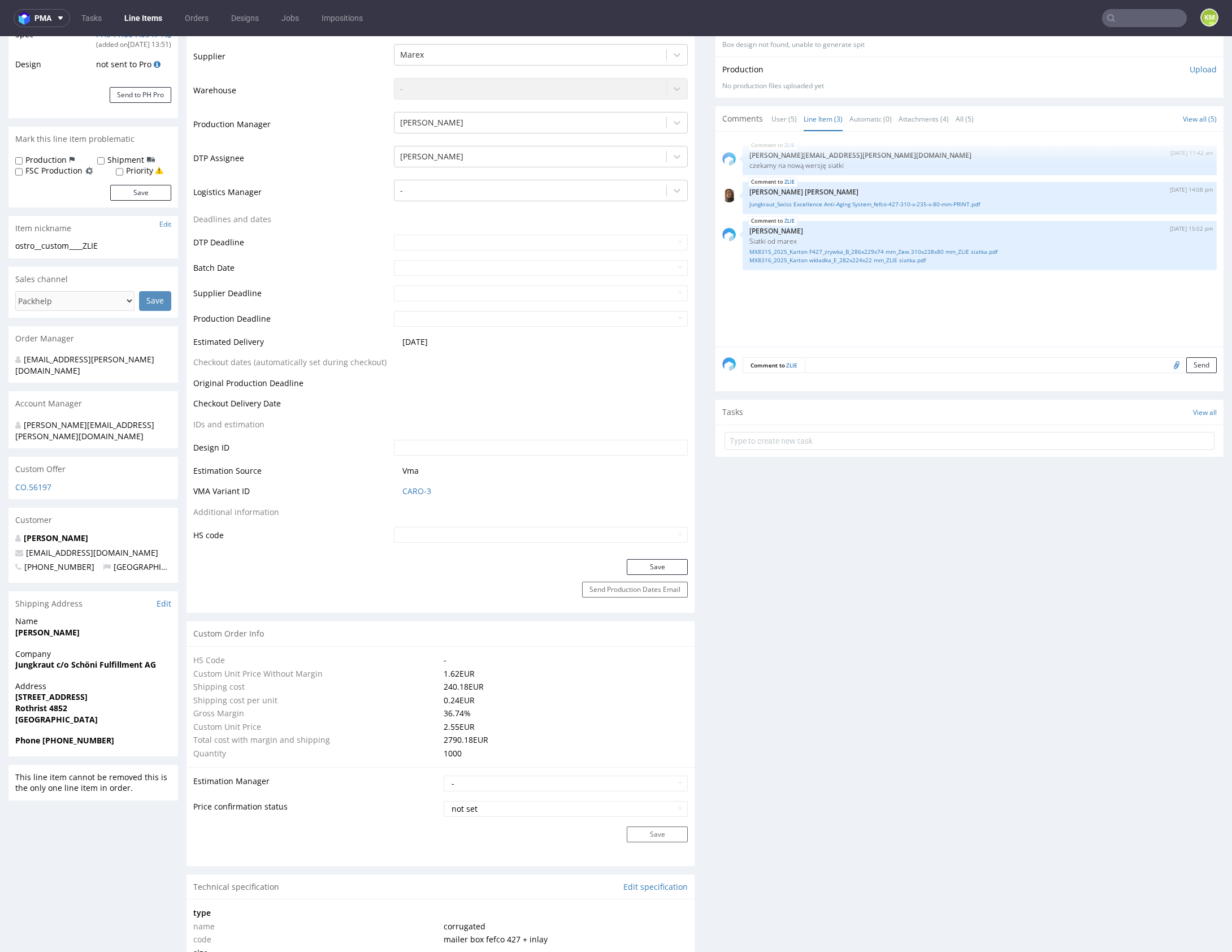
scroll to position [0, 0]
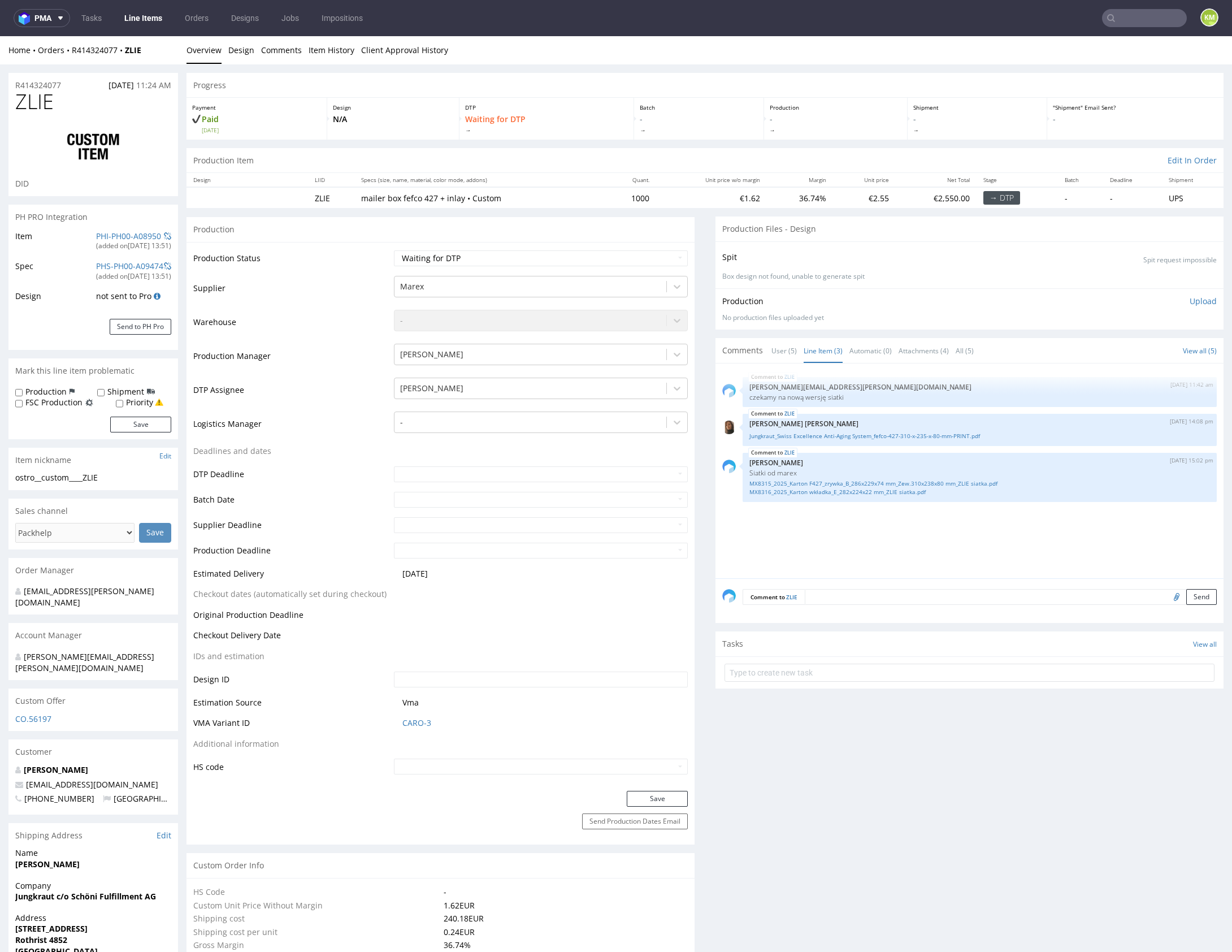
click at [61, 481] on div "ostro__custom____ZLIE" at bounding box center [93, 478] width 156 height 12
click at [61, 479] on div "ostro__custom____ZLIE" at bounding box center [93, 478] width 156 height 12
copy div "ostro__custom____ZLIE"
copy link "R414324077"
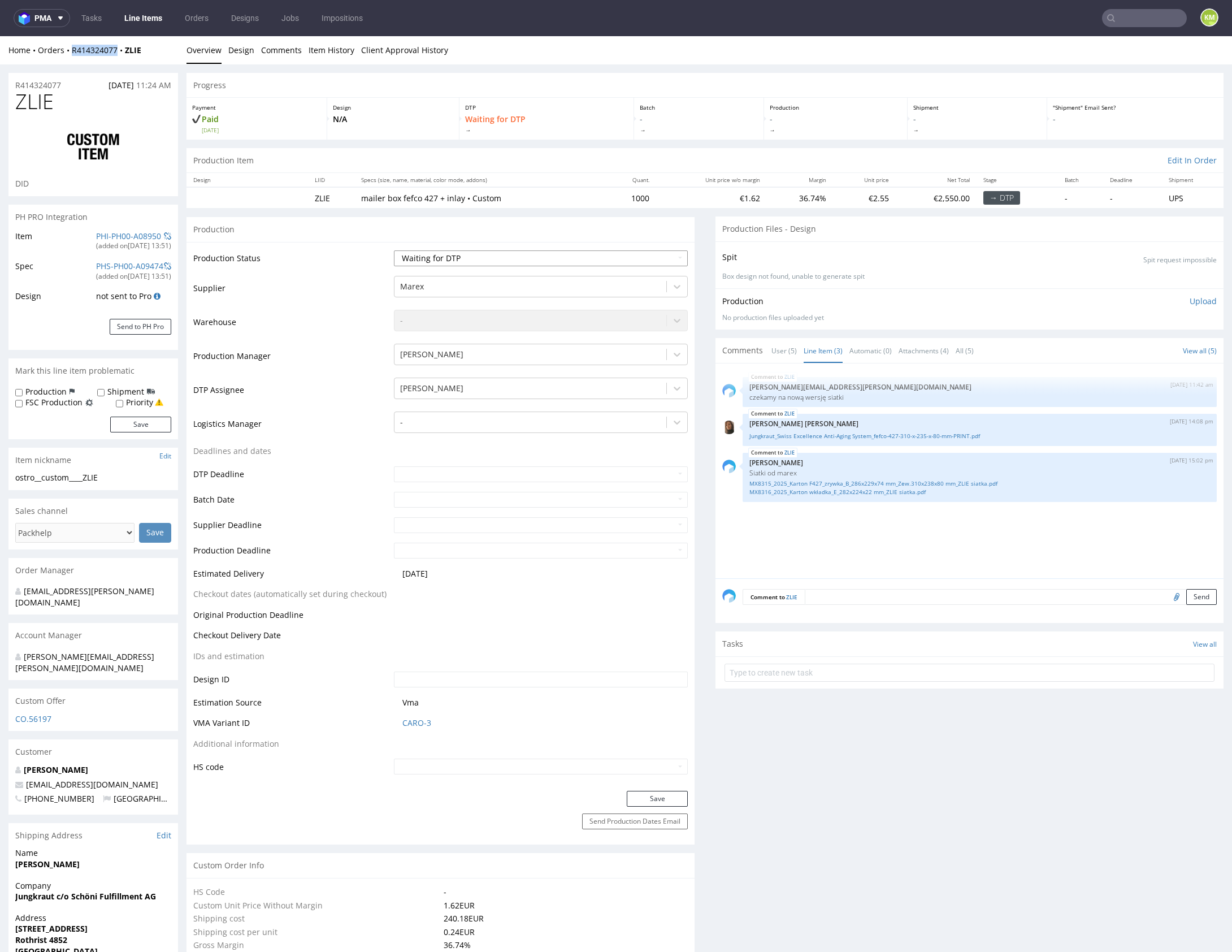
click at [600, 262] on select "Waiting for Artwork Waiting for Diecut Waiting for Mockup Waiting for DTP Waiti…" at bounding box center [541, 258] width 294 height 16
select select "dtp_ca_needed"
click at [394, 250] on select "Waiting for Artwork Waiting for Diecut Waiting for Mockup Waiting for DTP Waiti…" at bounding box center [541, 258] width 294 height 16
click at [665, 792] on button "Save" at bounding box center [657, 798] width 61 height 16
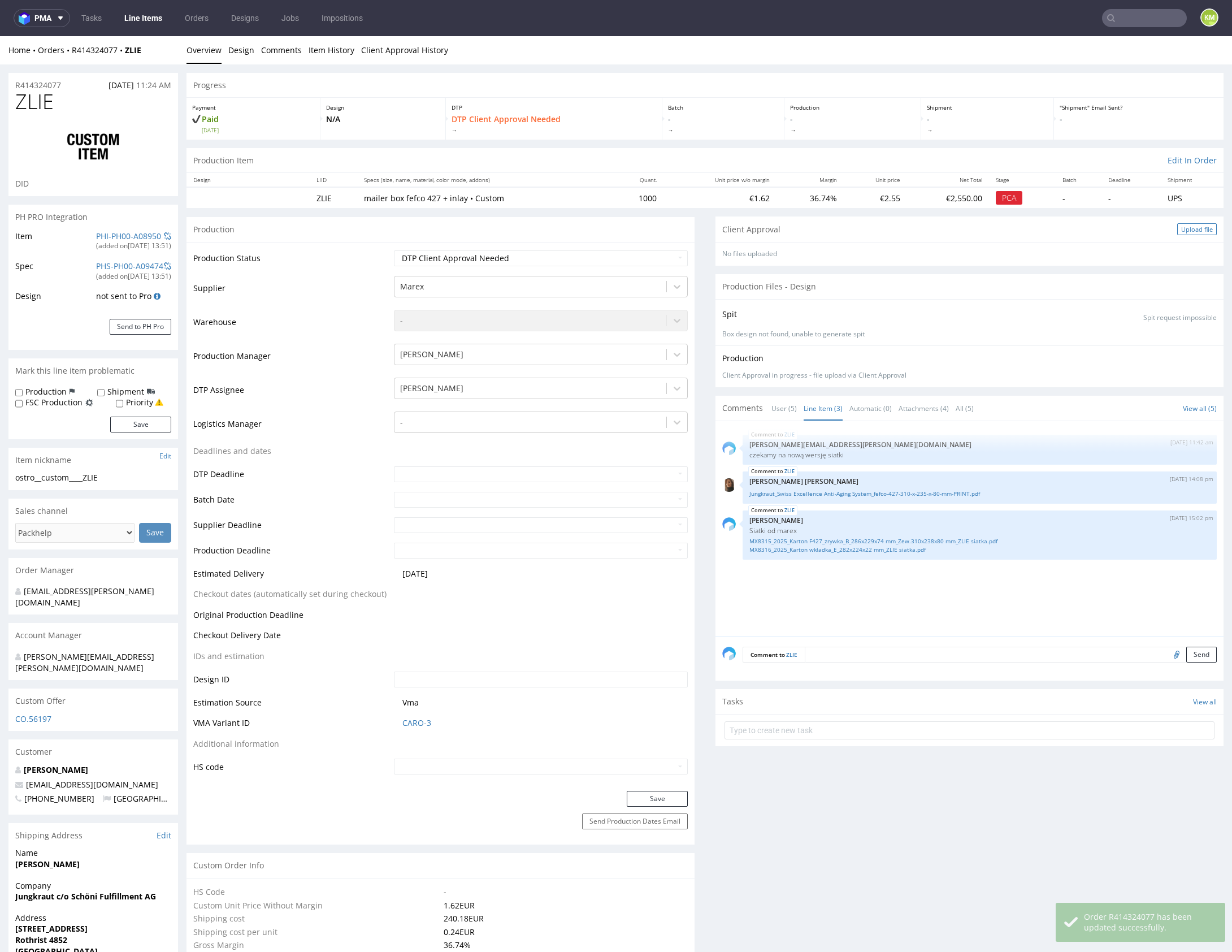
click at [1184, 231] on div "Upload file" at bounding box center [1197, 229] width 39 height 12
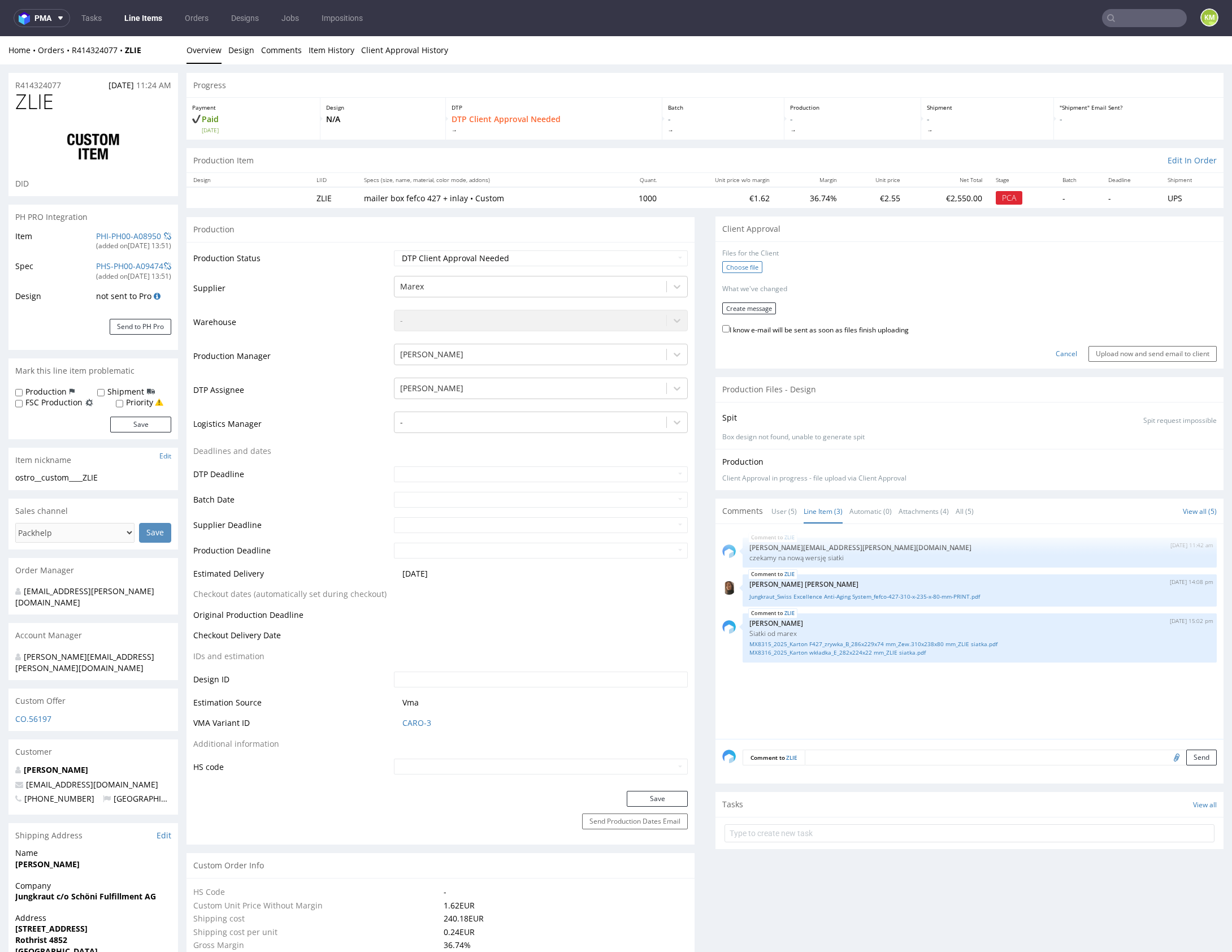
click at [729, 271] on label "Choose file" at bounding box center [742, 267] width 40 height 12
click at [0, 36] on input "Choose file" at bounding box center [0, 36] width 0 height 0
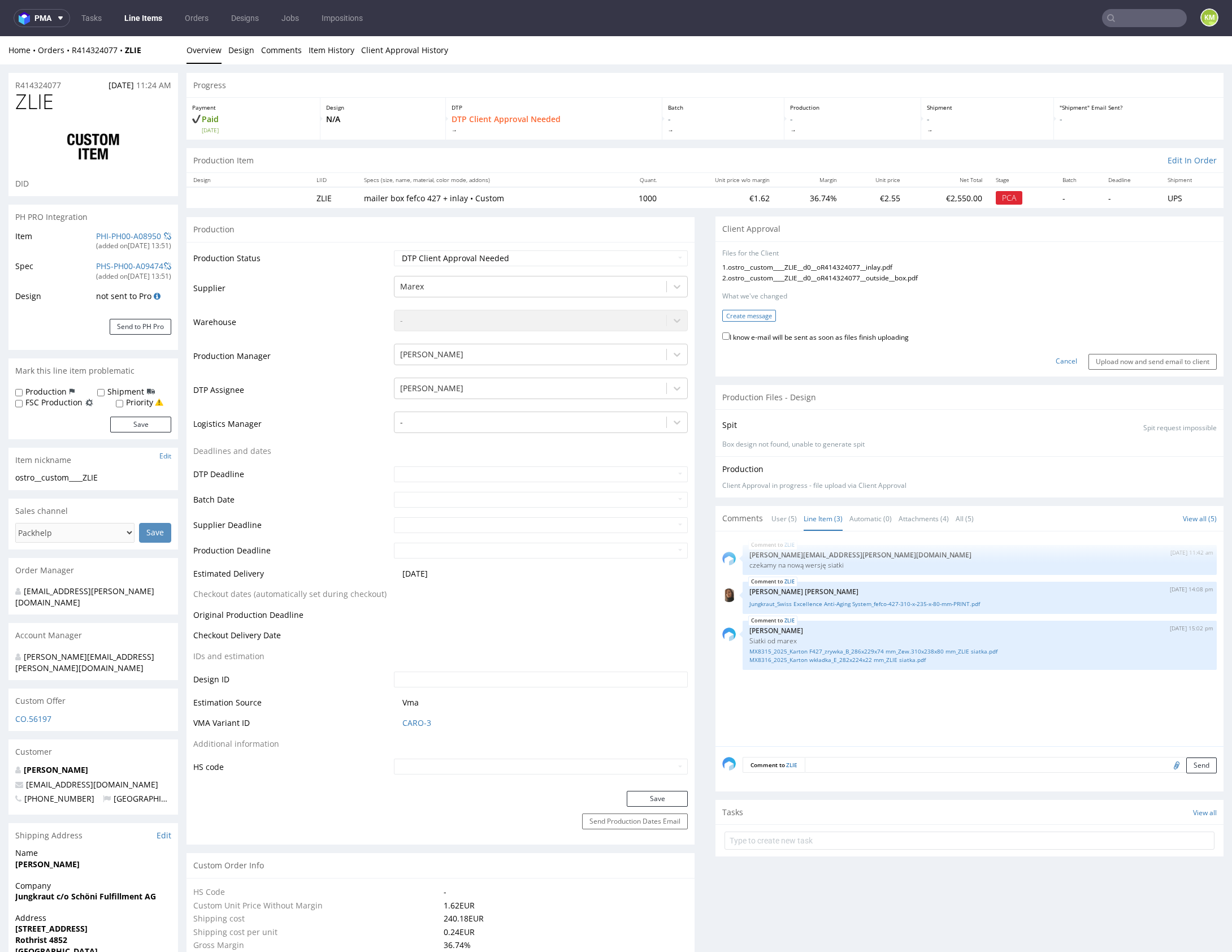
click at [738, 316] on button "Create message" at bounding box center [749, 316] width 54 height 12
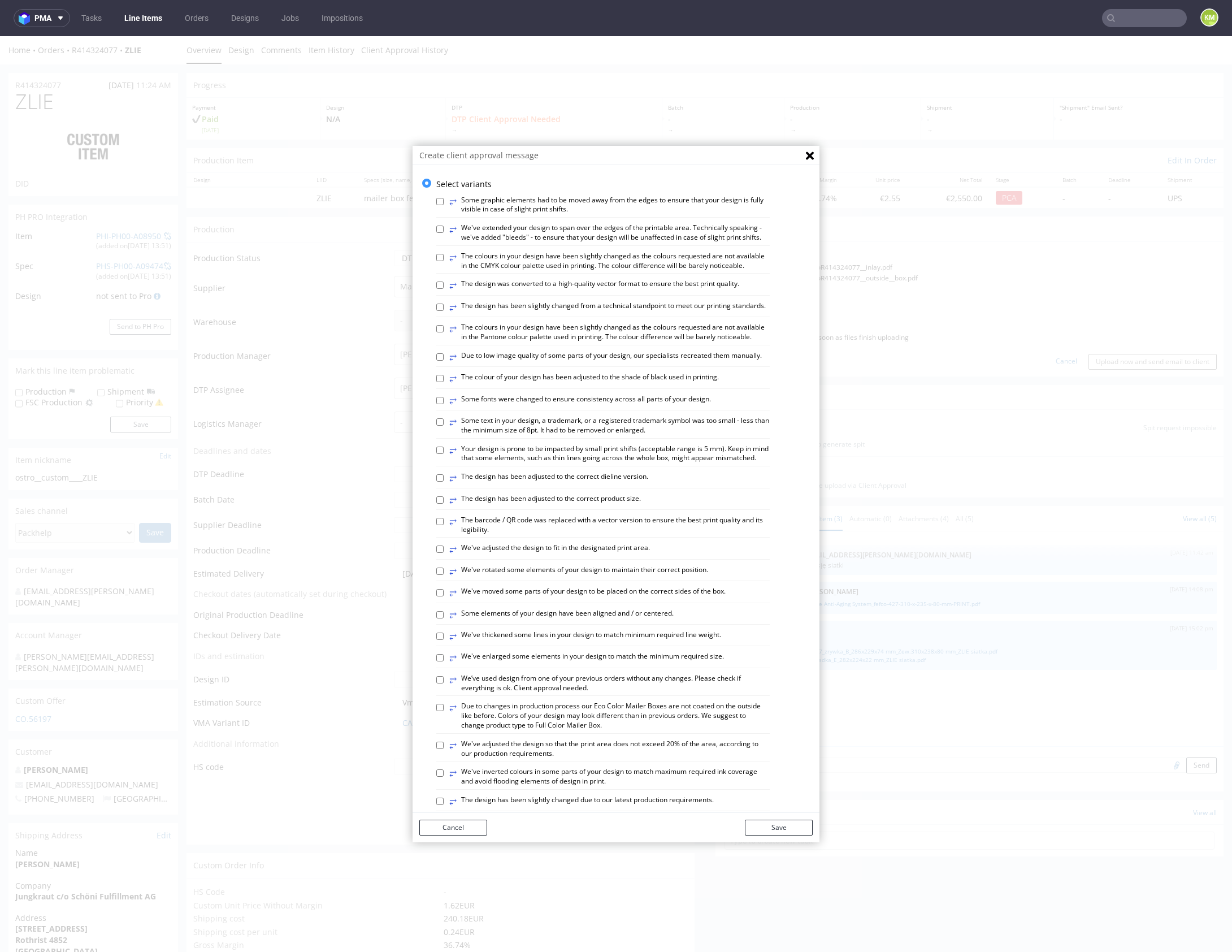
click at [541, 207] on label "⥂ Some graphic elements had to be moved away from the edges to ensure that your…" at bounding box center [609, 205] width 320 height 19
click at [444, 205] on input "⥂ Some graphic elements had to be moved away from the edges to ensure that your…" at bounding box center [440, 201] width 8 height 8
checkbox input "true"
click at [511, 484] on label "⥂ The design has been adjusted to the correct dieline version." at bounding box center [548, 479] width 199 height 13
click at [444, 481] on input "⥂ The design has been adjusted to the correct dieline version." at bounding box center [440, 477] width 8 height 8
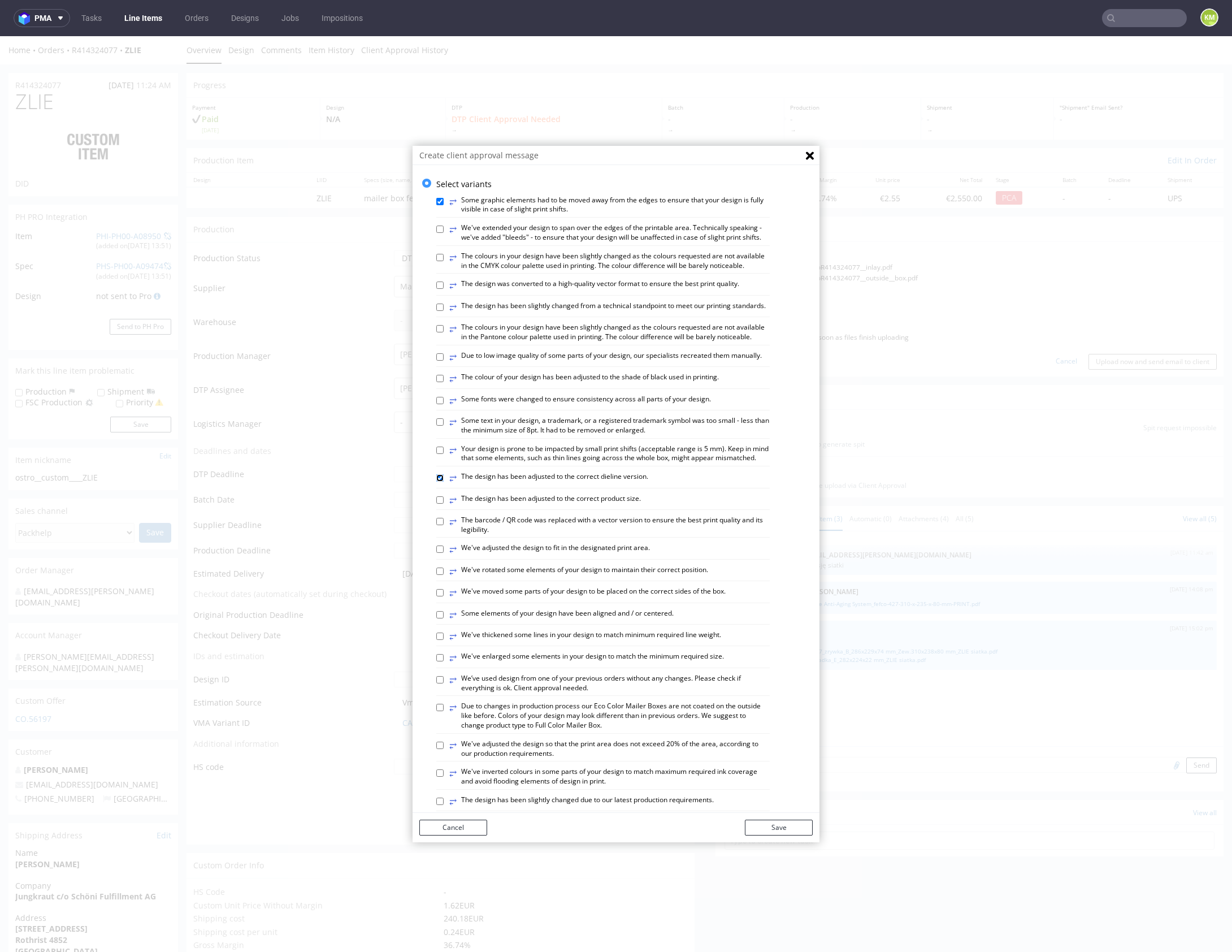
checkbox input "true"
click at [778, 821] on button "Save" at bounding box center [778, 827] width 68 height 16
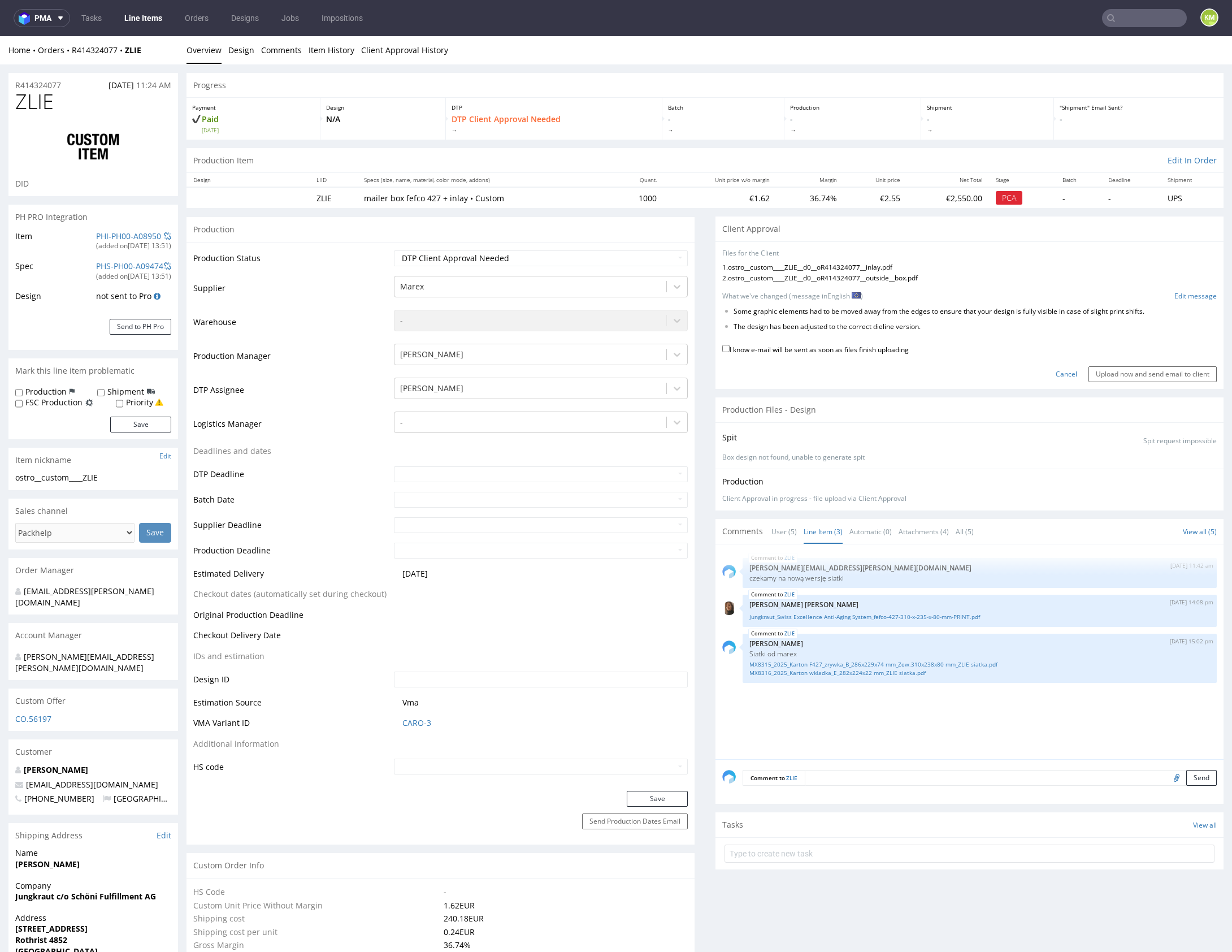
click at [840, 346] on label "I know e-mail will be sent as soon as files finish uploading" at bounding box center [815, 349] width 187 height 13
click at [729, 346] on input "I know e-mail will be sent as soon as files finish uploading" at bounding box center [726, 348] width 8 height 8
checkbox input "true"
click at [1152, 376] on input "Upload now and send email to client" at bounding box center [1152, 374] width 128 height 16
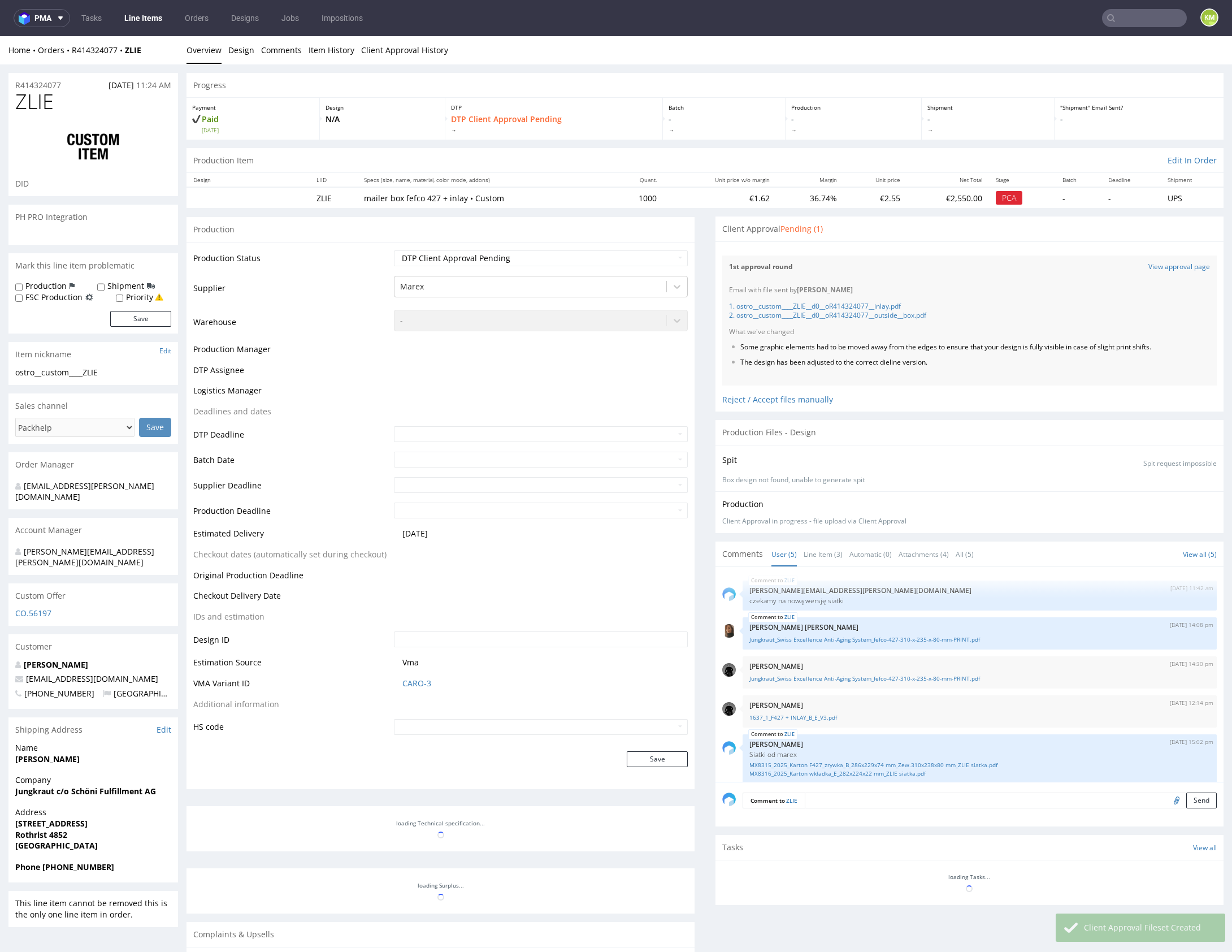
scroll to position [9, 0]
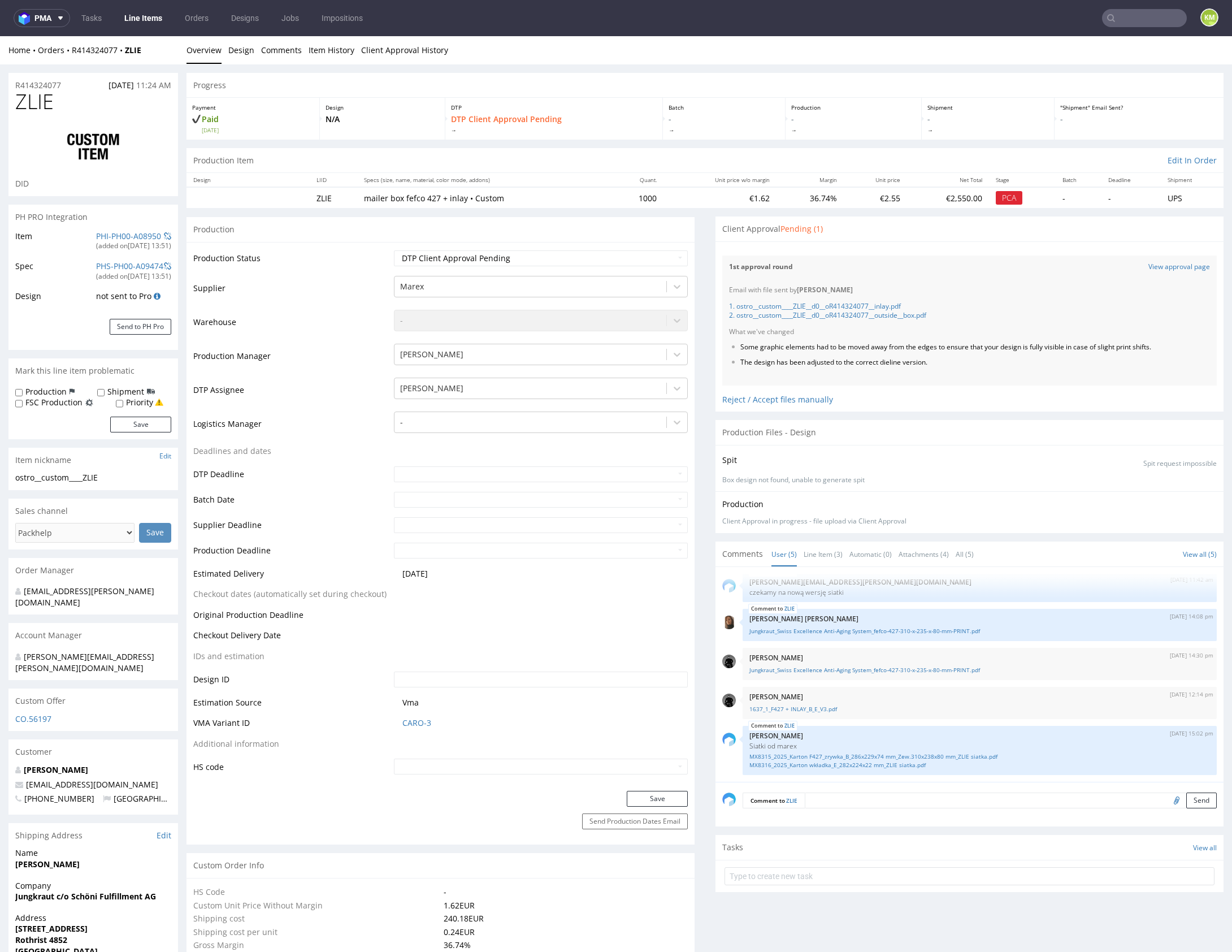
click at [919, 78] on div "Progress" at bounding box center [705, 85] width 1037 height 25
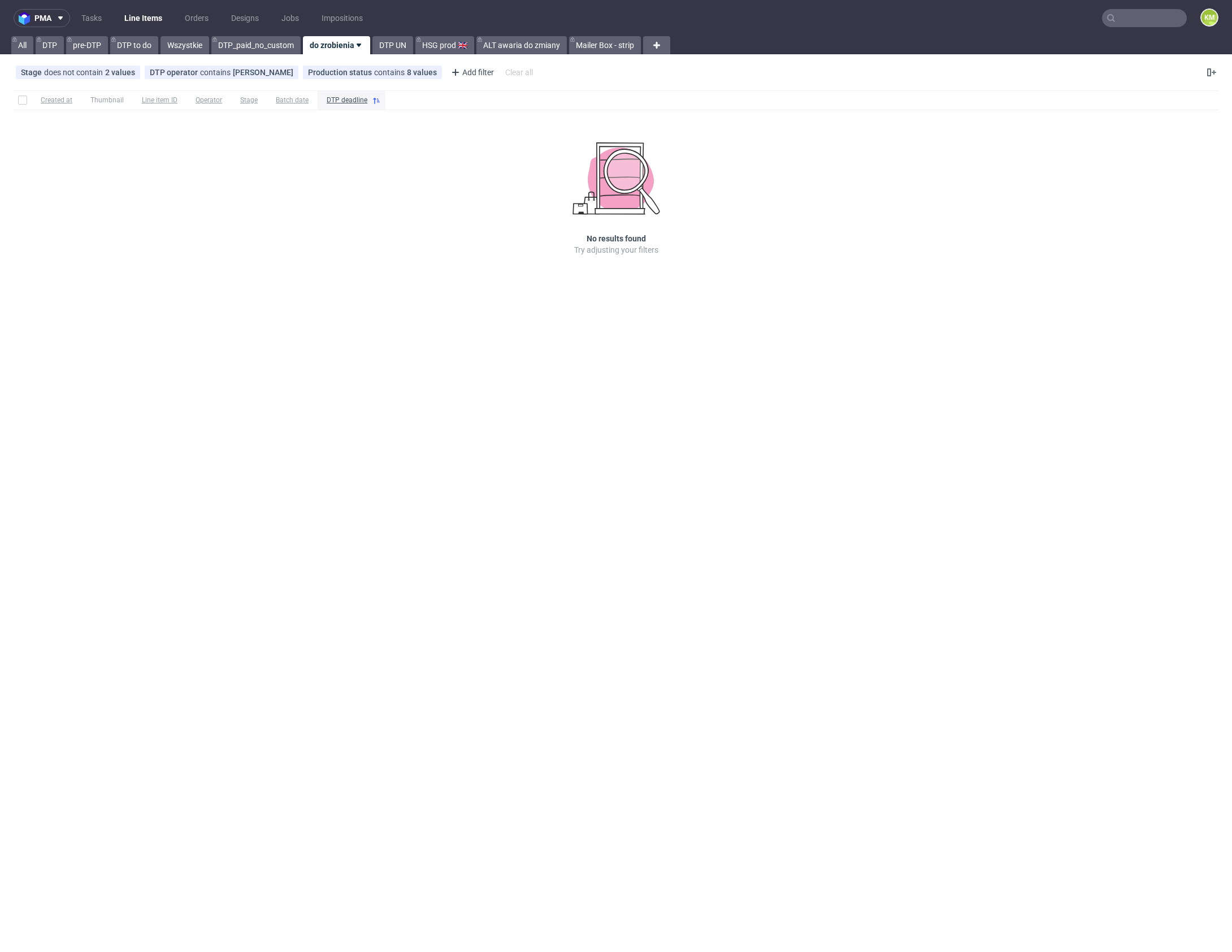
click at [92, 14] on link "Tasks" at bounding box center [91, 18] width 34 height 18
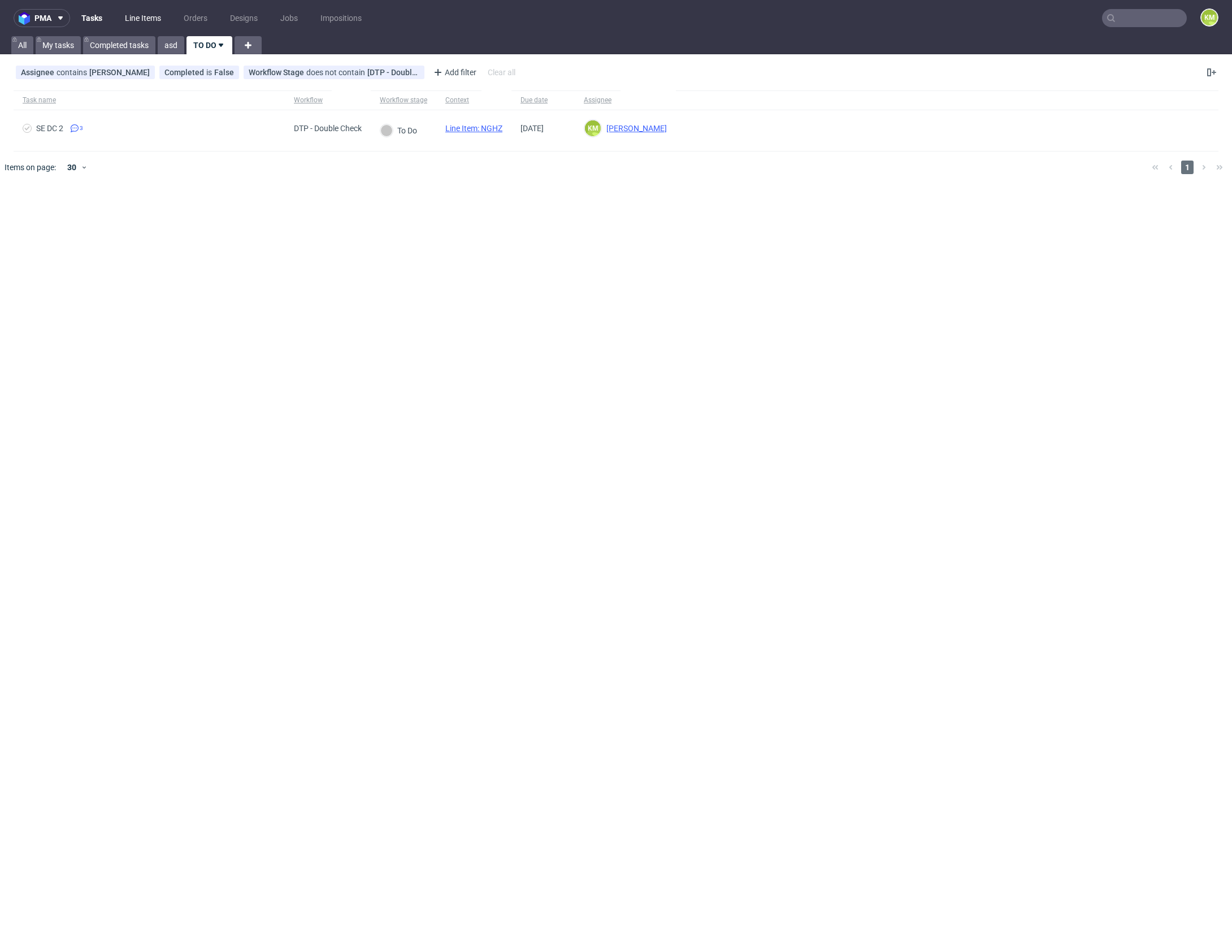
click at [147, 20] on link "Line Items" at bounding box center [143, 18] width 50 height 18
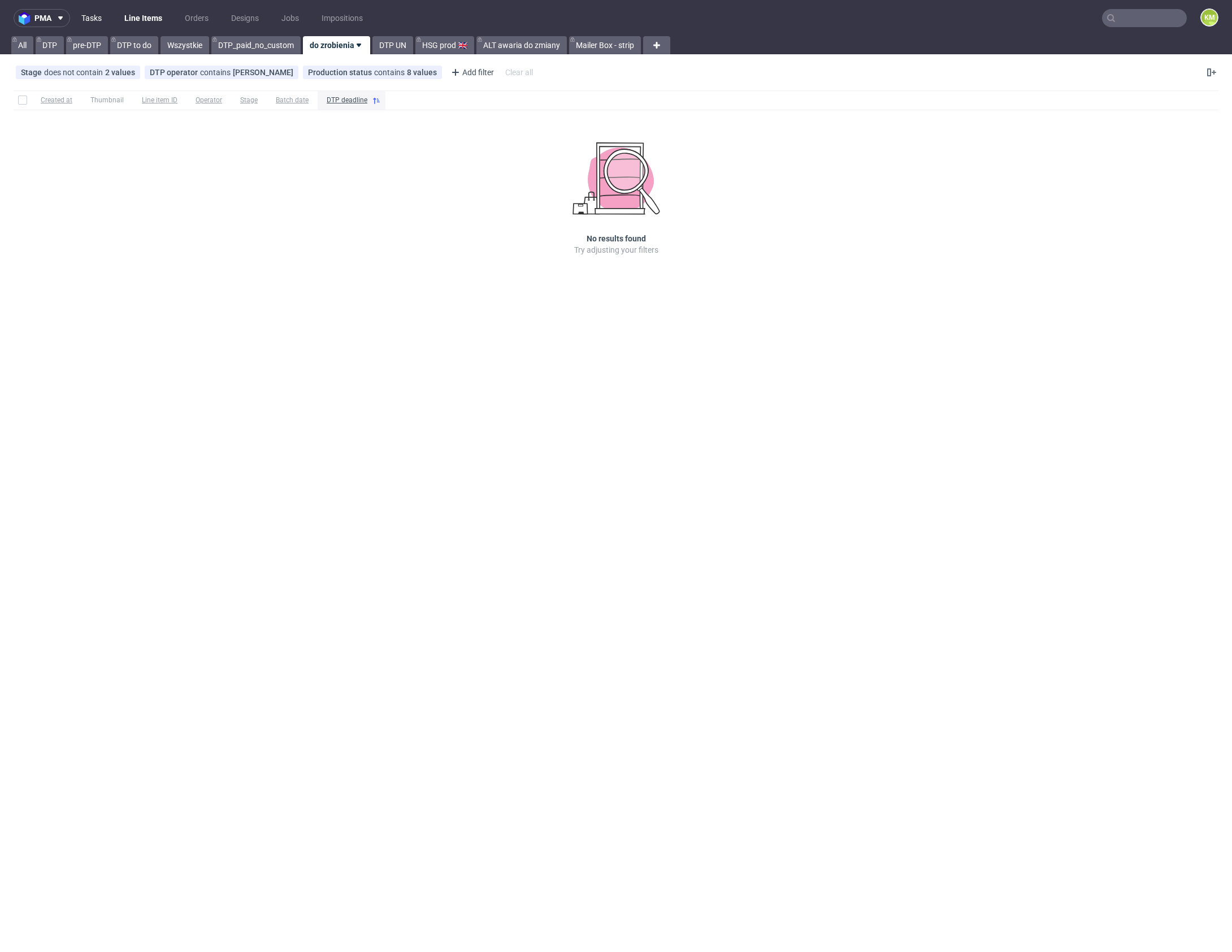
drag, startPoint x: 99, startPoint y: 14, endPoint x: 147, endPoint y: 23, distance: 48.8
click at [99, 14] on link "Tasks" at bounding box center [91, 18] width 34 height 18
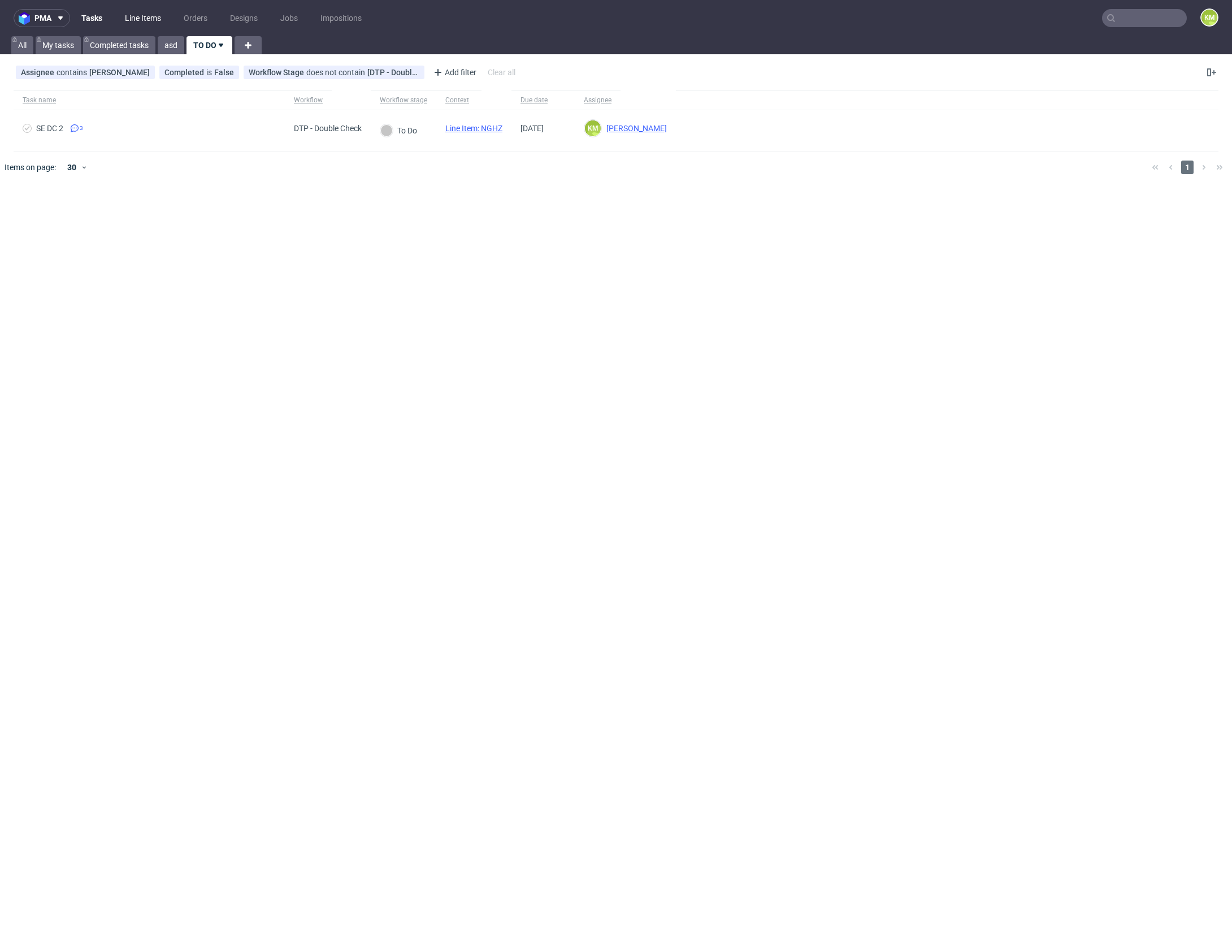
click at [152, 16] on link "Line Items" at bounding box center [143, 18] width 50 height 18
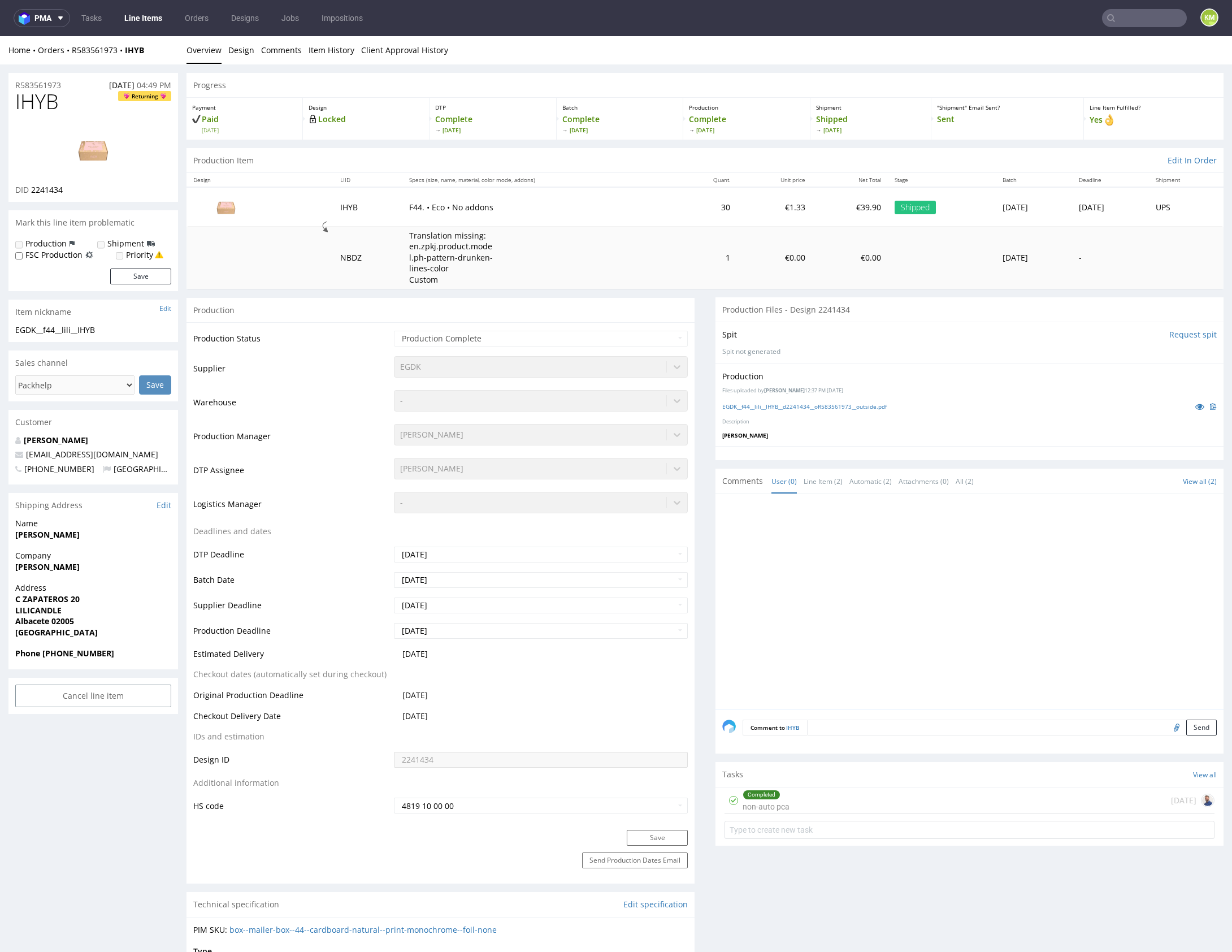
click at [870, 423] on p "Description" at bounding box center [970, 422] width 495 height 8
click at [854, 795] on div "Completed non-auto pca [DATE]" at bounding box center [970, 801] width 490 height 27
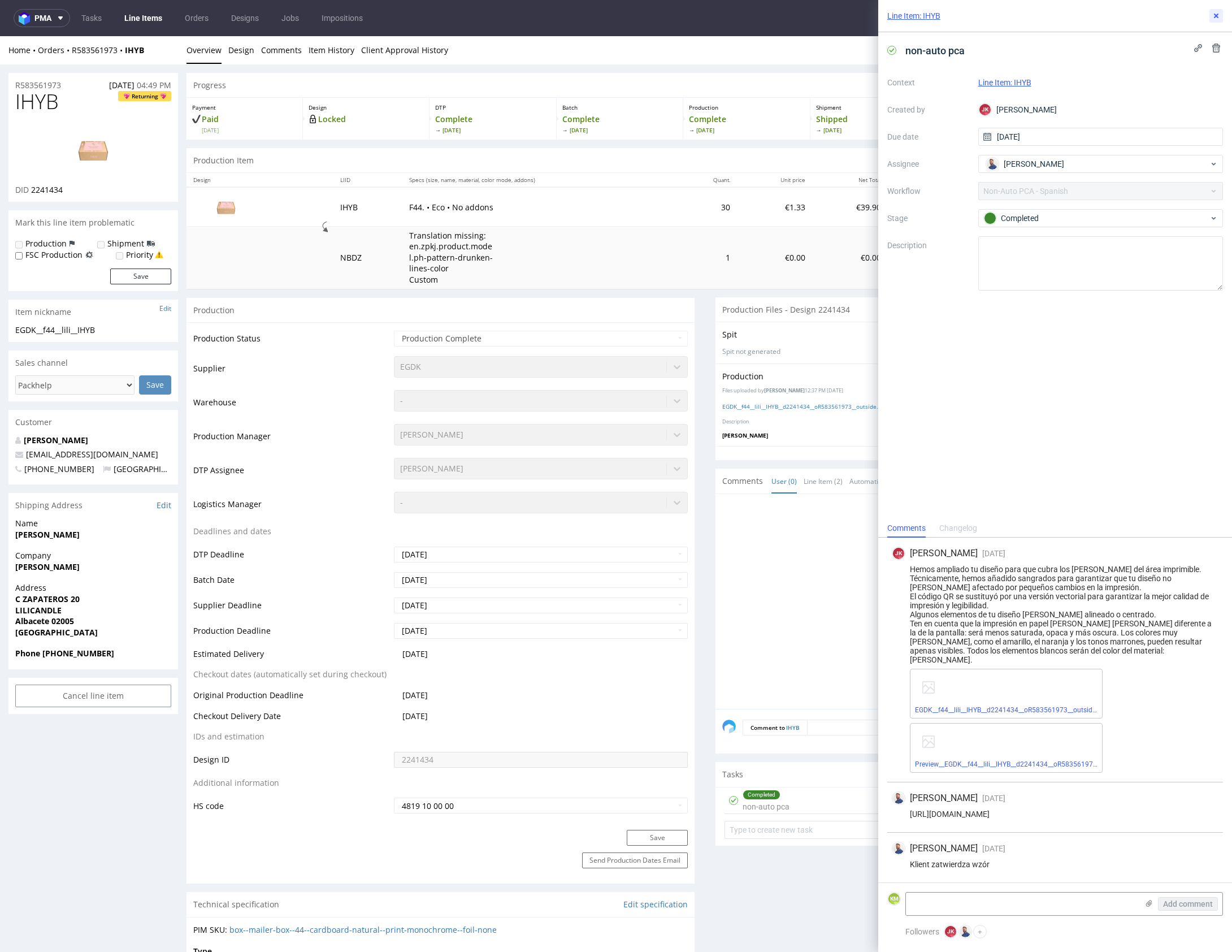
drag, startPoint x: 1212, startPoint y: 18, endPoint x: 977, endPoint y: 606, distance: 633.2
click at [977, 606] on div "Line Item: IHYB non-auto pca Context Line Item: IHYB Created by JK Jan Kocik Du…" at bounding box center [1055, 476] width 354 height 952
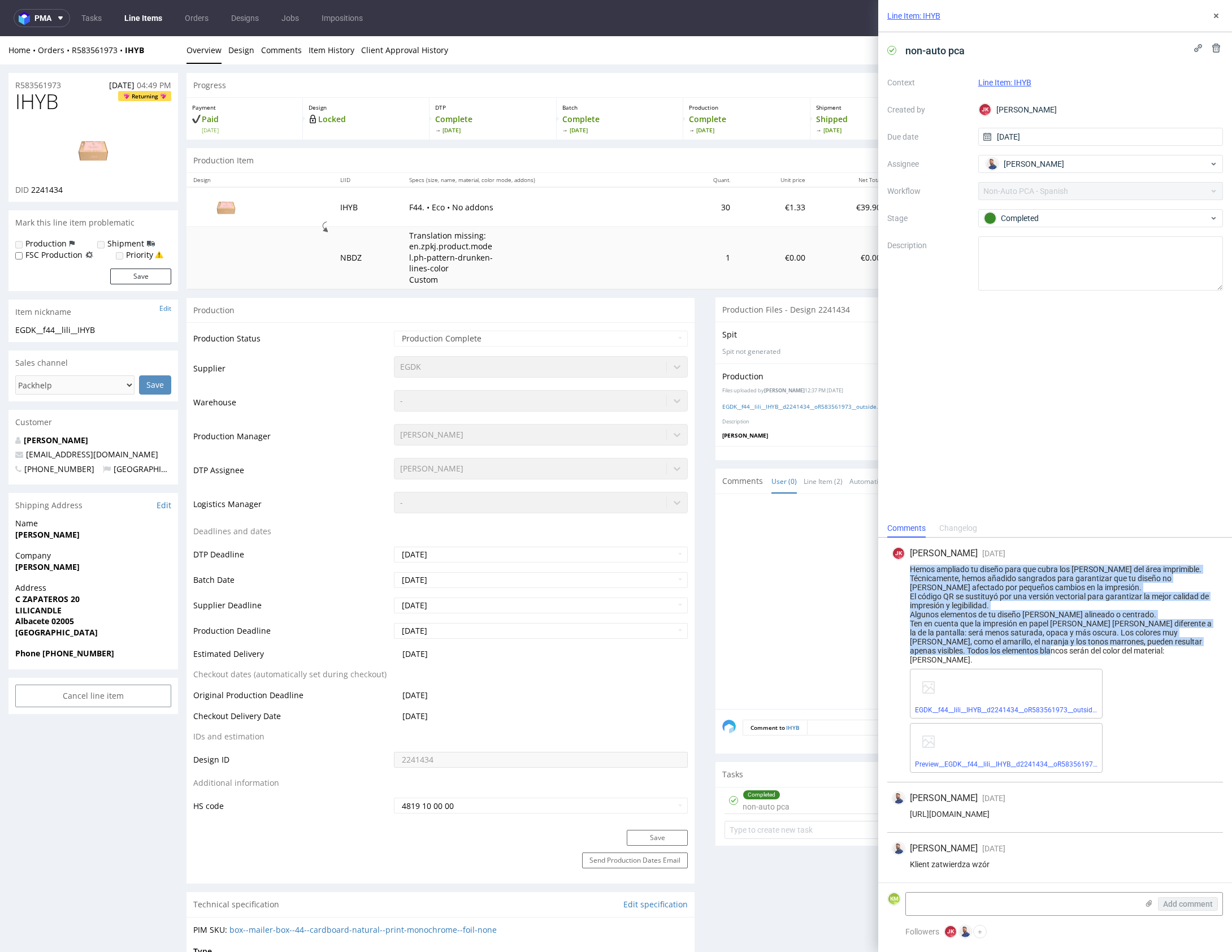
drag, startPoint x: 911, startPoint y: 579, endPoint x: 1112, endPoint y: 657, distance: 215.6
click at [1112, 657] on div "Hemos ampliado tu diseño para que cubra los bordes del área imprimible. Técnica…" at bounding box center [1055, 614] width 326 height 99
copy div "Hemos ampliado tu diseño para que cubra los bordes del área imprimible. Técnica…"
click at [1114, 603] on div "Hemos ampliado tu diseño para que cubra los bordes del área imprimible. Técnica…" at bounding box center [1055, 614] width 326 height 99
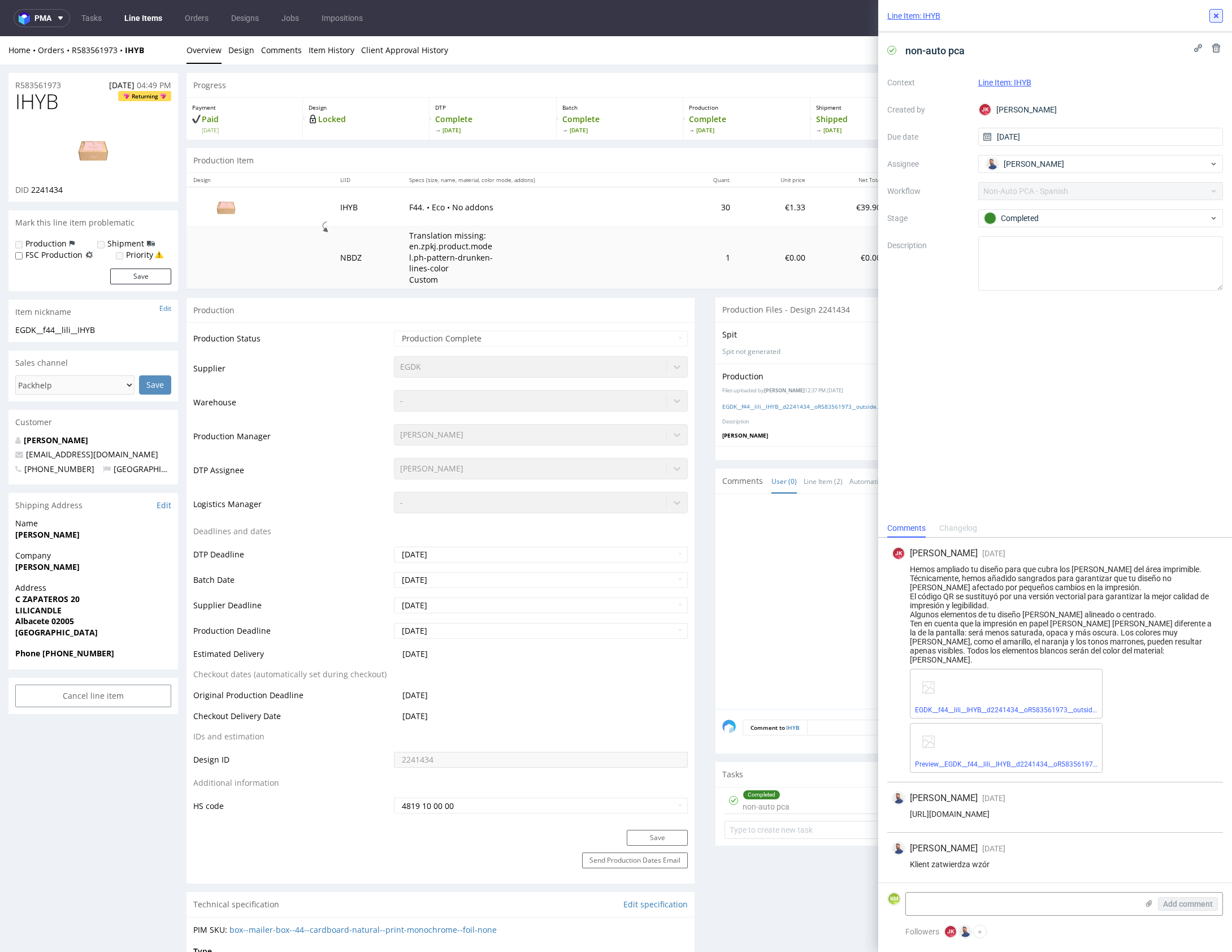
click at [1215, 15] on use at bounding box center [1216, 16] width 5 height 5
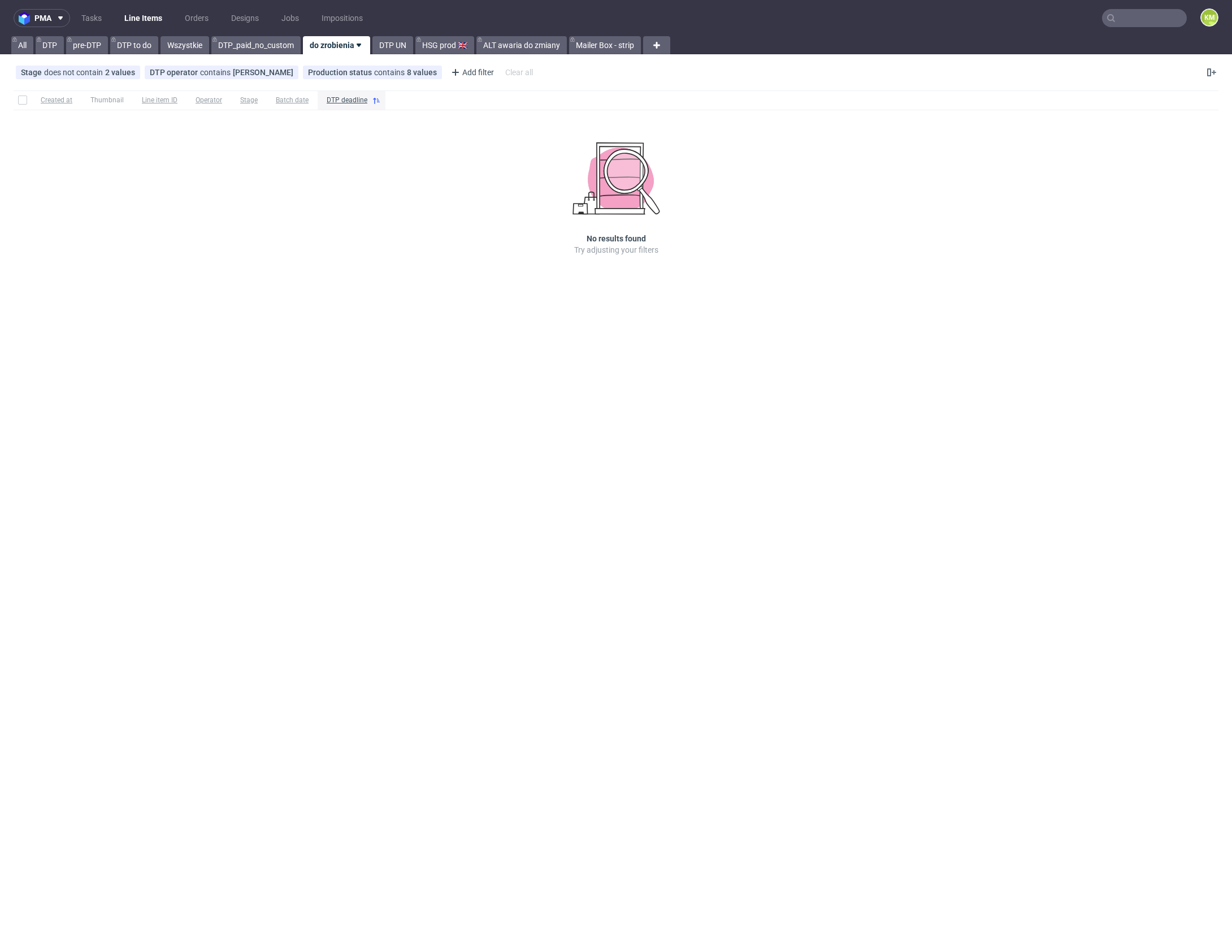
click at [819, 308] on div "pma Tasks Line Items Orders Designs Jobs Impositions KM All DTP pre-DTP DTP to …" at bounding box center [616, 476] width 1232 height 952
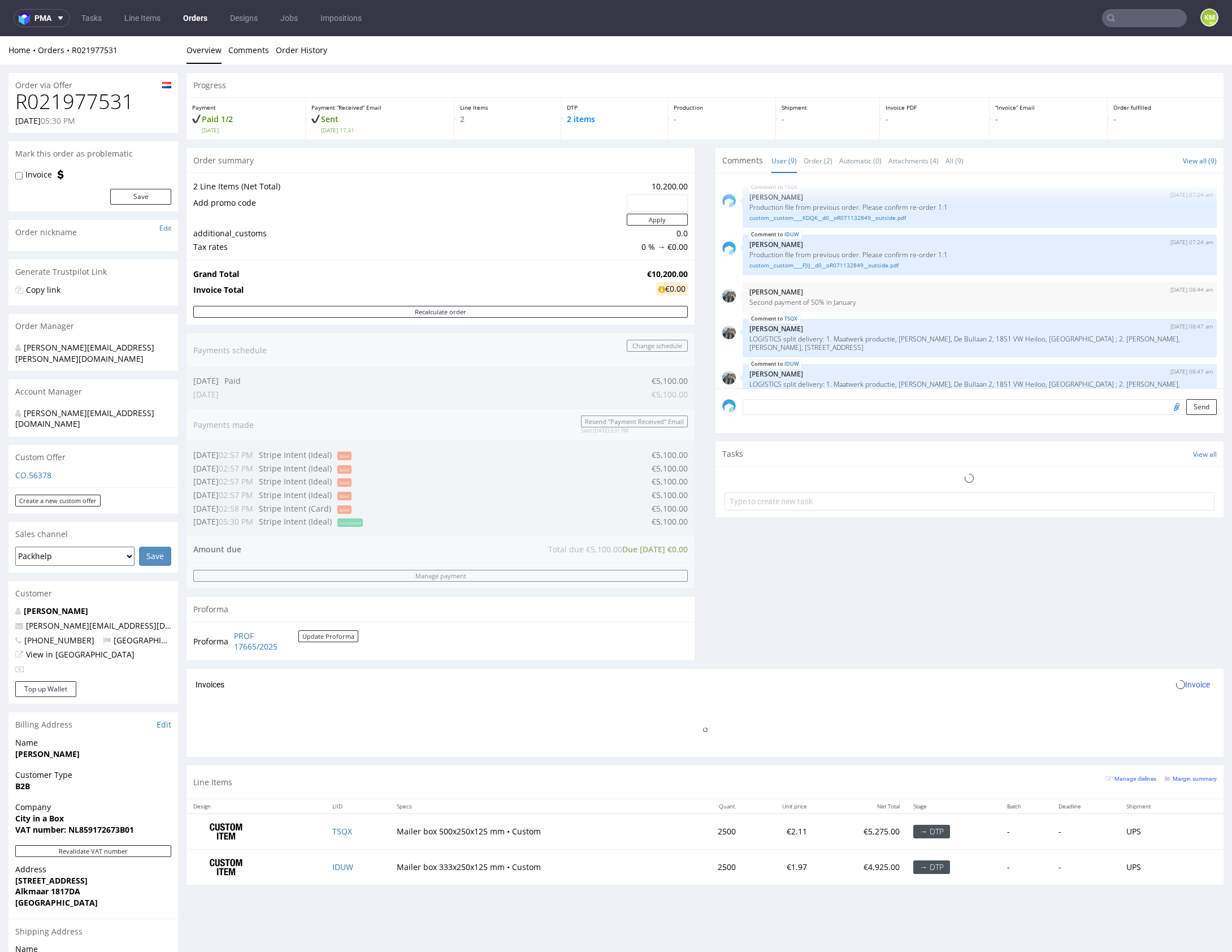
scroll to position [190, 0]
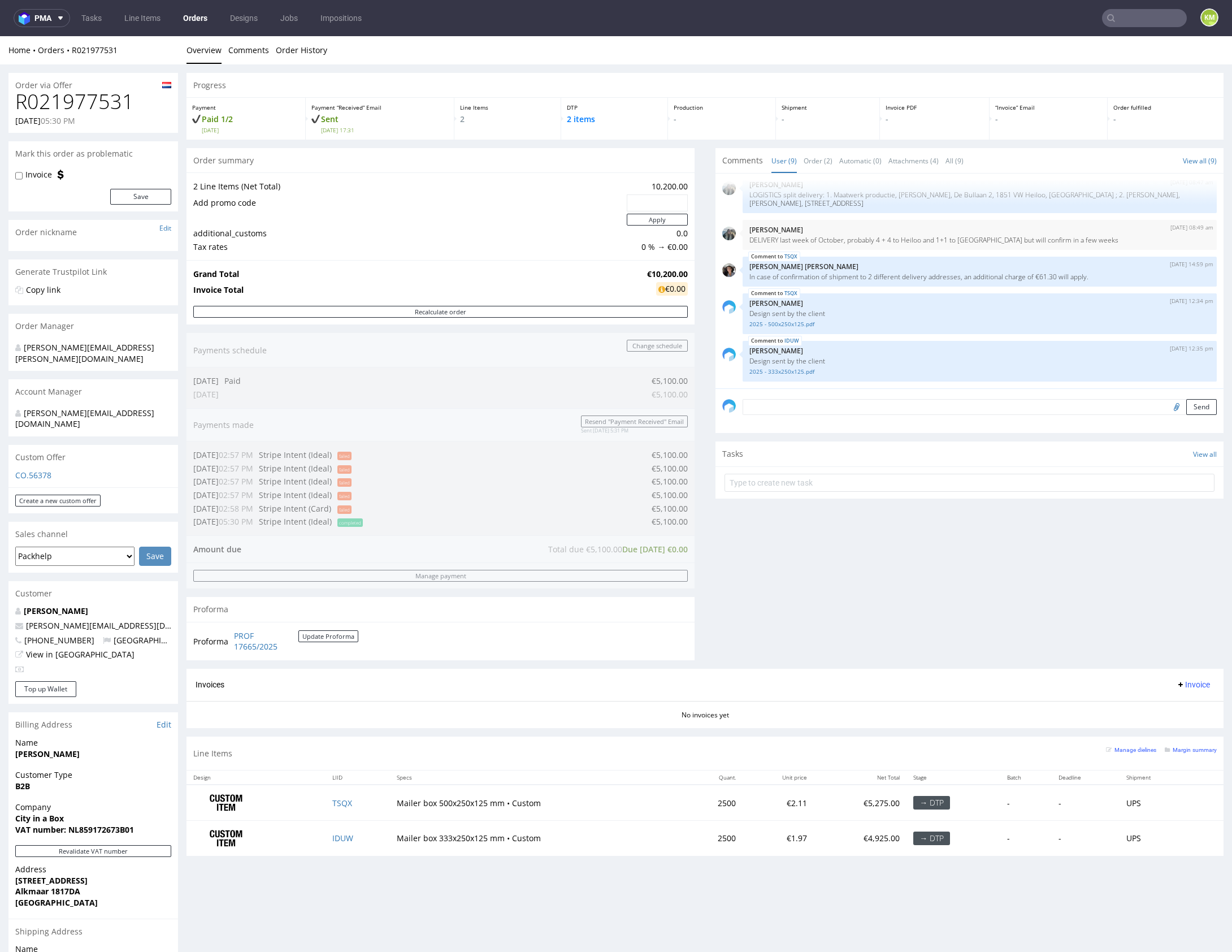
click at [854, 620] on div "Comments User (9) Order (2) Automatic (0) Attachments (4) All (9) View all (9) …" at bounding box center [969, 408] width 508 height 521
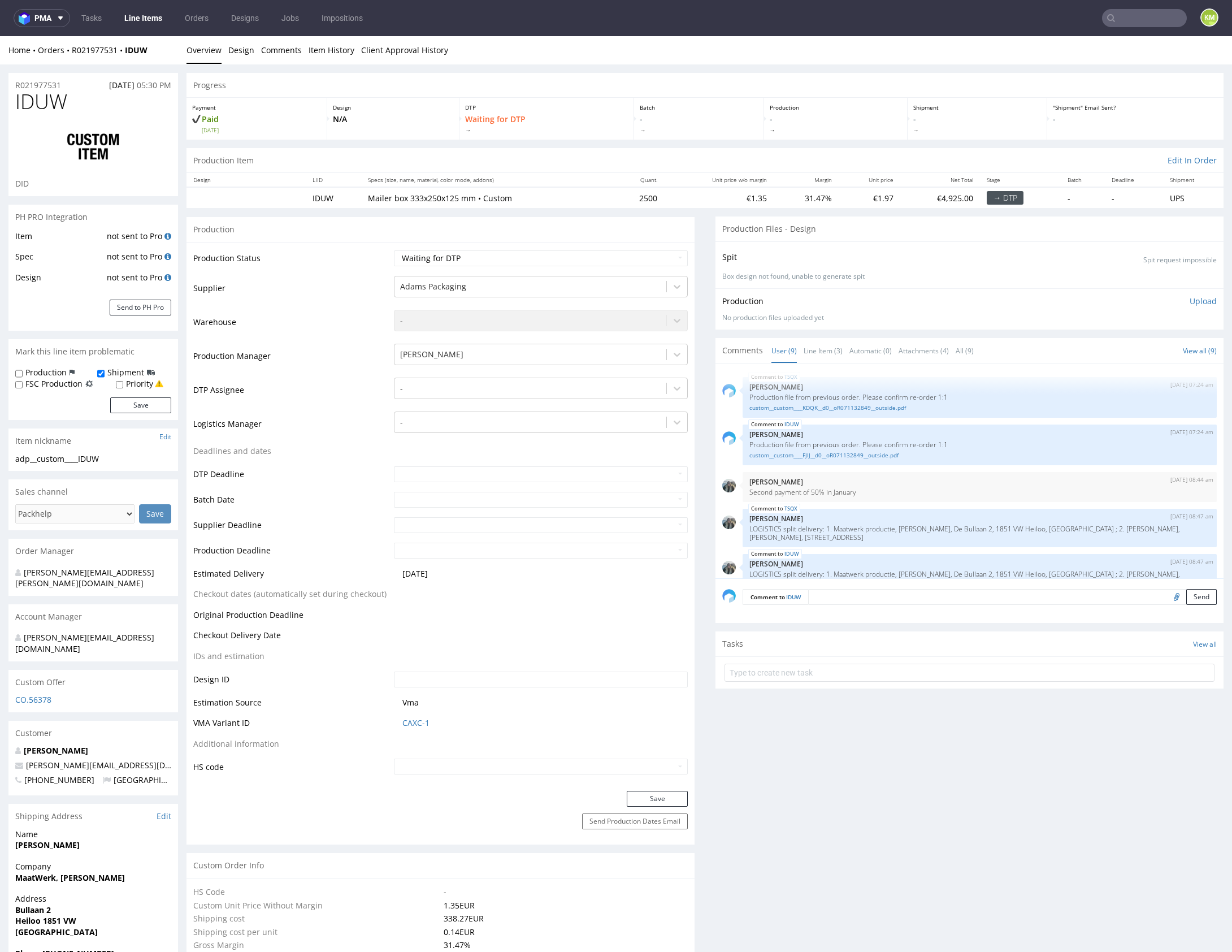
scroll to position [190, 0]
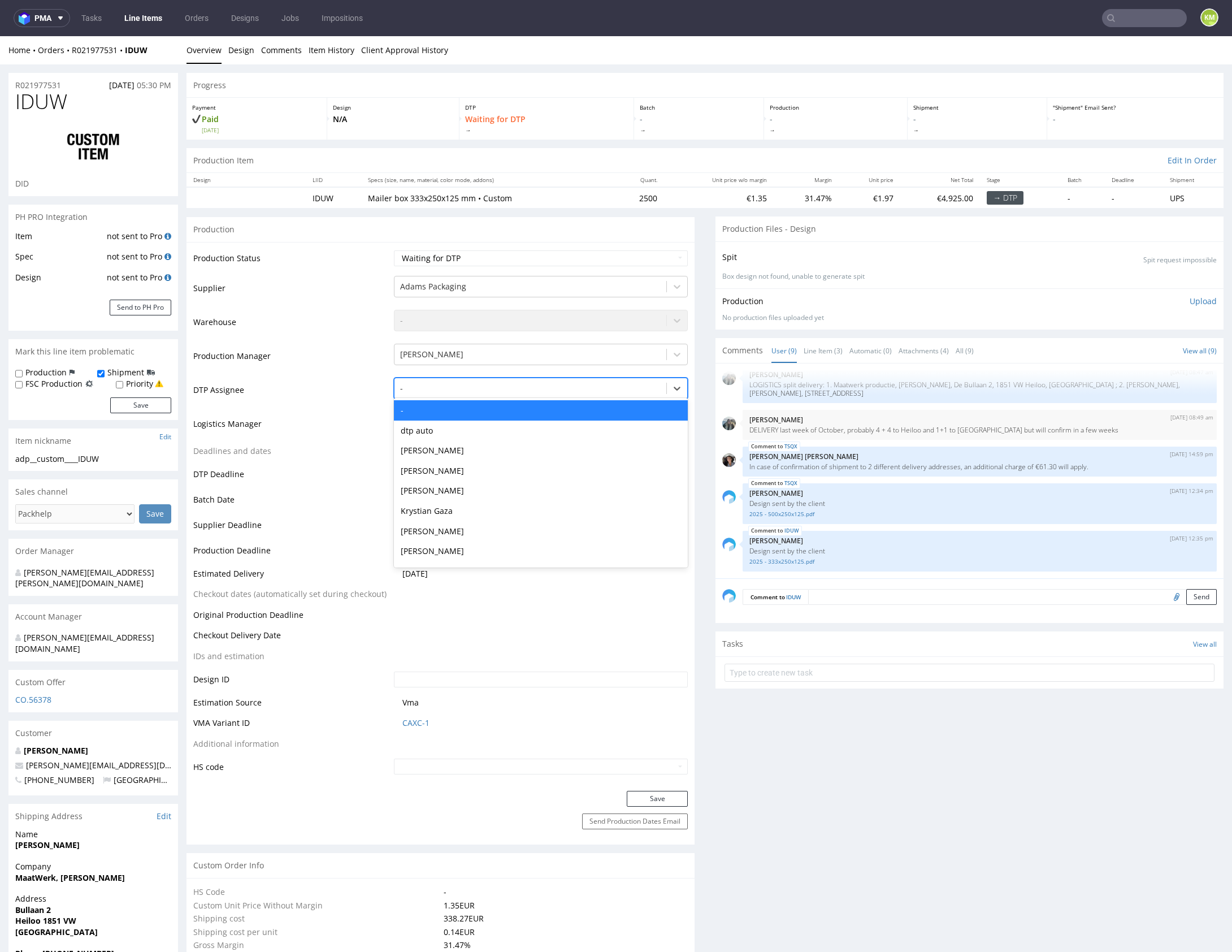
click at [485, 391] on div at bounding box center [530, 388] width 261 height 13
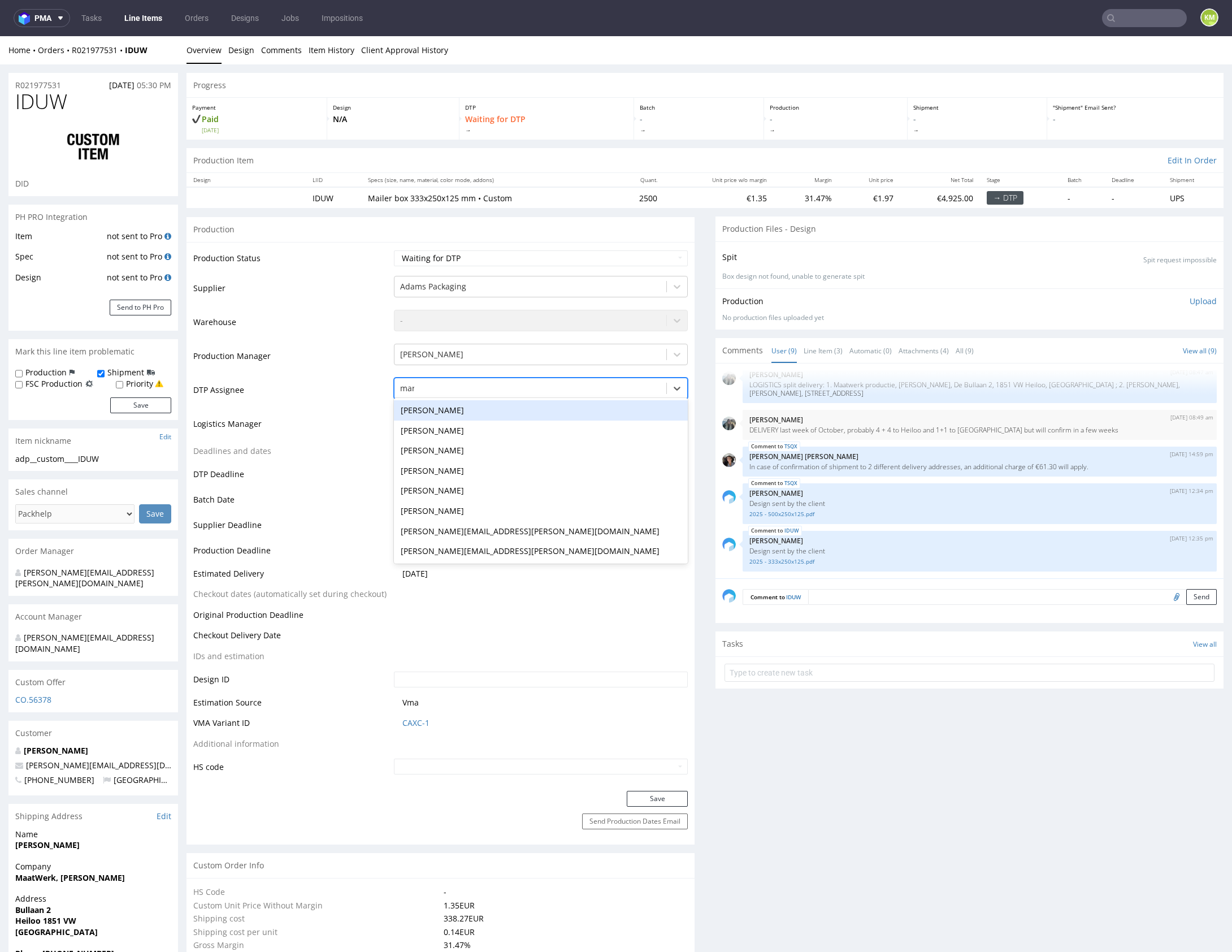
type input "mark"
click at [469, 406] on div "[PERSON_NAME]" at bounding box center [541, 410] width 294 height 20
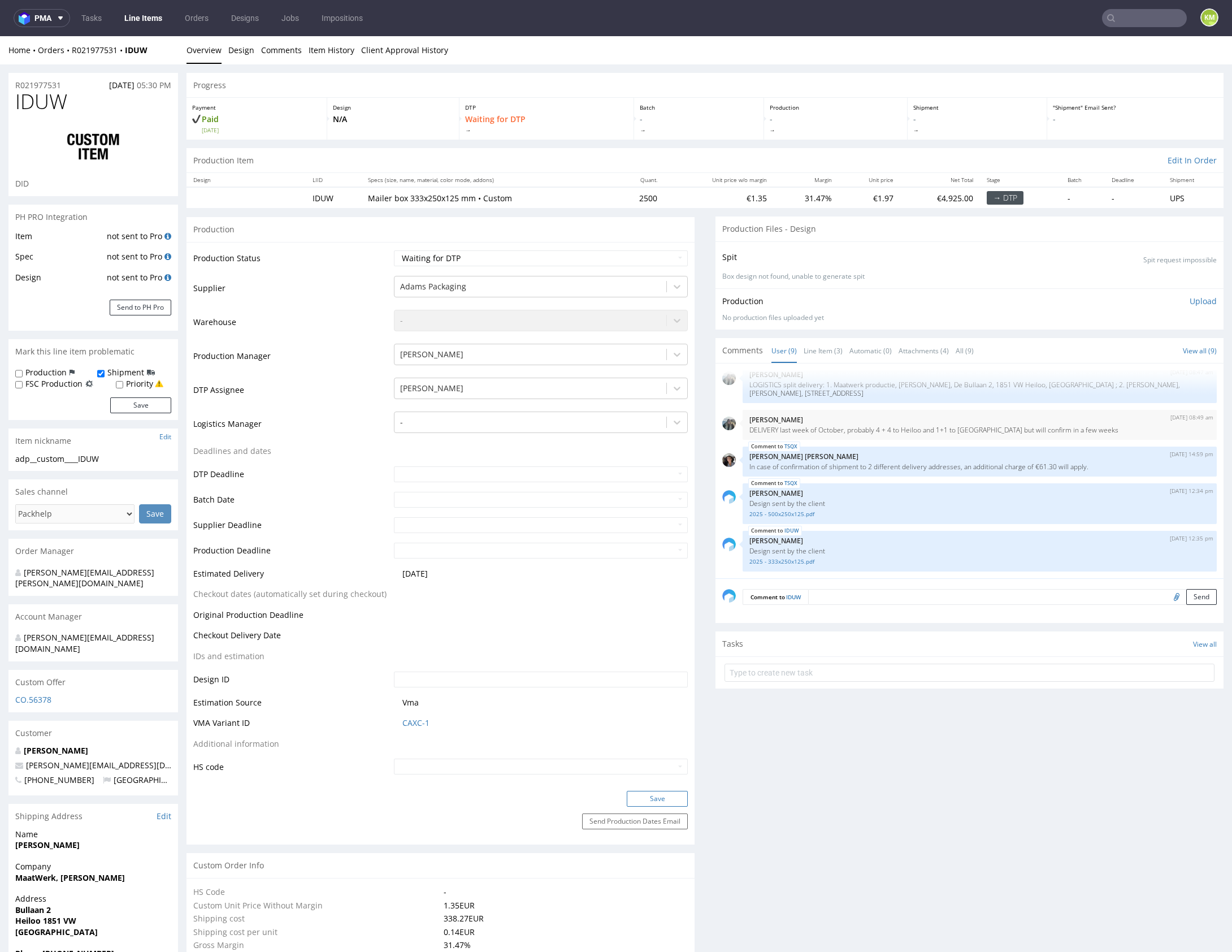
click at [669, 794] on button "Save" at bounding box center [657, 798] width 61 height 16
click at [819, 352] on link "Line Item (3)" at bounding box center [823, 351] width 39 height 24
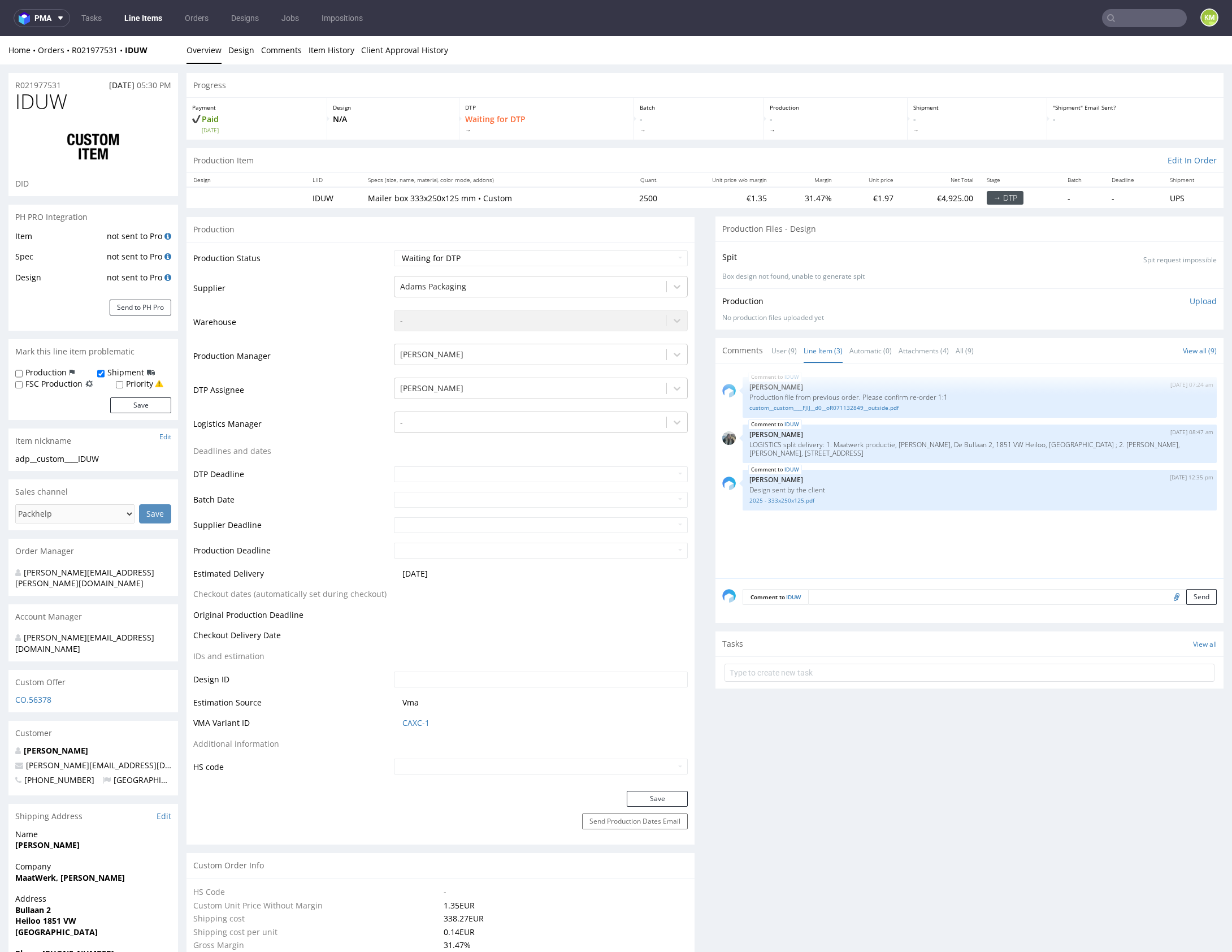
click at [781, 349] on link "User (9)" at bounding box center [784, 351] width 25 height 24
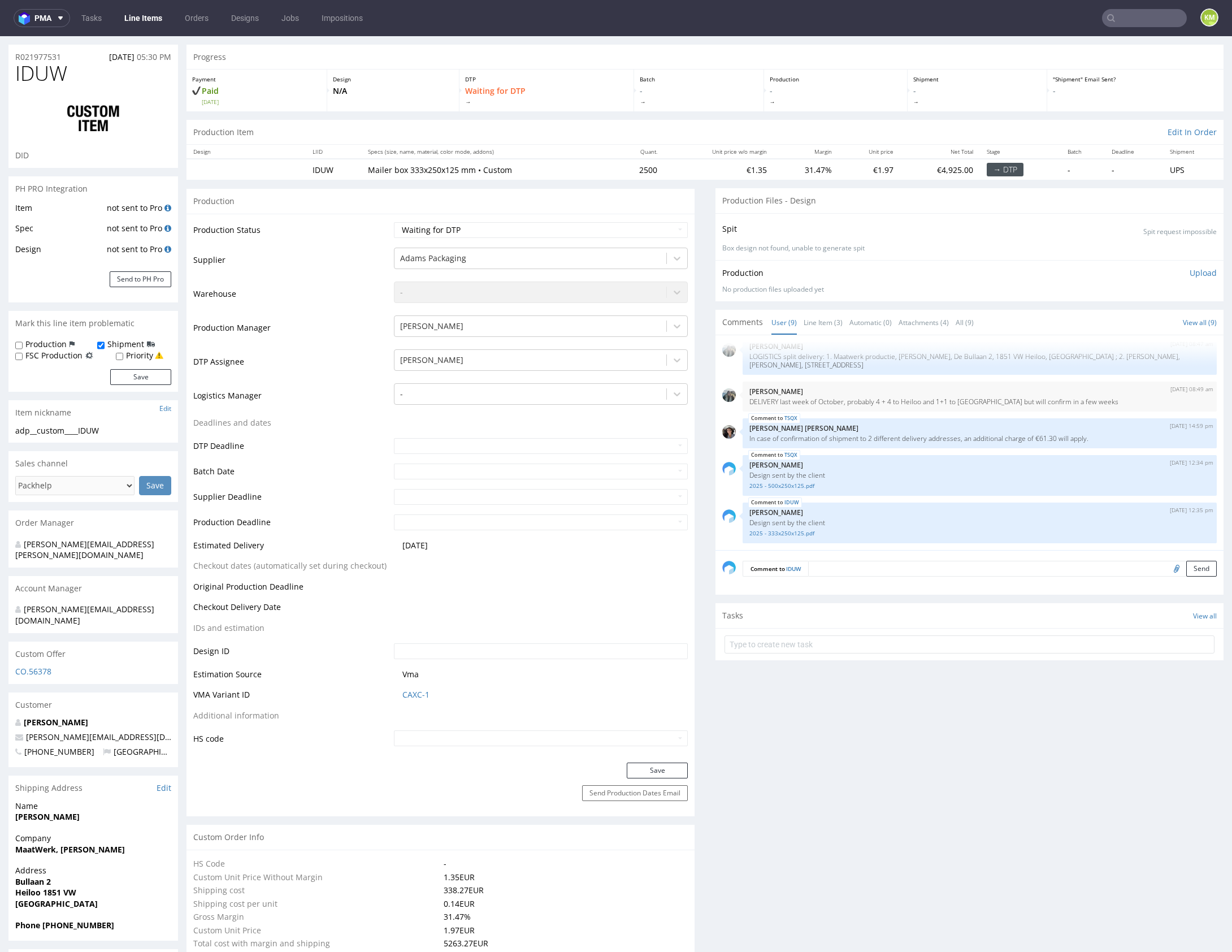
scroll to position [29, 0]
click at [817, 324] on link "Line Item (3)" at bounding box center [823, 321] width 39 height 24
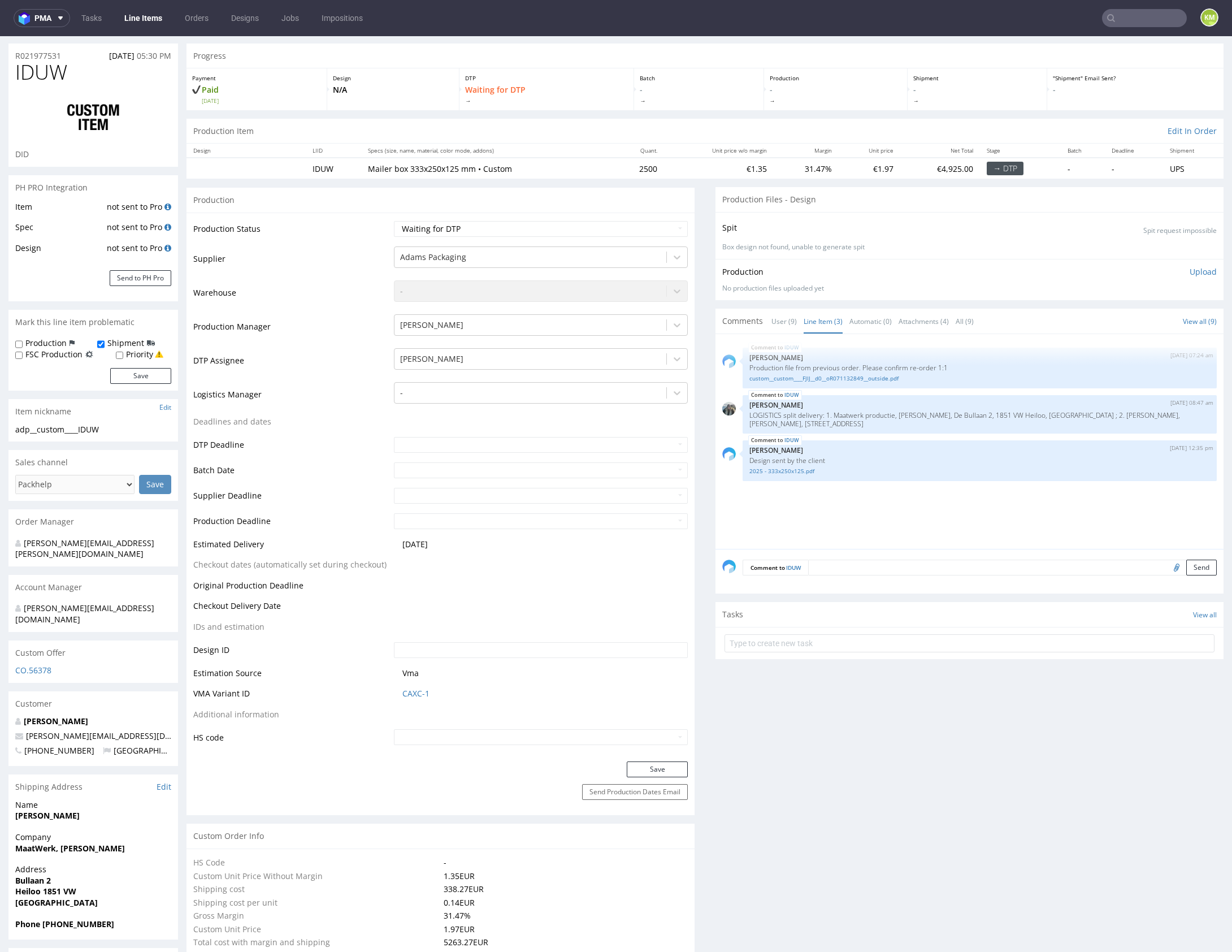
scroll to position [0, 0]
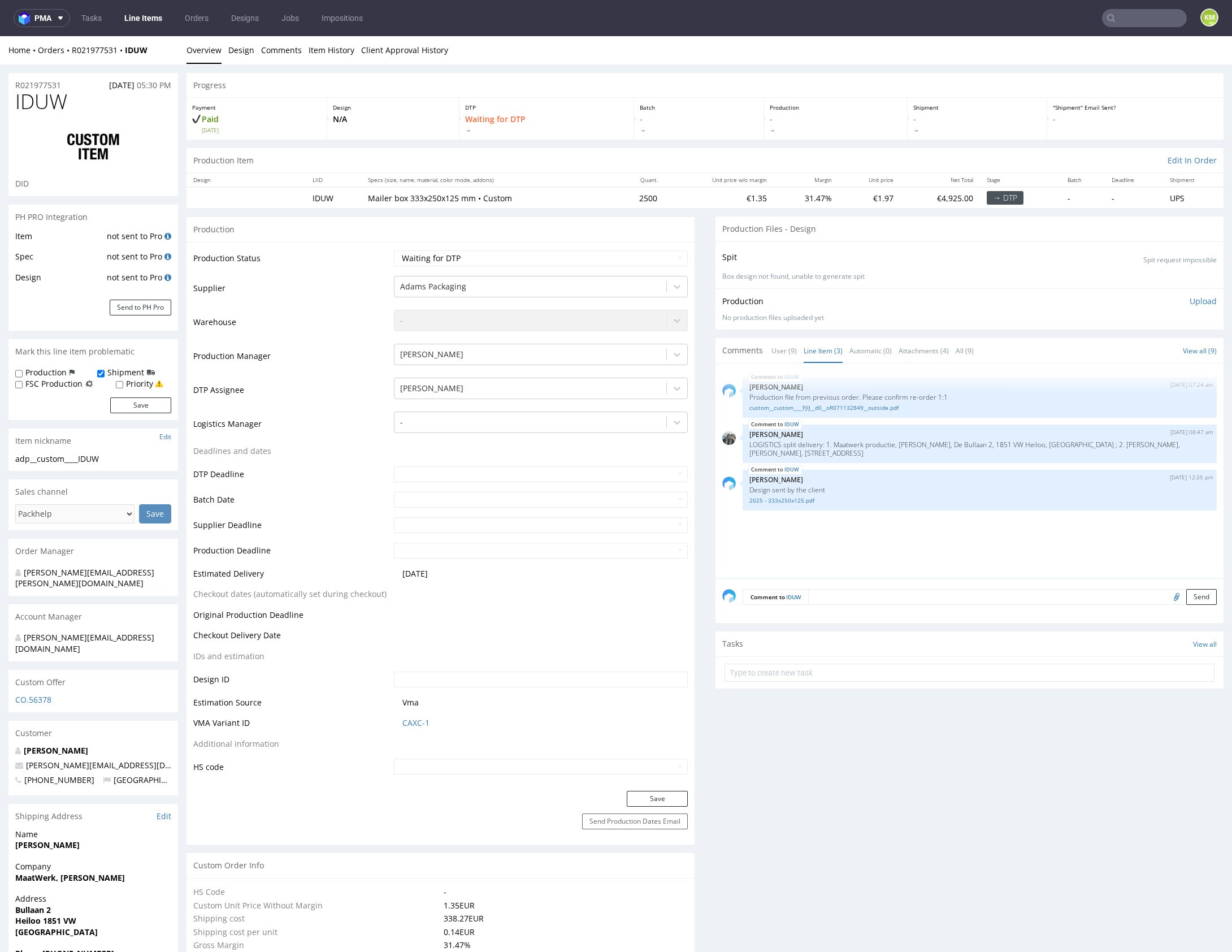
click at [906, 549] on div "IDUW 21st Aug 25 | 07:24 am Michał Palasek Production file from previous order.…" at bounding box center [973, 474] width 501 height 208
click at [877, 410] on link "custom__custom____FJIJ__d0__oR071132849__outside.pdf" at bounding box center [979, 408] width 461 height 9
click at [796, 500] on link "2025 - 333x250x125.pdf" at bounding box center [979, 501] width 461 height 9
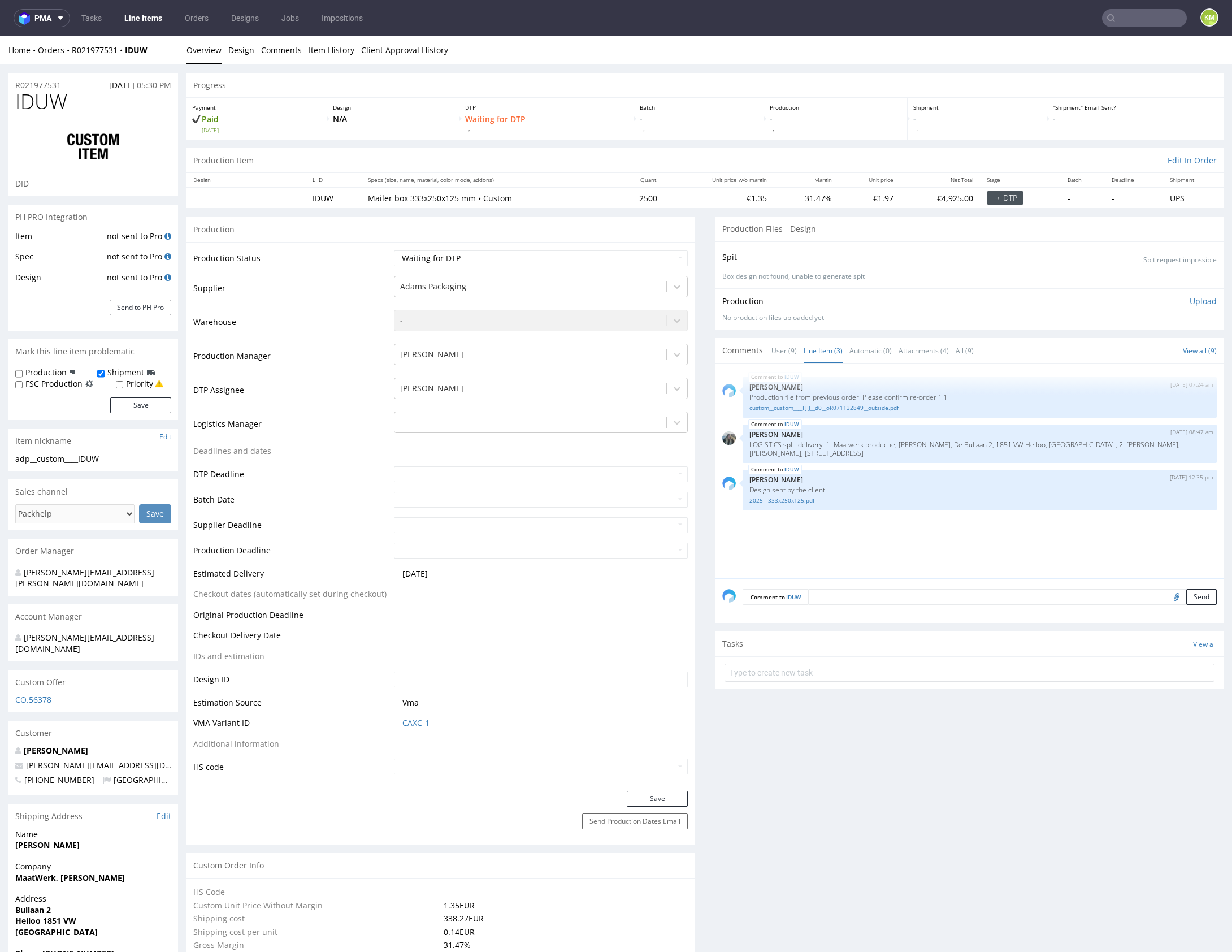
click at [68, 106] on h1 "IDUW" at bounding box center [93, 101] width 156 height 23
click at [64, 102] on span "IDUW" at bounding box center [41, 101] width 52 height 23
click at [53, 101] on span "IDUW" at bounding box center [41, 101] width 52 height 23
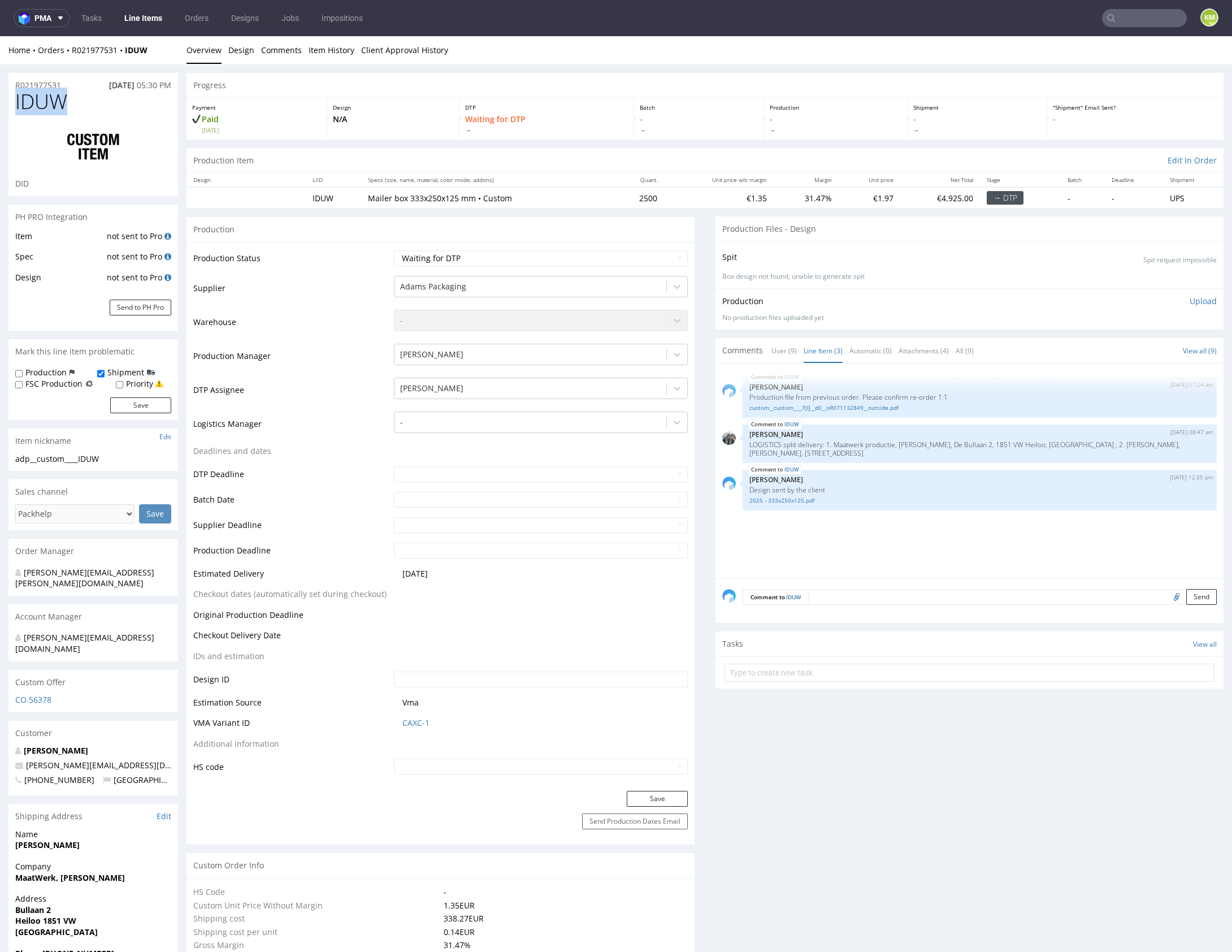
copy span "IDUW"
click at [915, 533] on div "IDUW 21st Aug 25 | 07:24 am Michał Palasek Production file from previous order.…" at bounding box center [973, 474] width 501 height 208
click at [921, 535] on div "IDUW 21st Aug 25 | 07:24 am Michał Palasek Production file from previous order.…" at bounding box center [973, 474] width 501 height 208
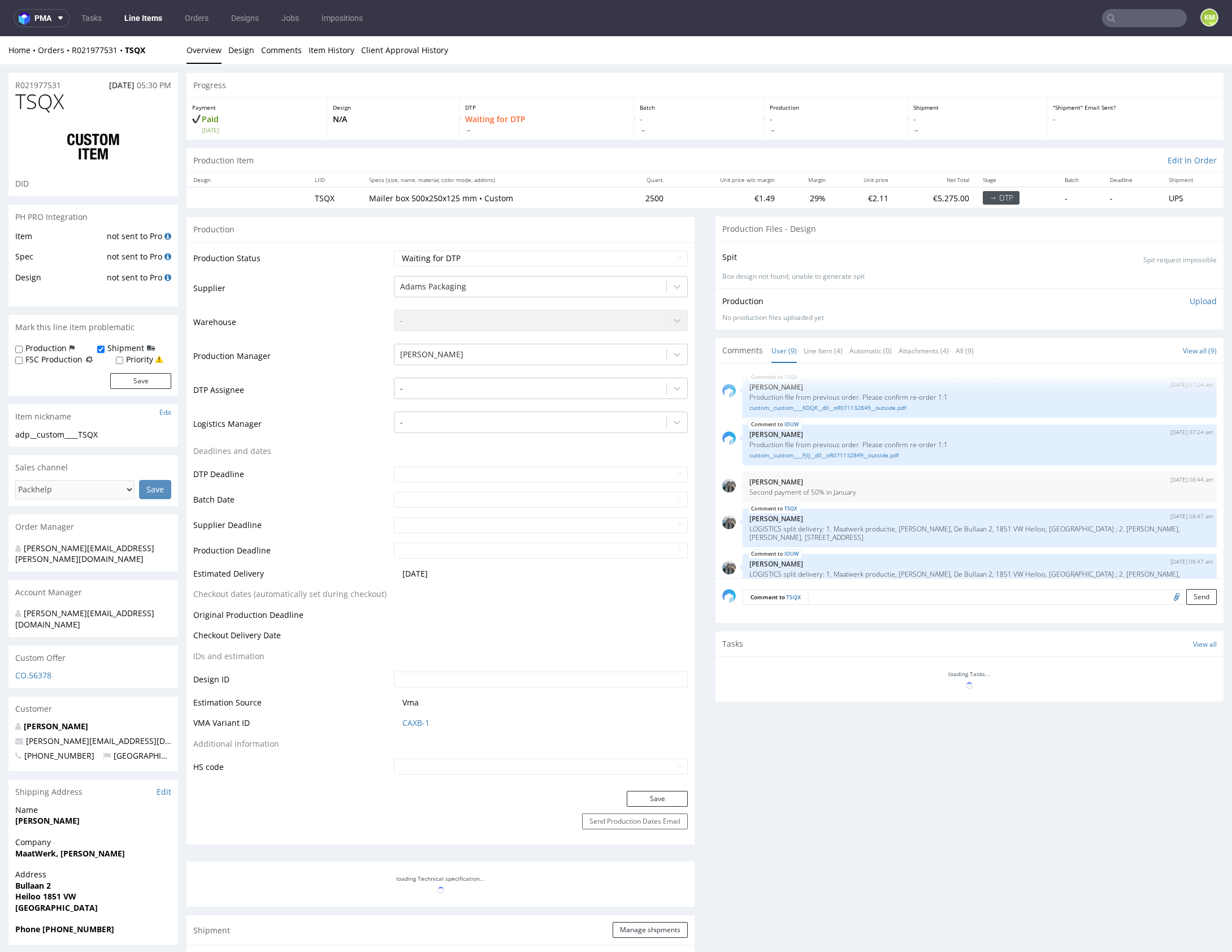
scroll to position [190, 0]
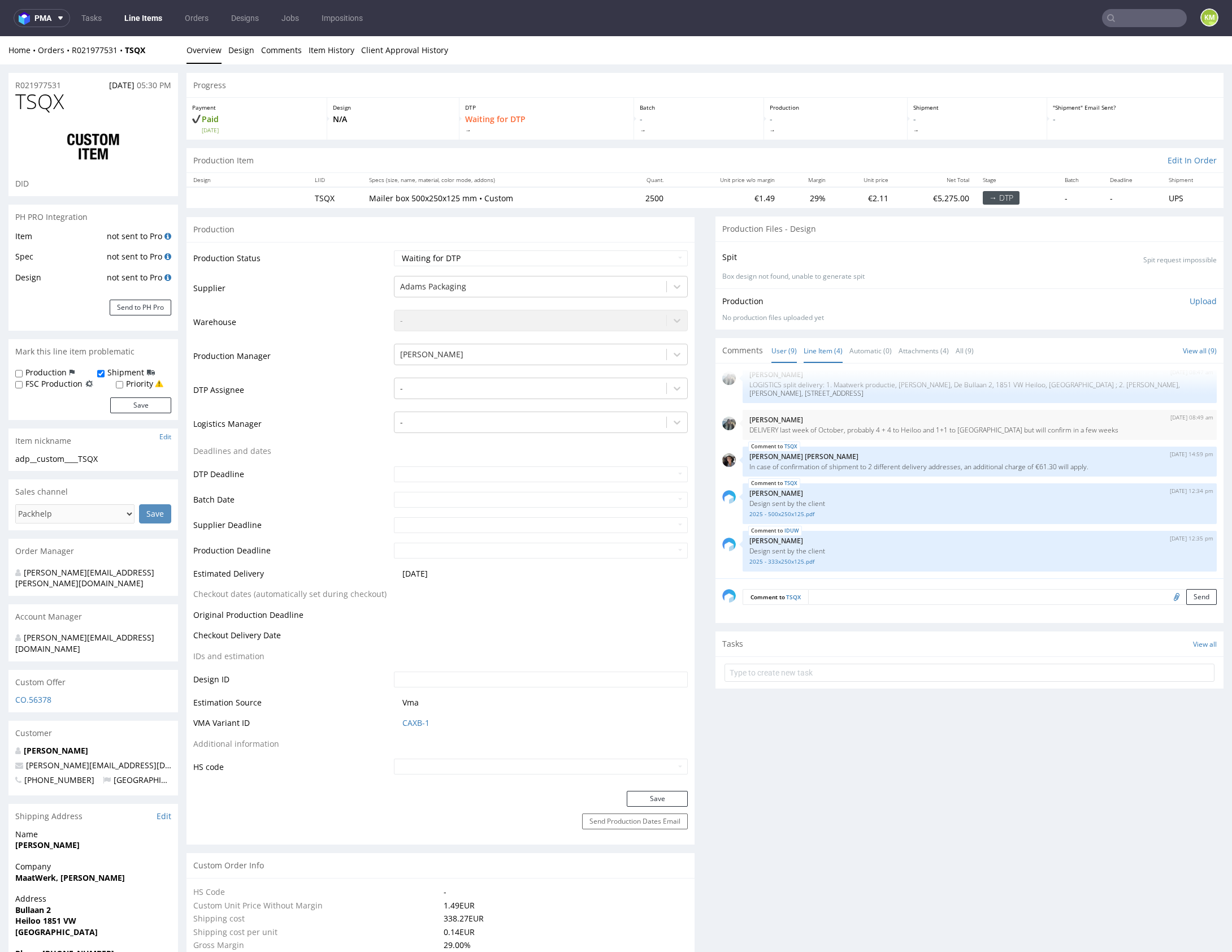
click at [818, 348] on link "Line Item (4)" at bounding box center [823, 351] width 39 height 24
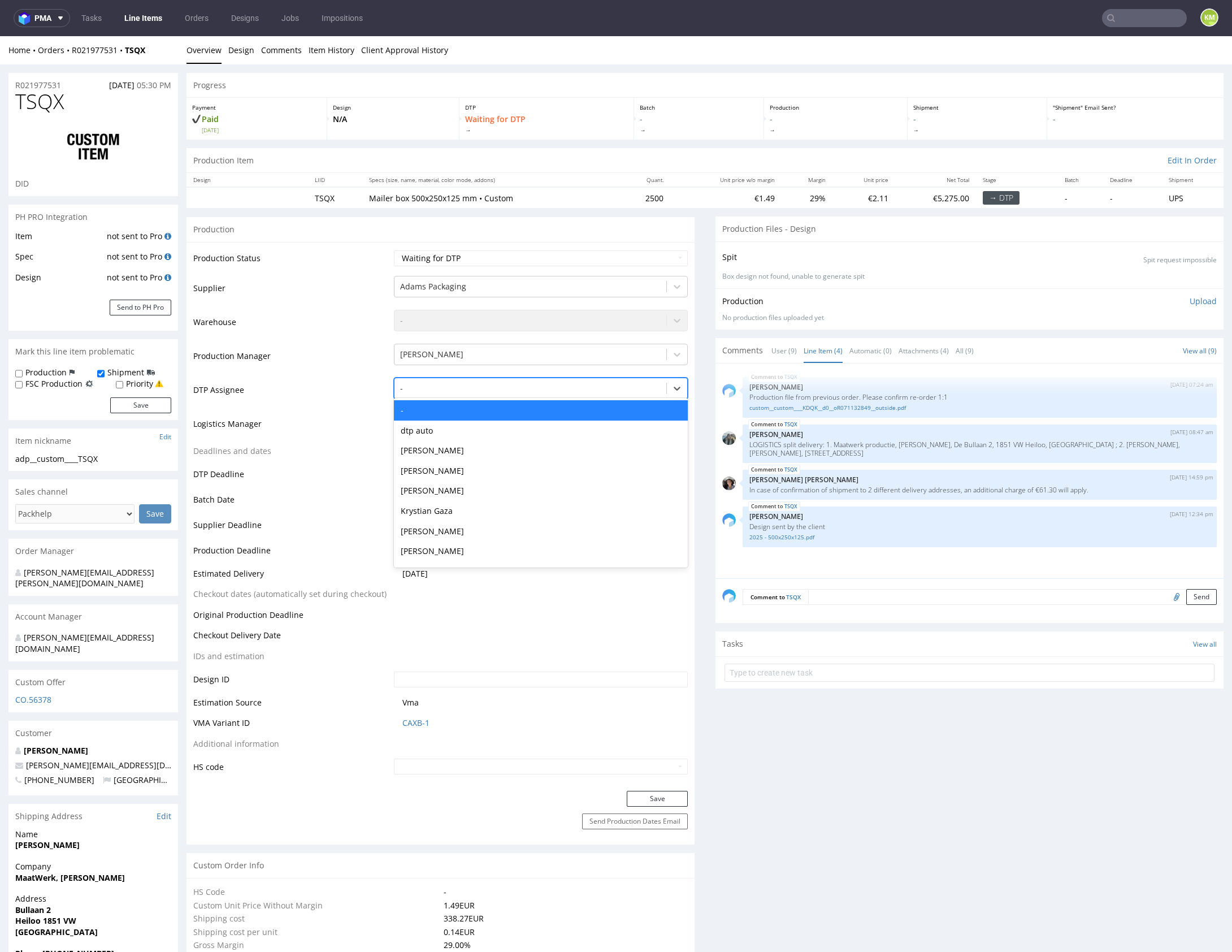
click at [455, 389] on div at bounding box center [530, 388] width 261 height 13
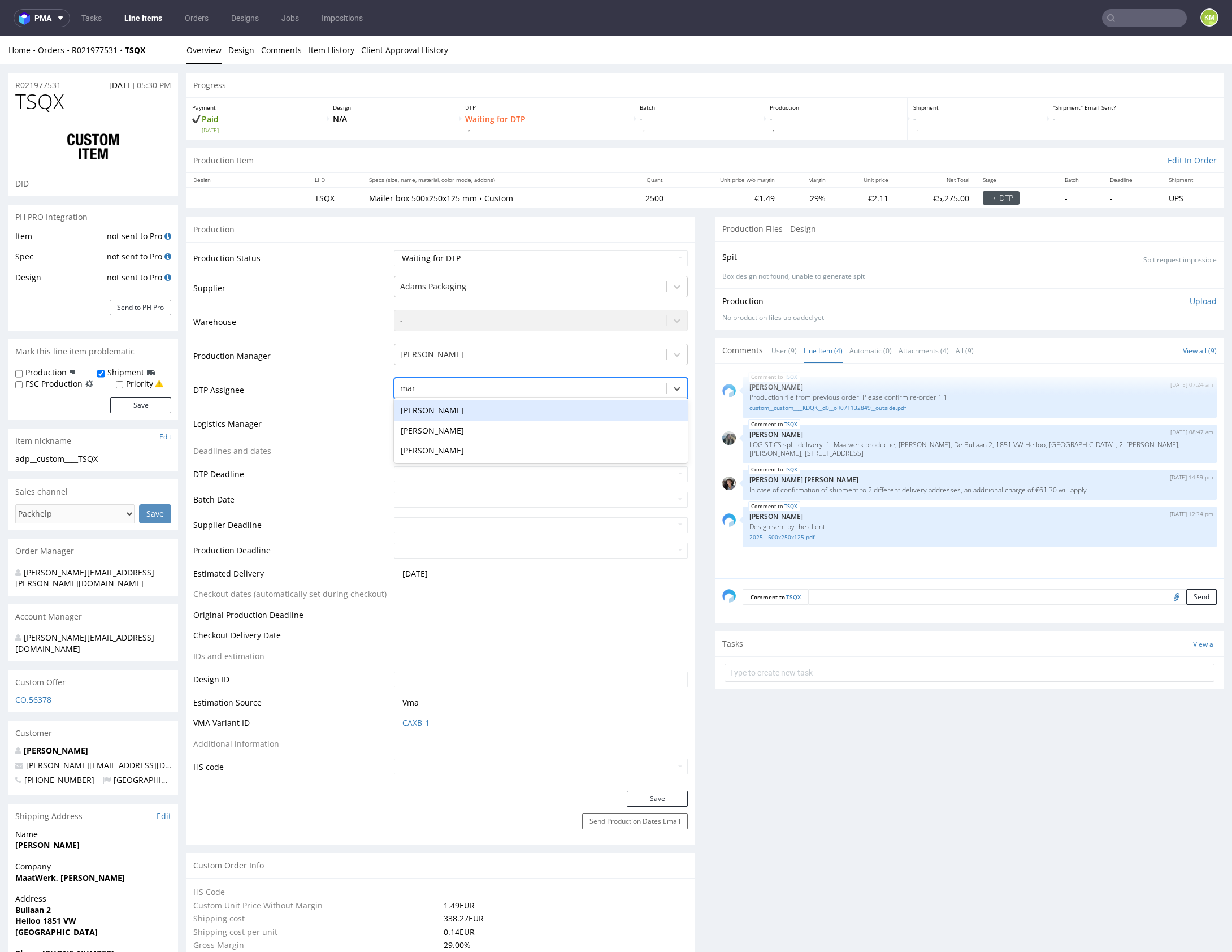
type input "mark"
click at [462, 405] on div "[PERSON_NAME]" at bounding box center [541, 410] width 294 height 20
click at [663, 791] on button "Save" at bounding box center [657, 798] width 61 height 16
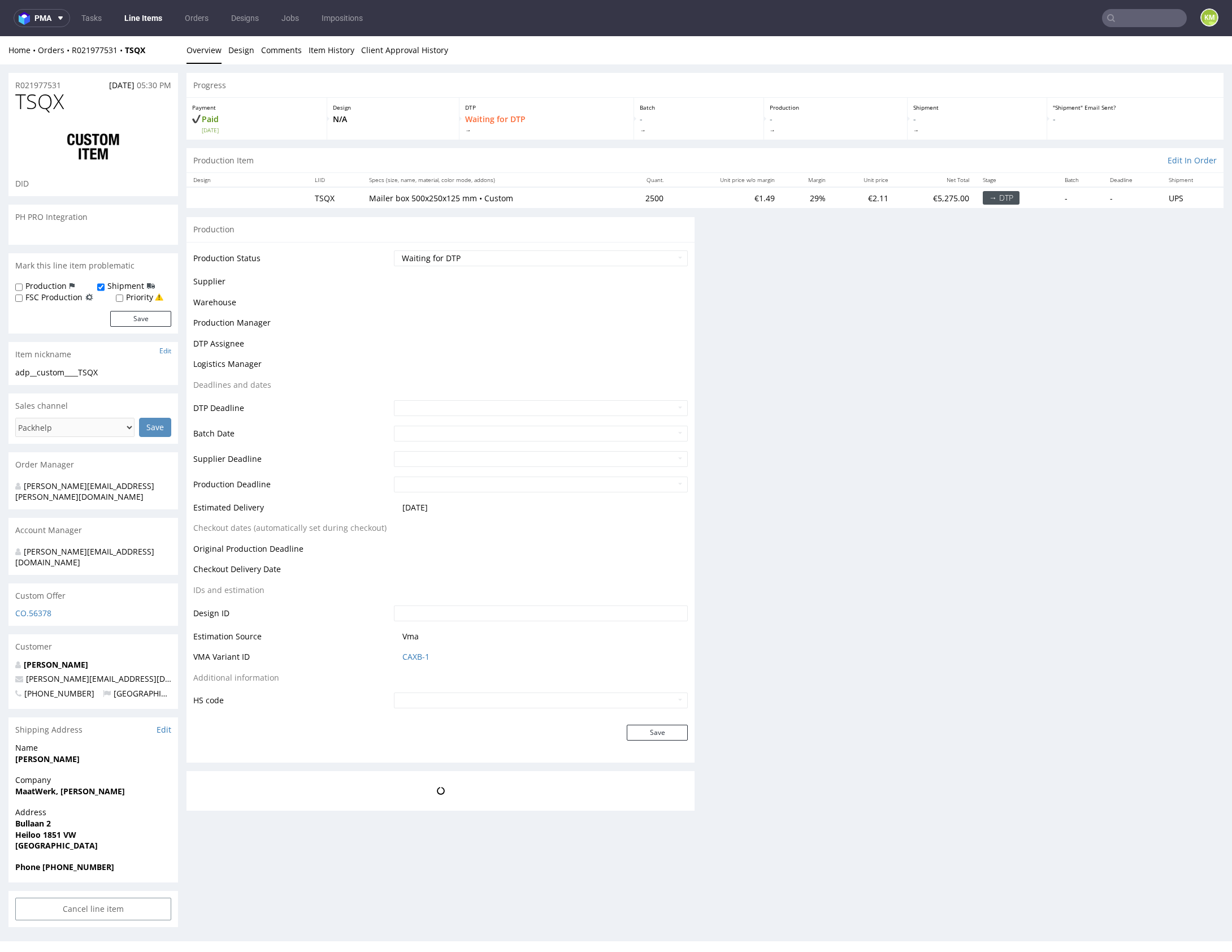
scroll to position [0, 0]
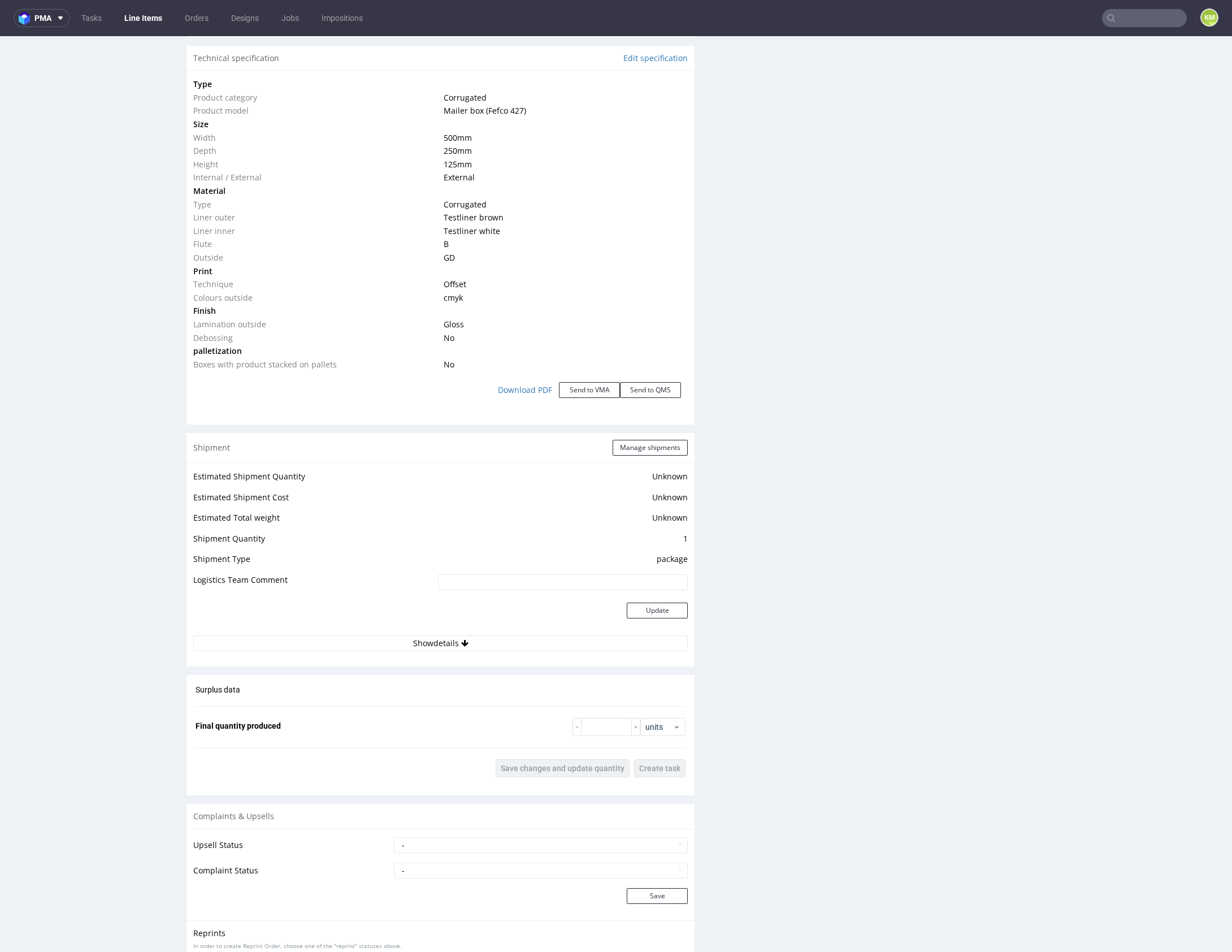
scroll to position [1062, 0]
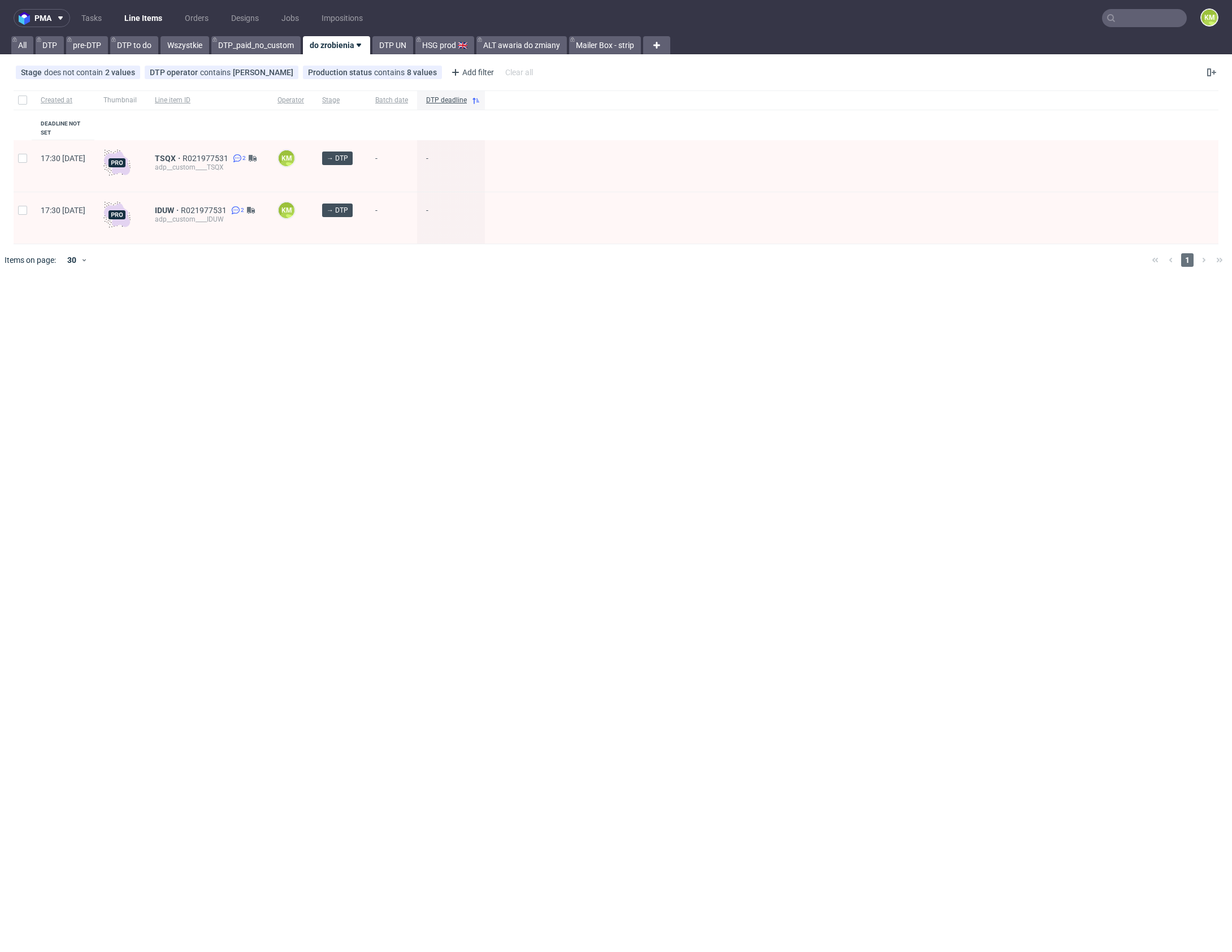
click at [1141, 20] on input "text" at bounding box center [1144, 18] width 85 height 18
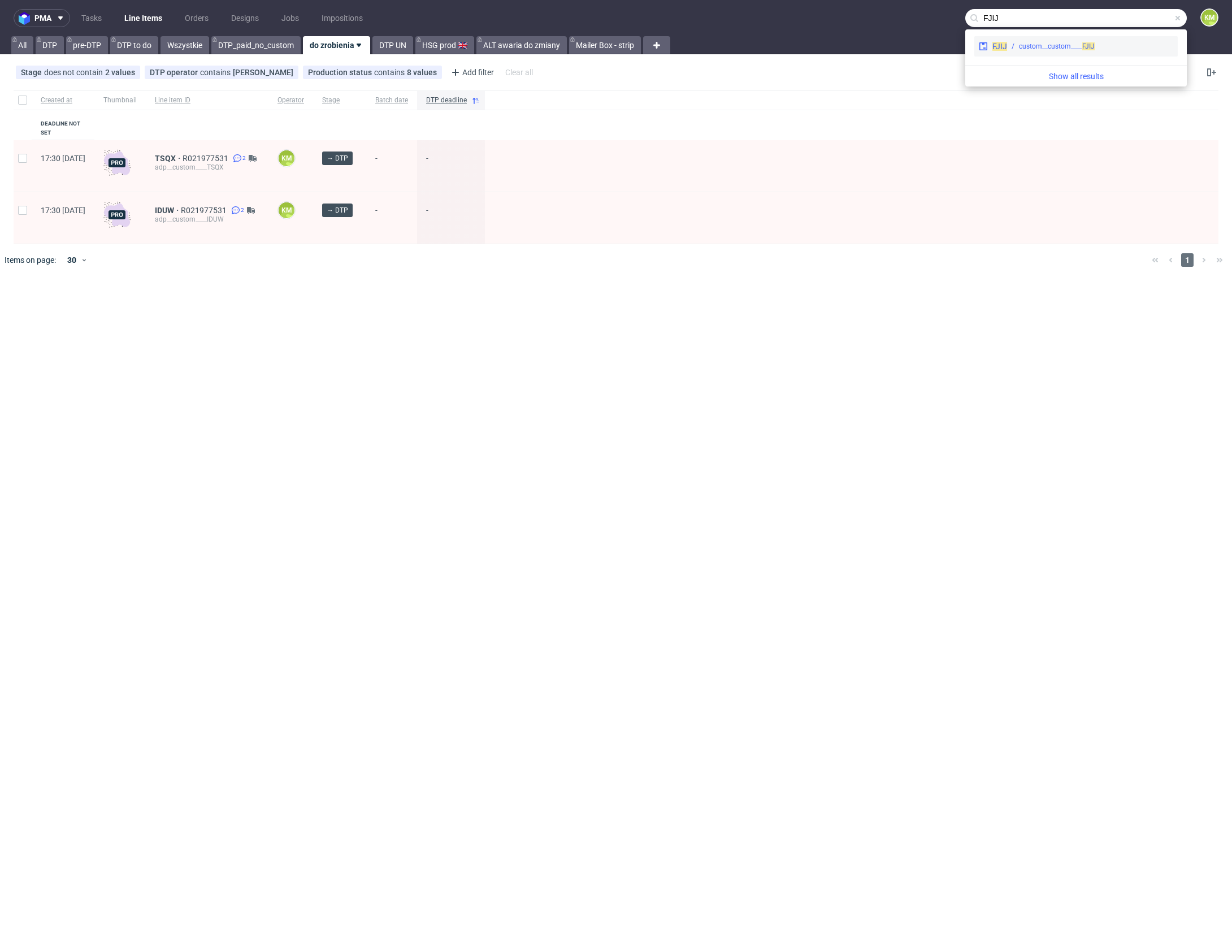
type input "FJIJ"
click at [1001, 49] on span "FJIJ" at bounding box center [999, 46] width 14 height 9
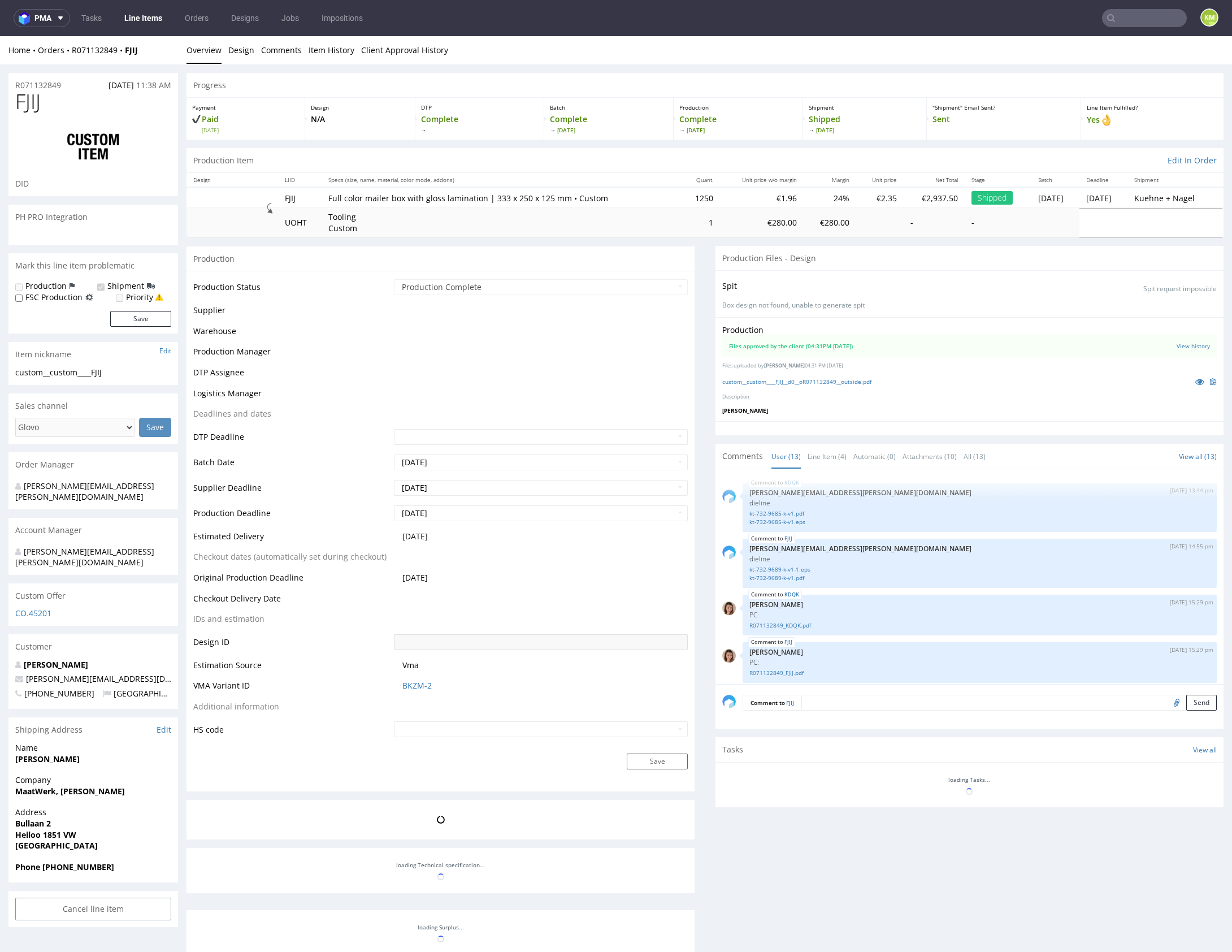
scroll to position [367, 0]
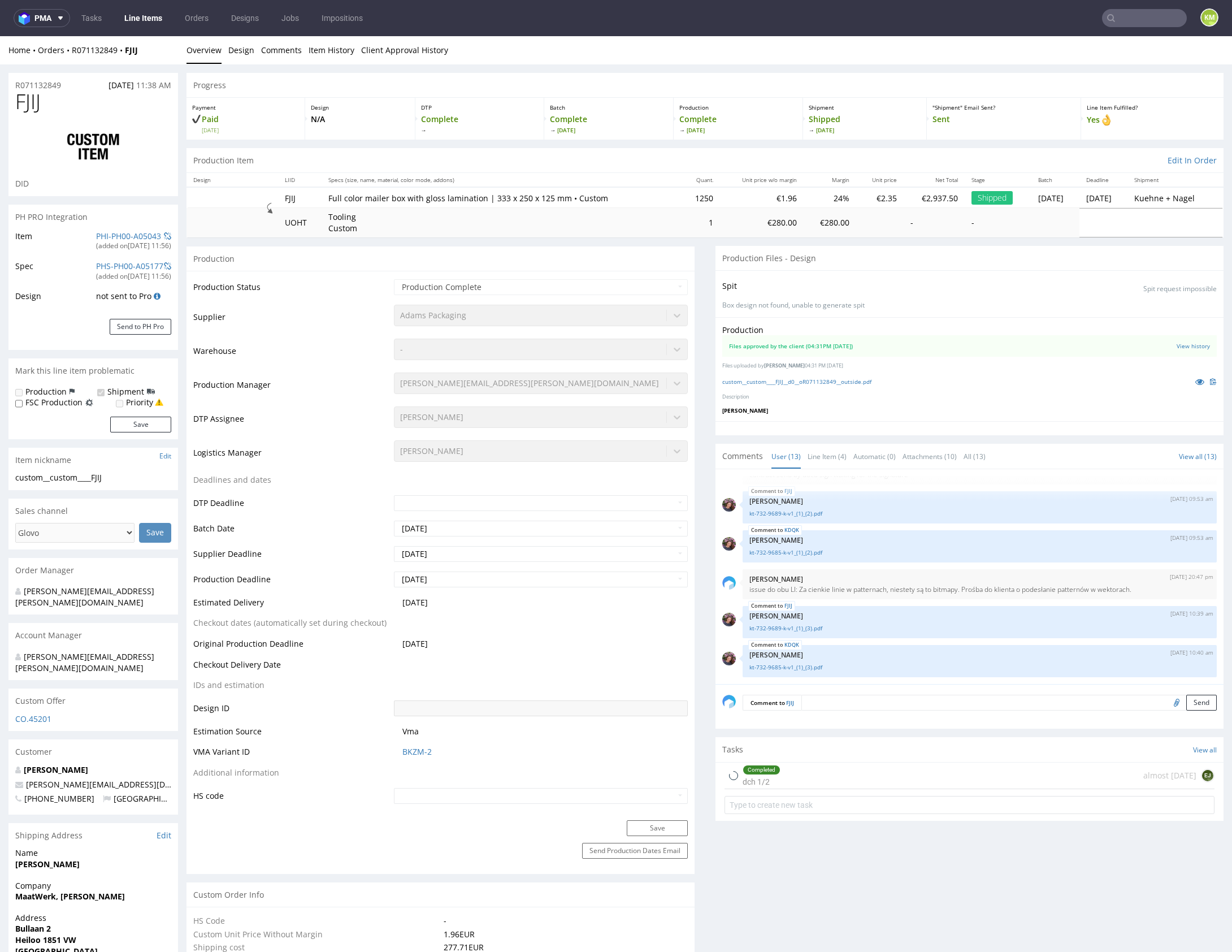
select select "in_progress"
click at [829, 450] on link "Line Item (4)" at bounding box center [826, 457] width 39 height 24
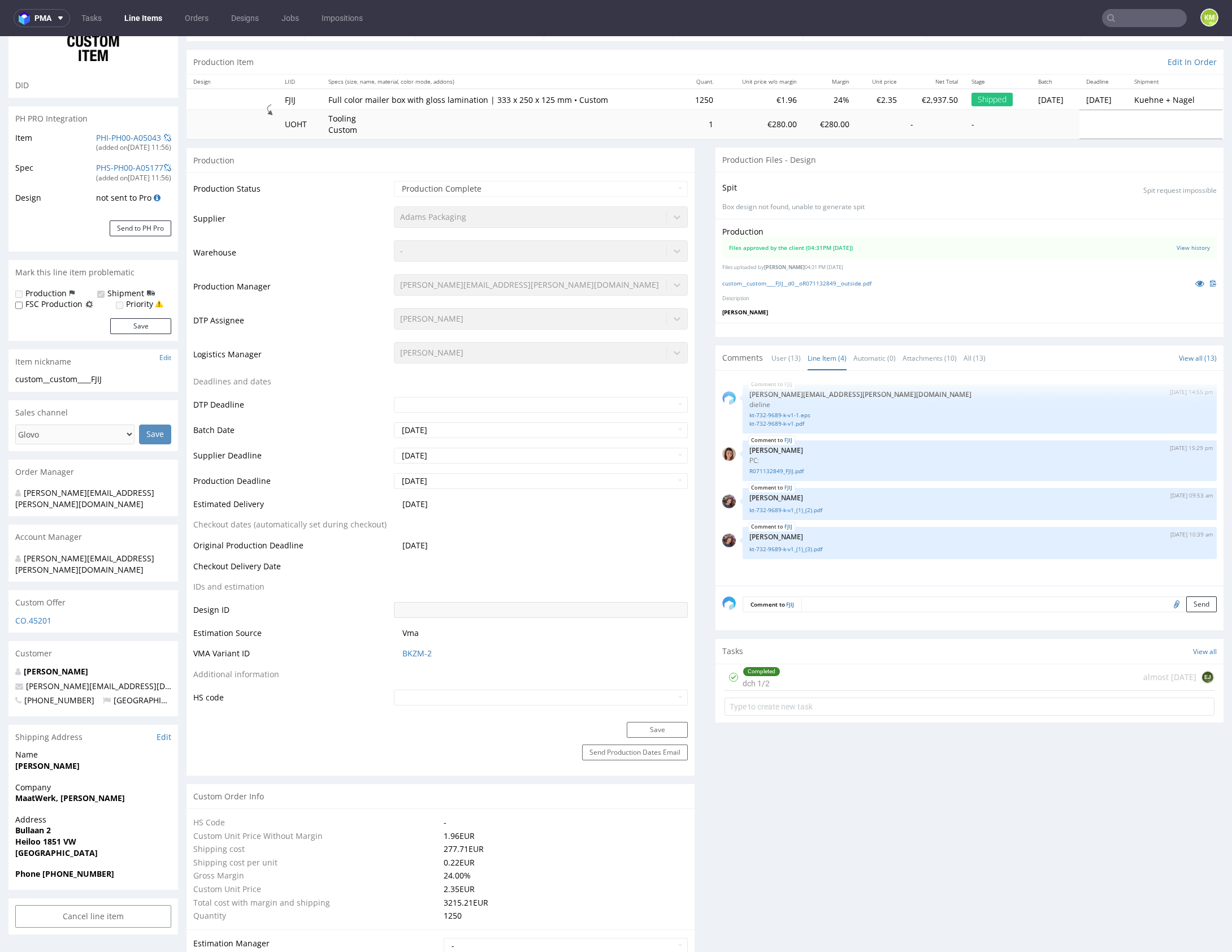
scroll to position [19, 0]
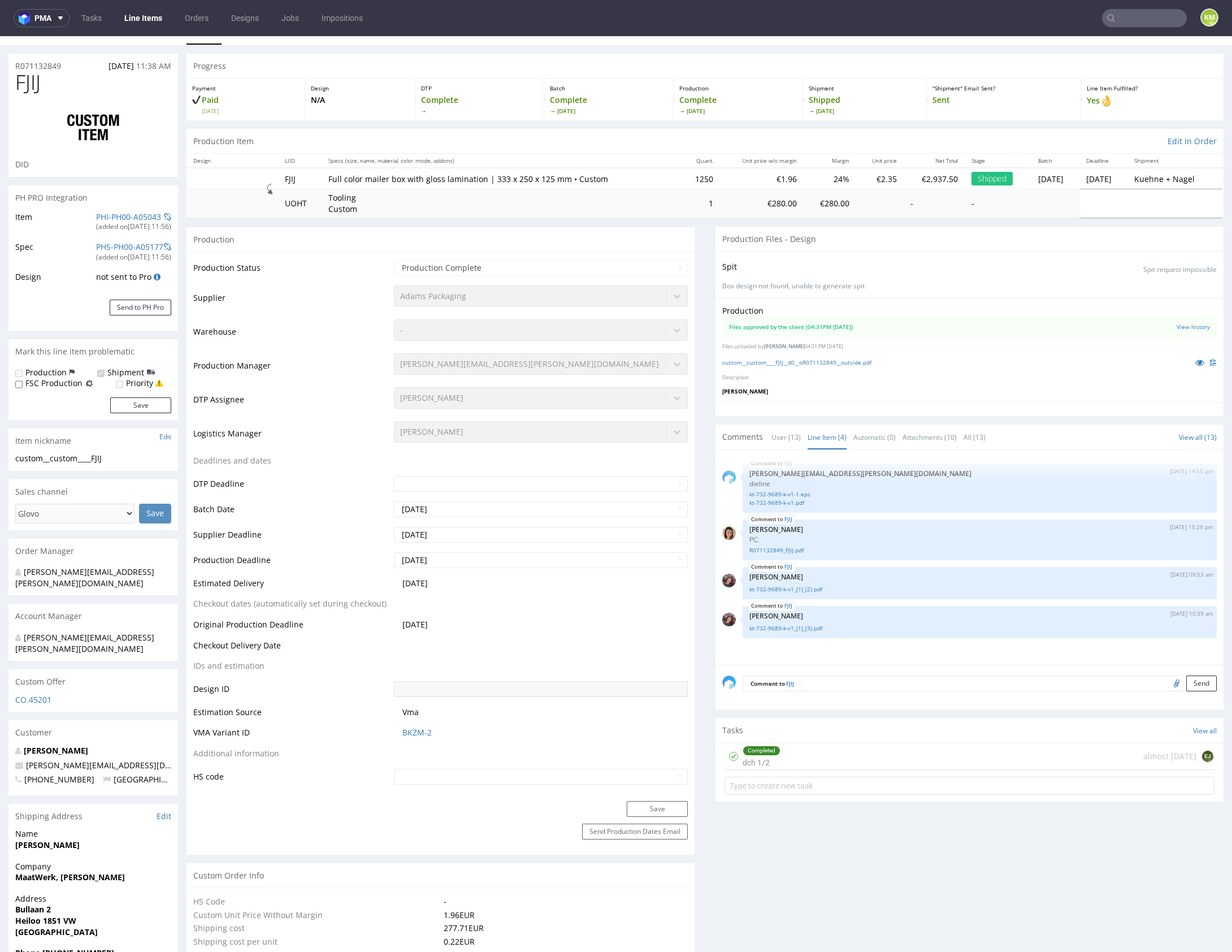
click at [775, 447] on div "Comments User (13) Line Item (4) Automatic (0) Attachments (10) All (13) View a…" at bounding box center [969, 436] width 508 height 25
click at [781, 438] on link "User (13)" at bounding box center [786, 437] width 29 height 24
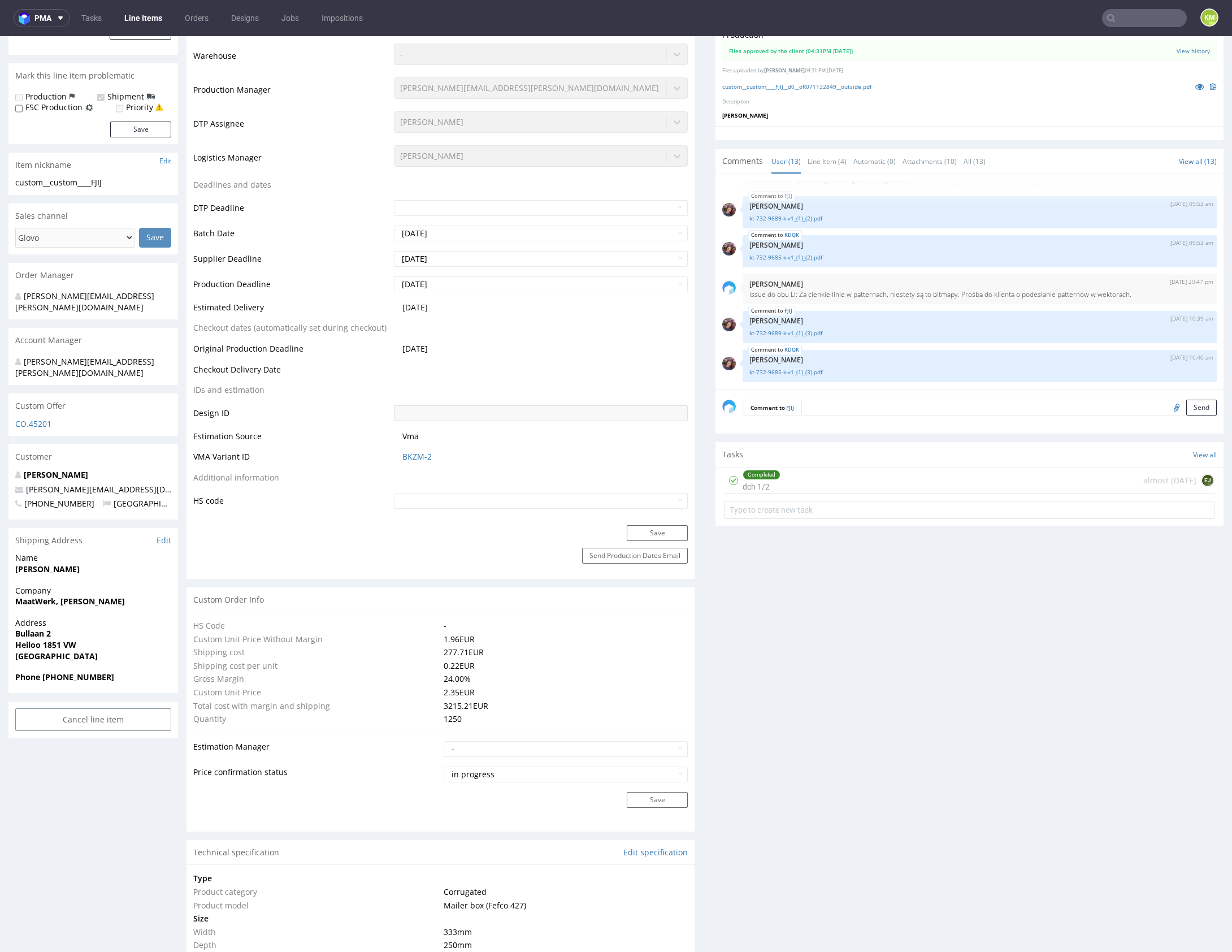
scroll to position [0, 0]
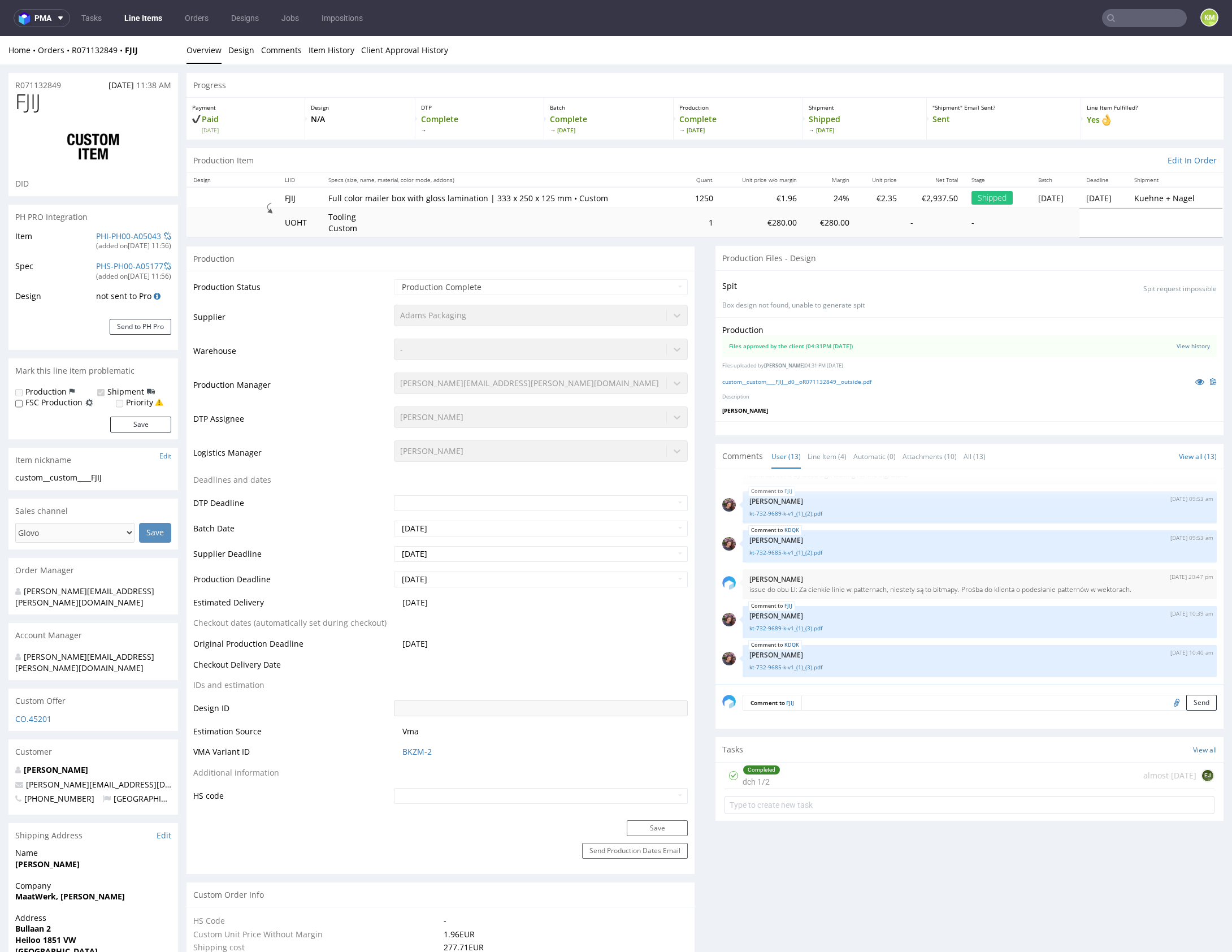
click at [848, 773] on div "Completed dch 1/2 almost 2 years ago EJ" at bounding box center [970, 776] width 490 height 27
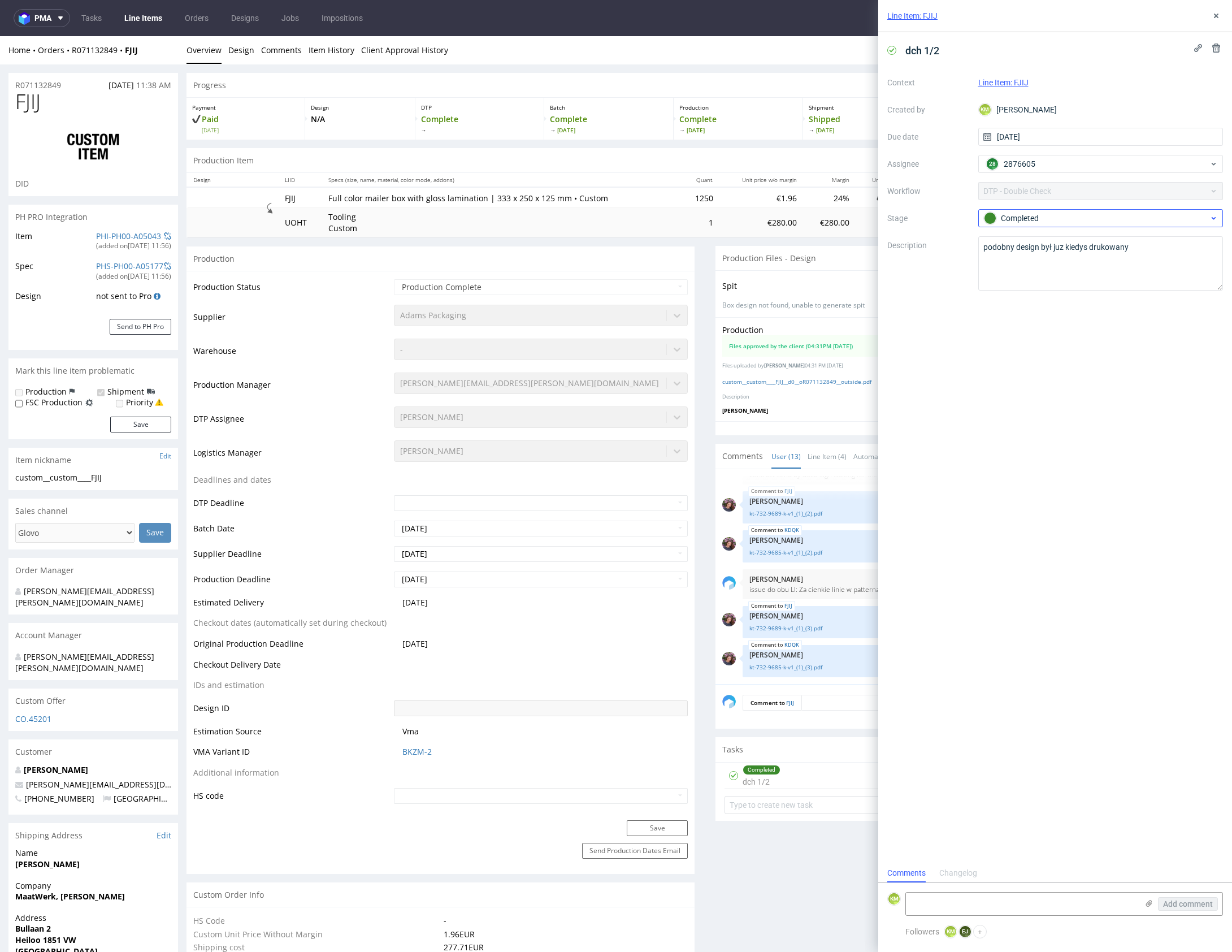
scroll to position [9, 0]
click at [1215, 17] on icon at bounding box center [1216, 16] width 9 height 9
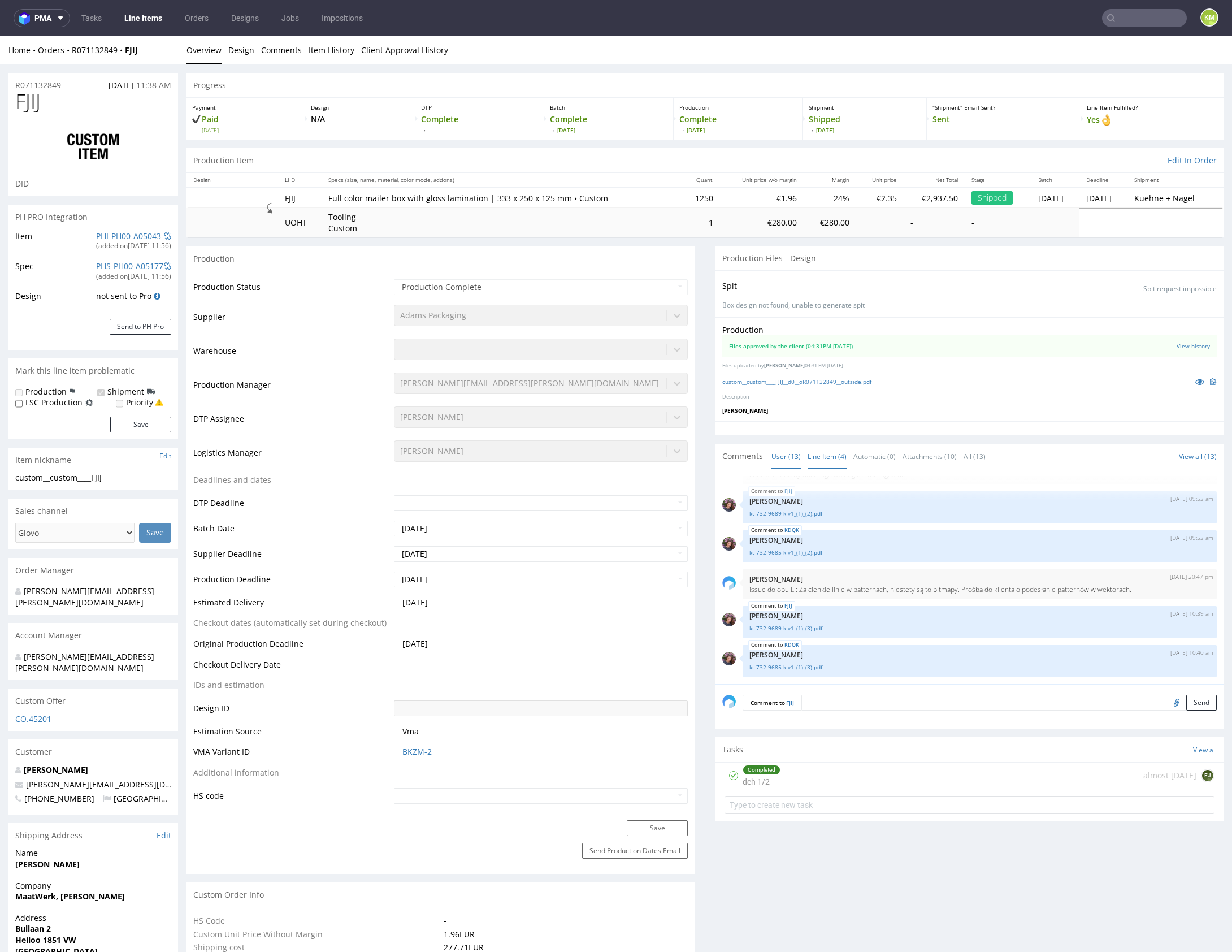
click at [827, 458] on link "Line Item (4)" at bounding box center [826, 457] width 39 height 24
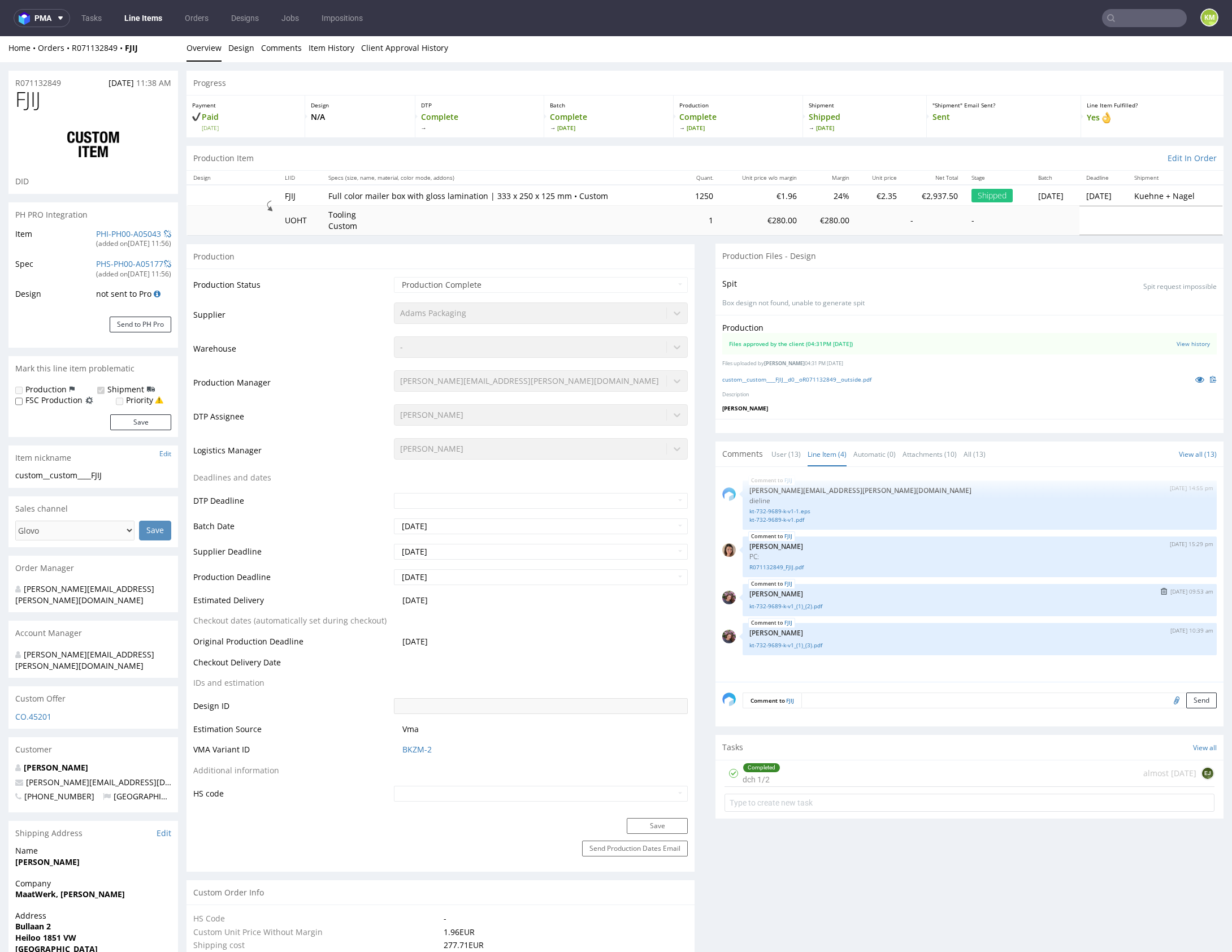
scroll to position [3, 0]
click at [821, 644] on link "kt-732-9689-k-v1_(1)_(3).pdf" at bounding box center [979, 644] width 461 height 9
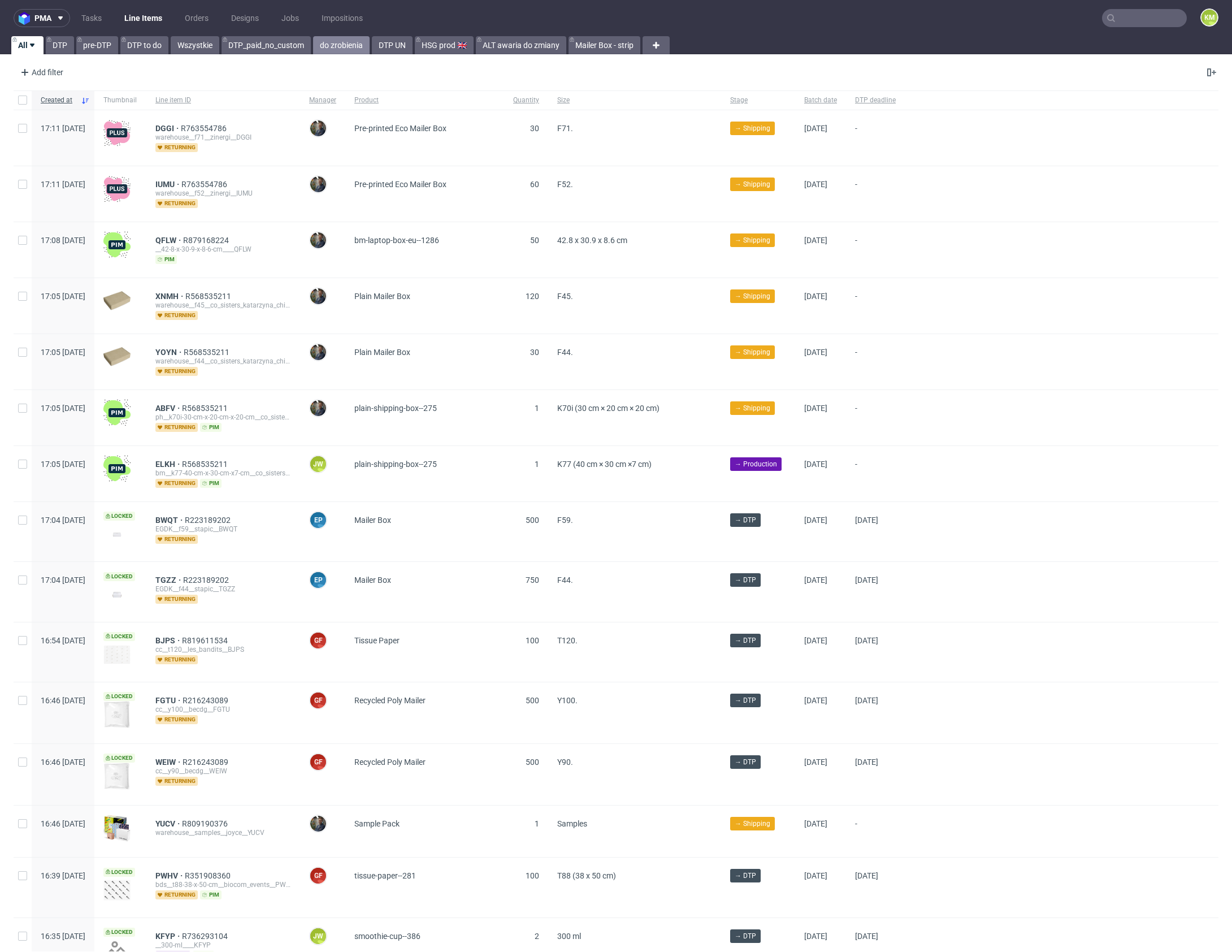
click at [324, 51] on link "do zrobienia" at bounding box center [342, 45] width 57 height 18
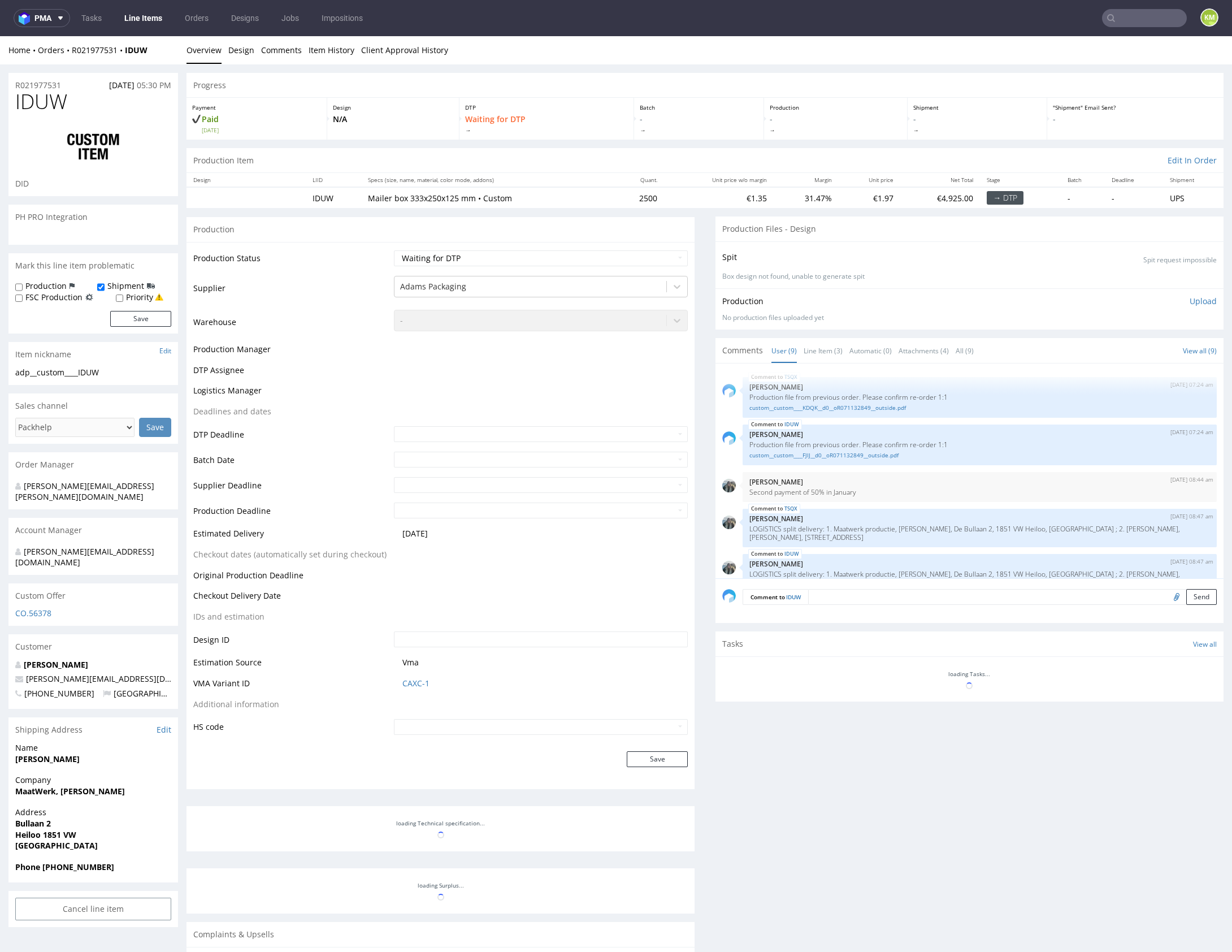
scroll to position [190, 0]
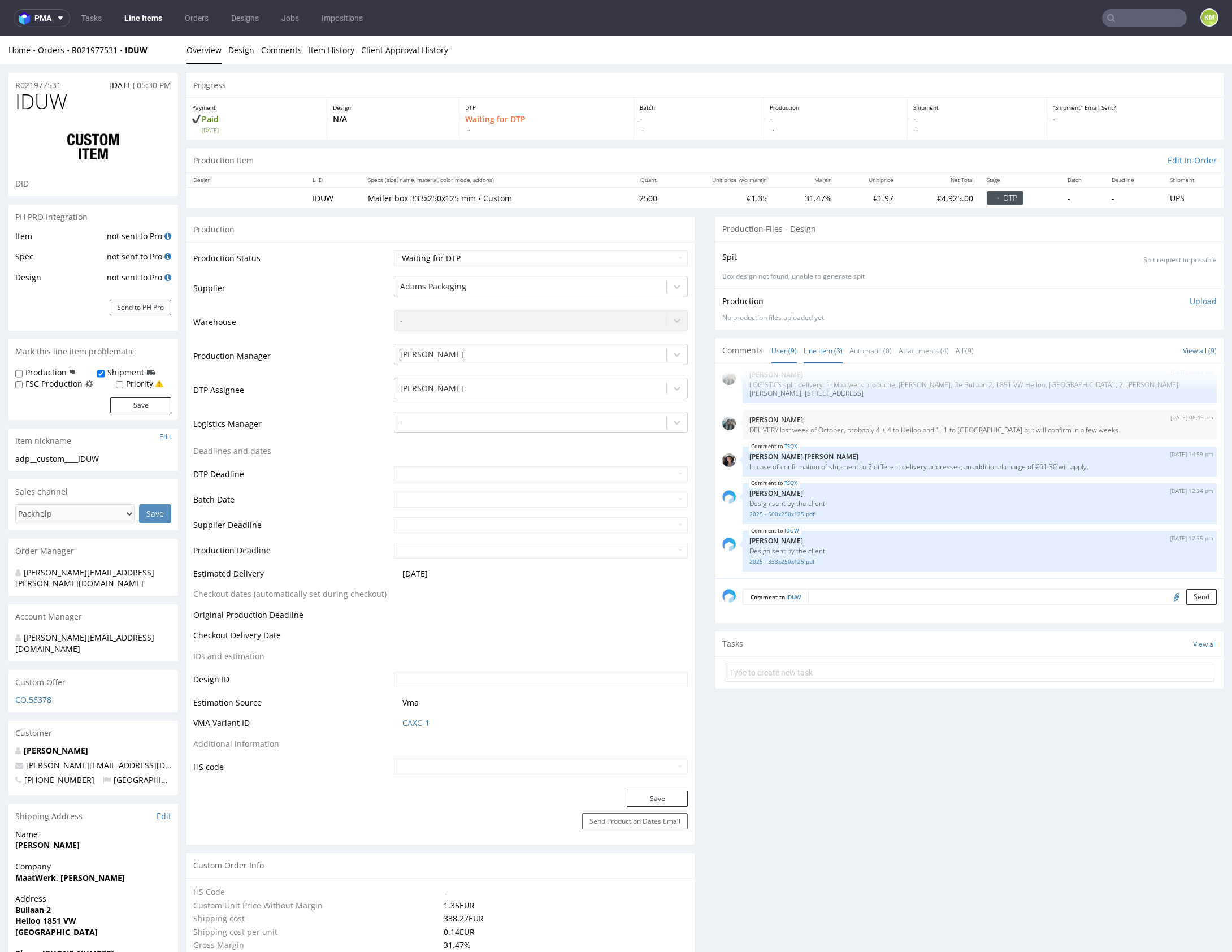
click at [832, 354] on link "Line Item (3)" at bounding box center [823, 351] width 39 height 24
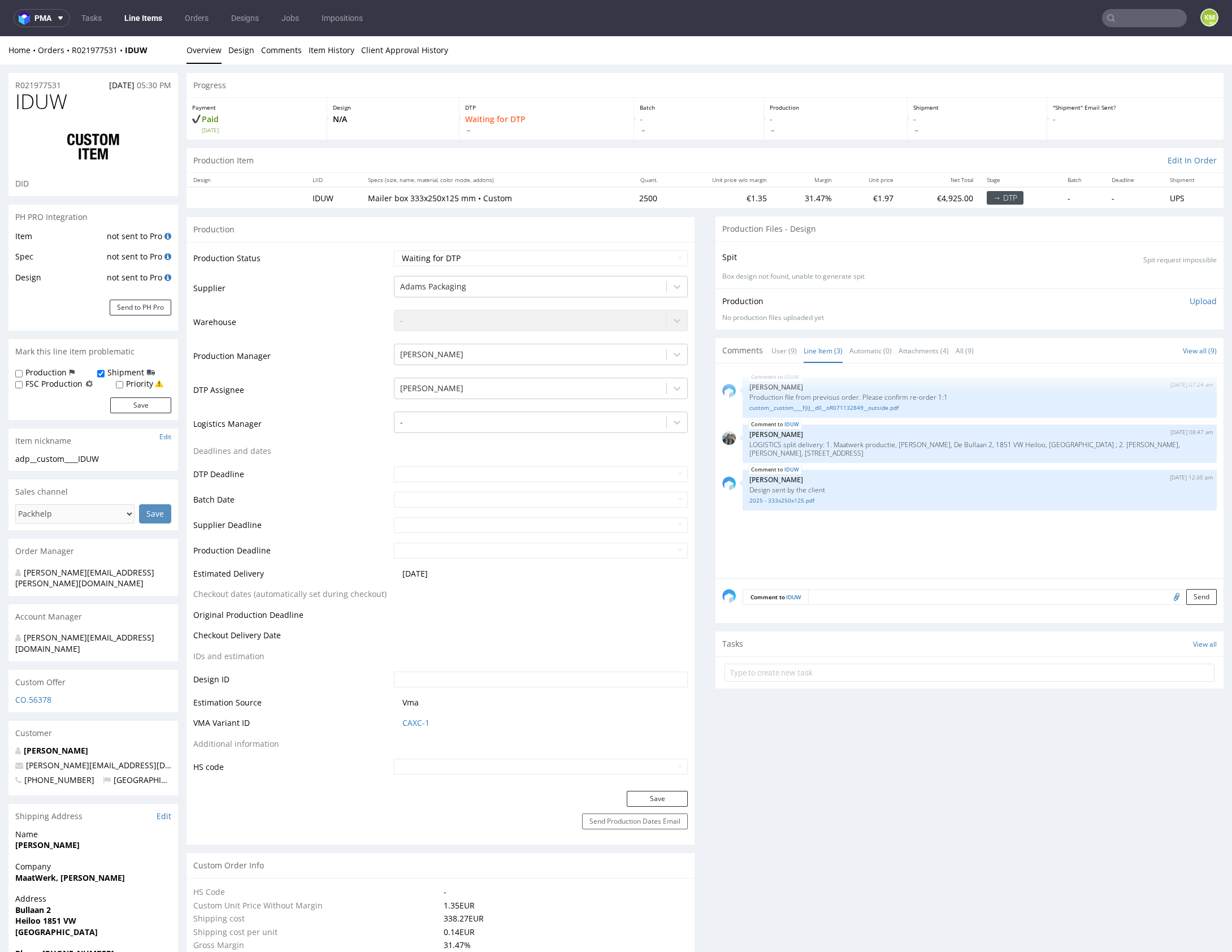
click at [911, 547] on div "IDUW 21st Aug 25 | 07:24 am Michał Palasek Production file from previous order.…" at bounding box center [973, 474] width 501 height 208
click at [918, 540] on div "IDUW 21st Aug 25 | 07:24 am Michał Palasek Production file from previous order.…" at bounding box center [973, 474] width 501 height 208
click at [98, 456] on div "adp__custom____IDUW" at bounding box center [93, 459] width 156 height 12
click at [94, 460] on div "adp__custom____IDUW" at bounding box center [93, 459] width 156 height 12
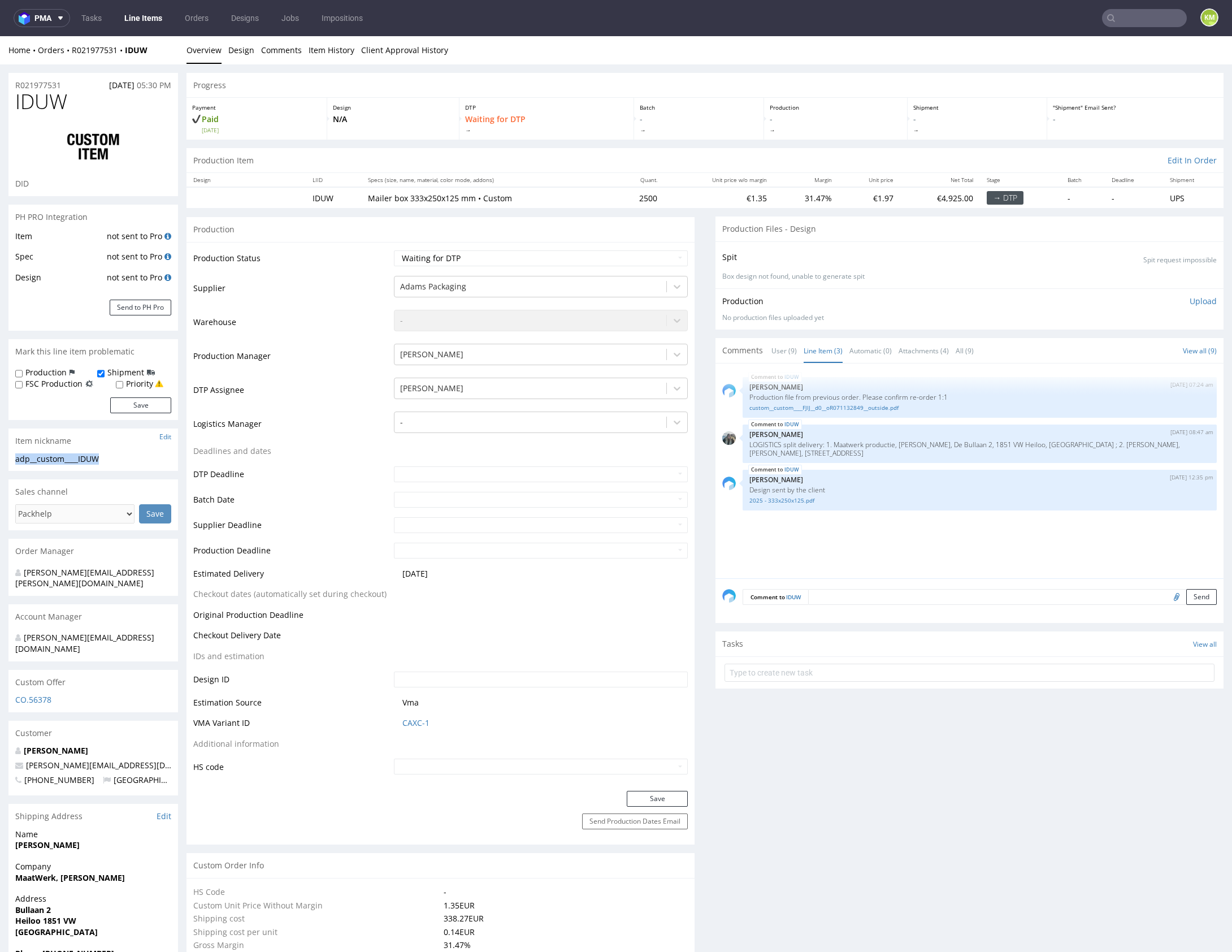
click at [94, 460] on div "adp__custom____IDUW" at bounding box center [93, 459] width 156 height 12
copy div "adp__custom____IDUW"
copy link "R021977531"
click at [798, 499] on link "2025 - 333x250x125.pdf" at bounding box center [979, 501] width 461 height 9
